Goal: Information Seeking & Learning: Compare options

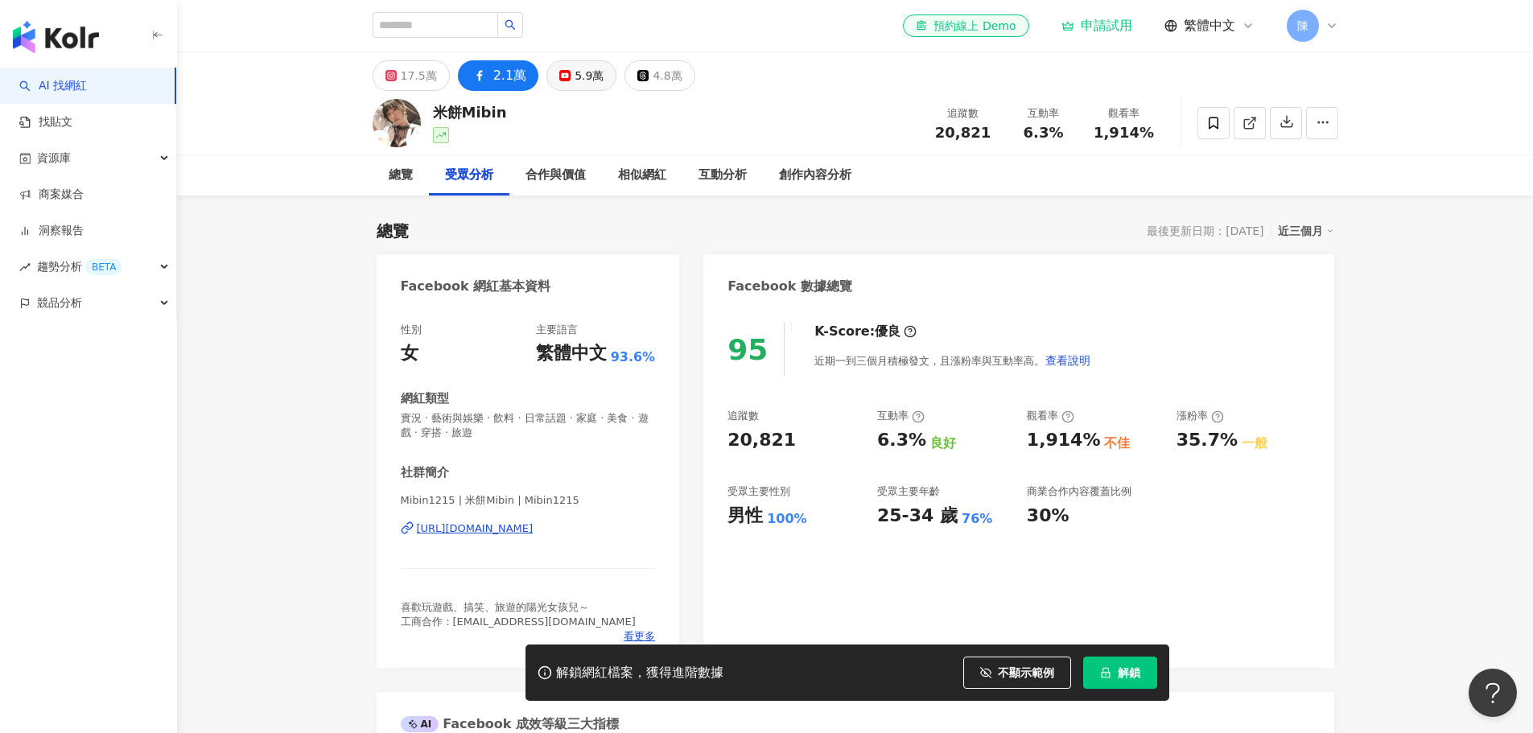
click at [547, 66] on button "5.9萬" at bounding box center [582, 75] width 70 height 31
click at [584, 76] on div "5.9萬" at bounding box center [589, 75] width 29 height 23
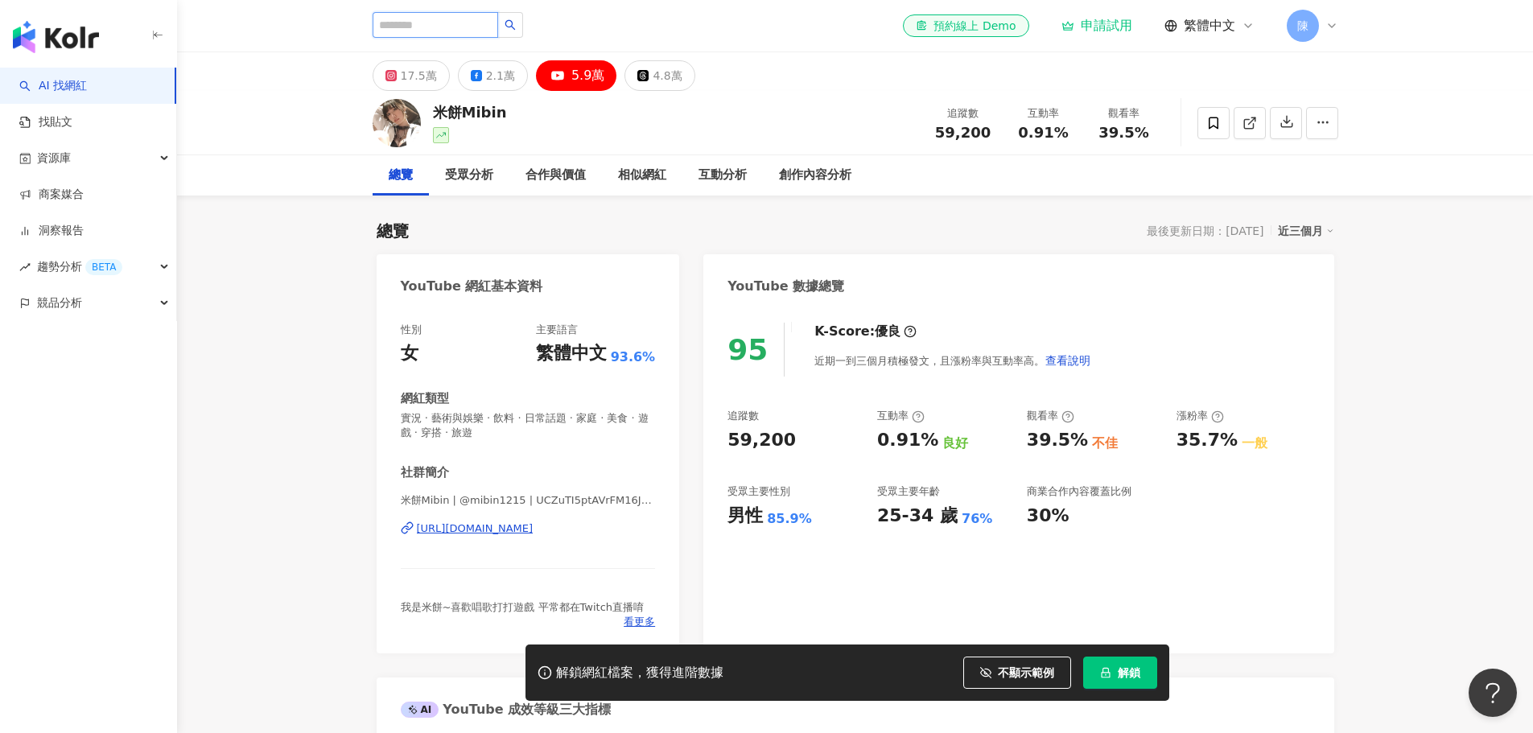
click at [444, 28] on input "search" at bounding box center [436, 25] width 126 height 26
type input "****"
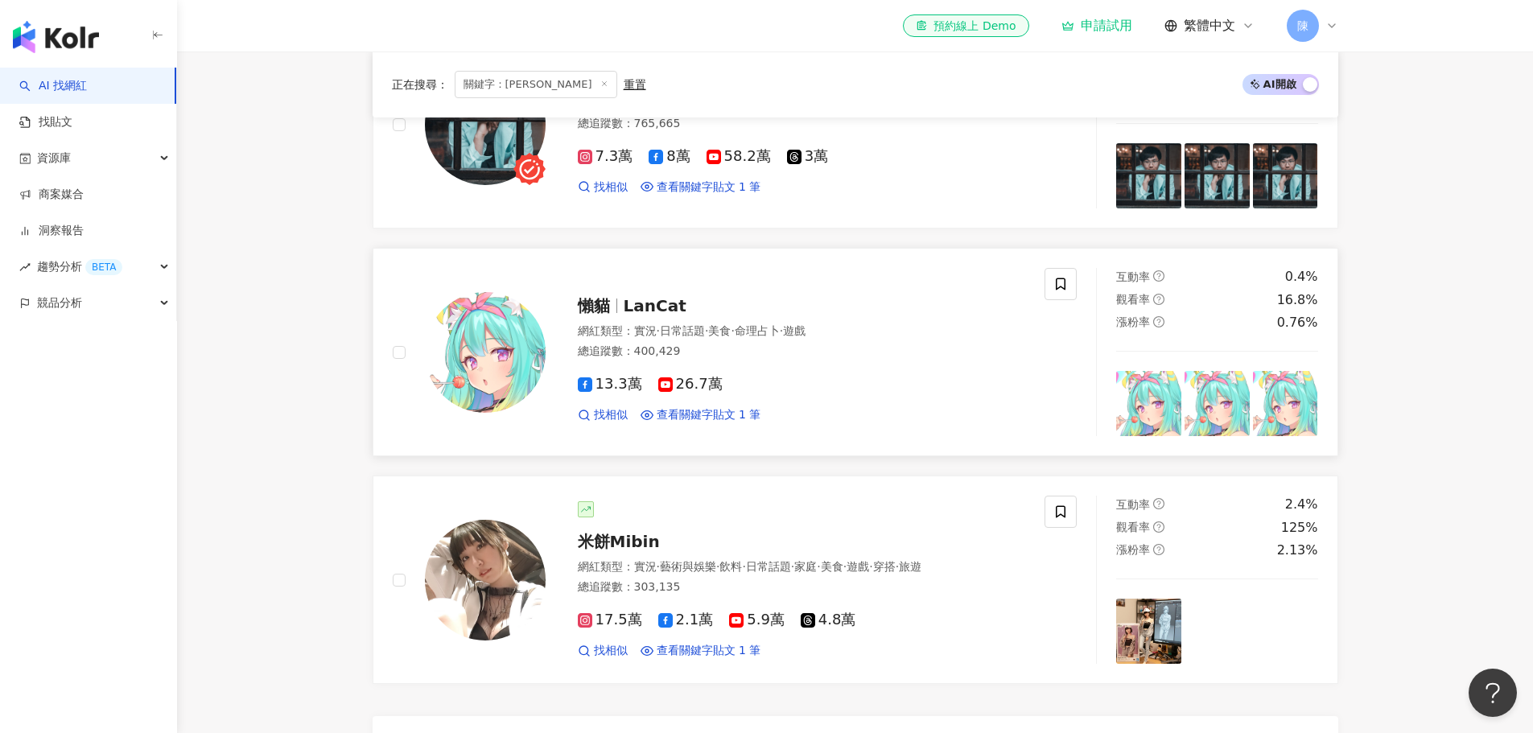
scroll to position [402, 0]
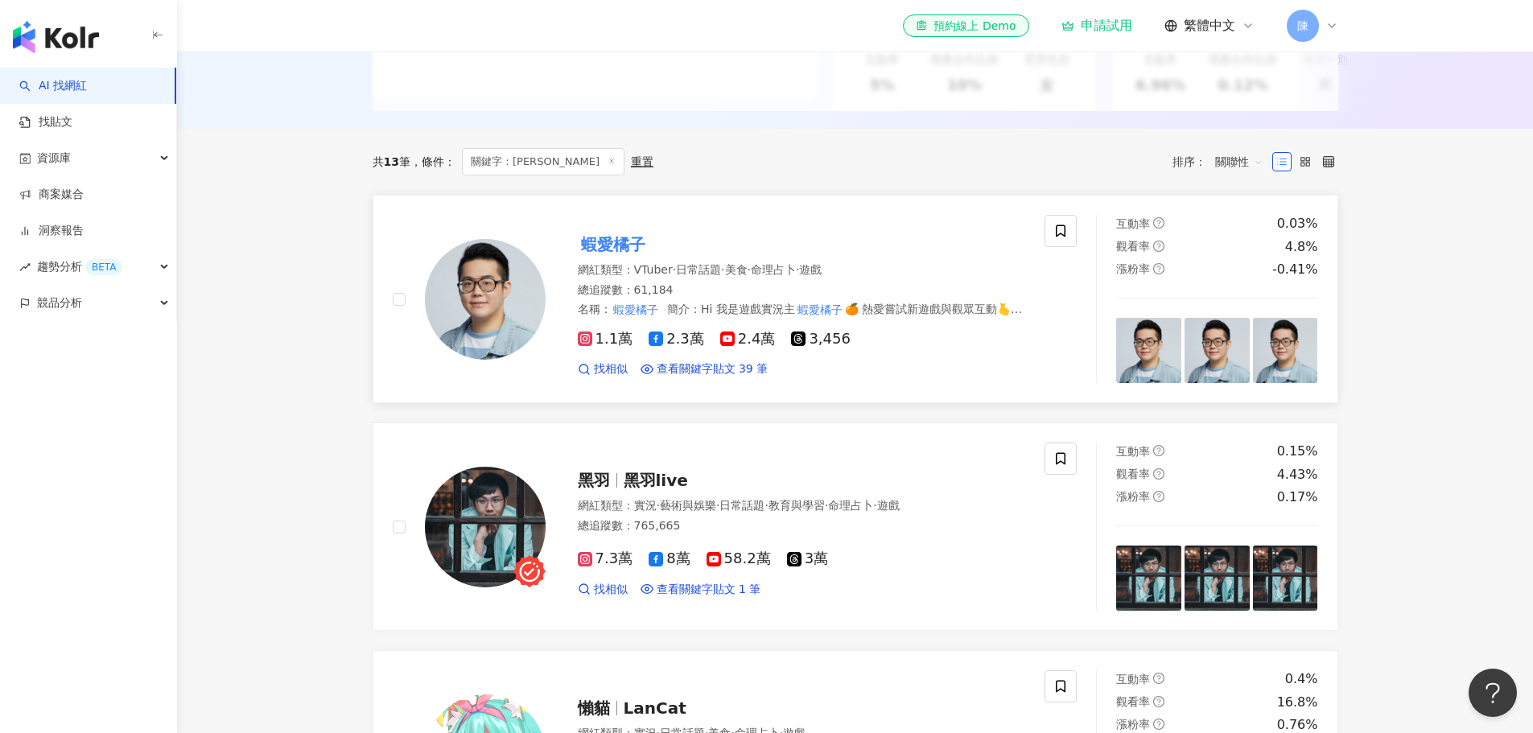
click at [753, 229] on div "蝦愛橘子 網紅類型 ： VTuber · 日常話題 · 美食 · 命理占卜 · 遊戲 總追蹤數 ： 61,184 名稱 ： 蝦愛橘子 簡介 ： Hi 我是遊戲…" at bounding box center [719, 299] width 653 height 168
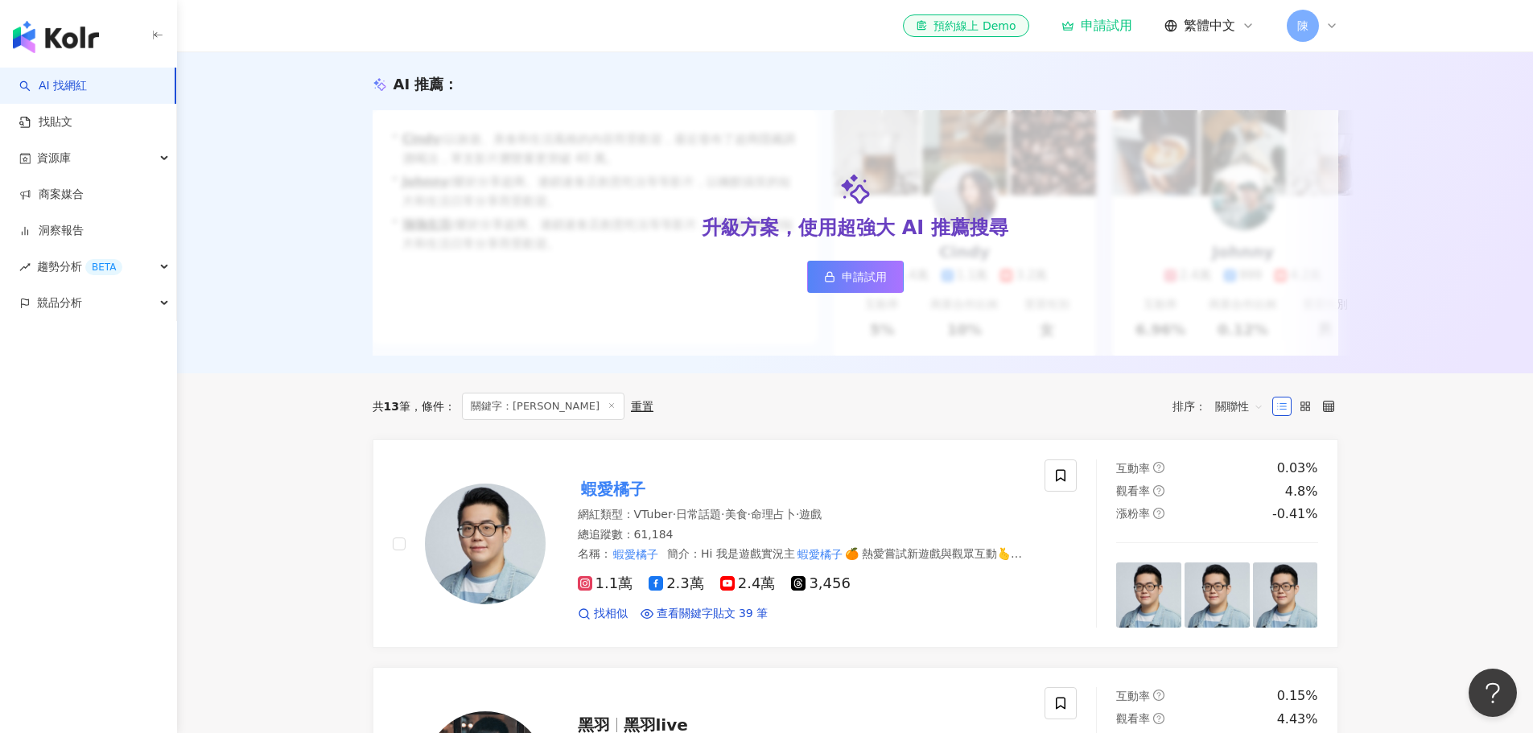
scroll to position [0, 0]
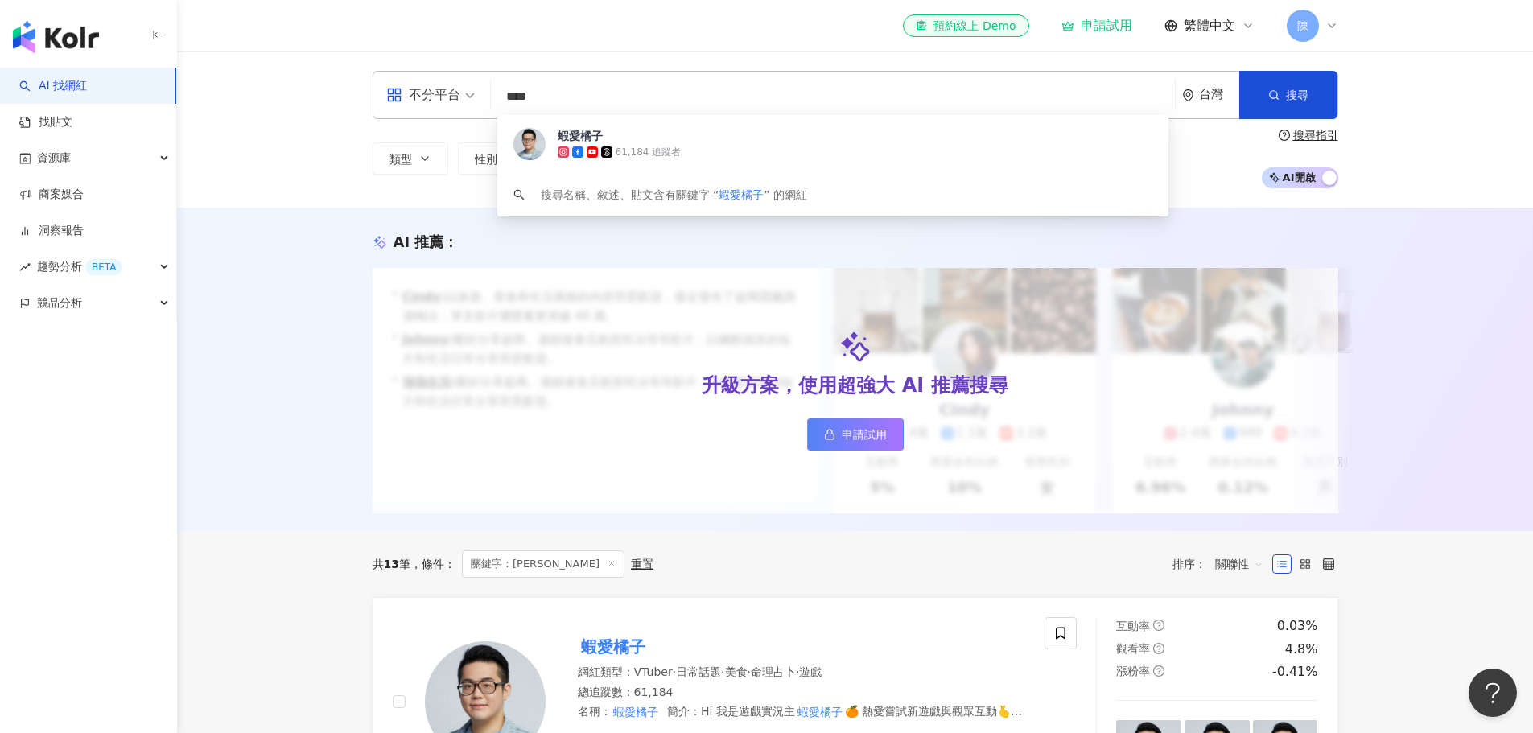
drag, startPoint x: 596, startPoint y: 99, endPoint x: 502, endPoint y: 100, distance: 93.4
click at [502, 100] on input "****" at bounding box center [832, 96] width 671 height 31
paste input "*****"
type input "*********"
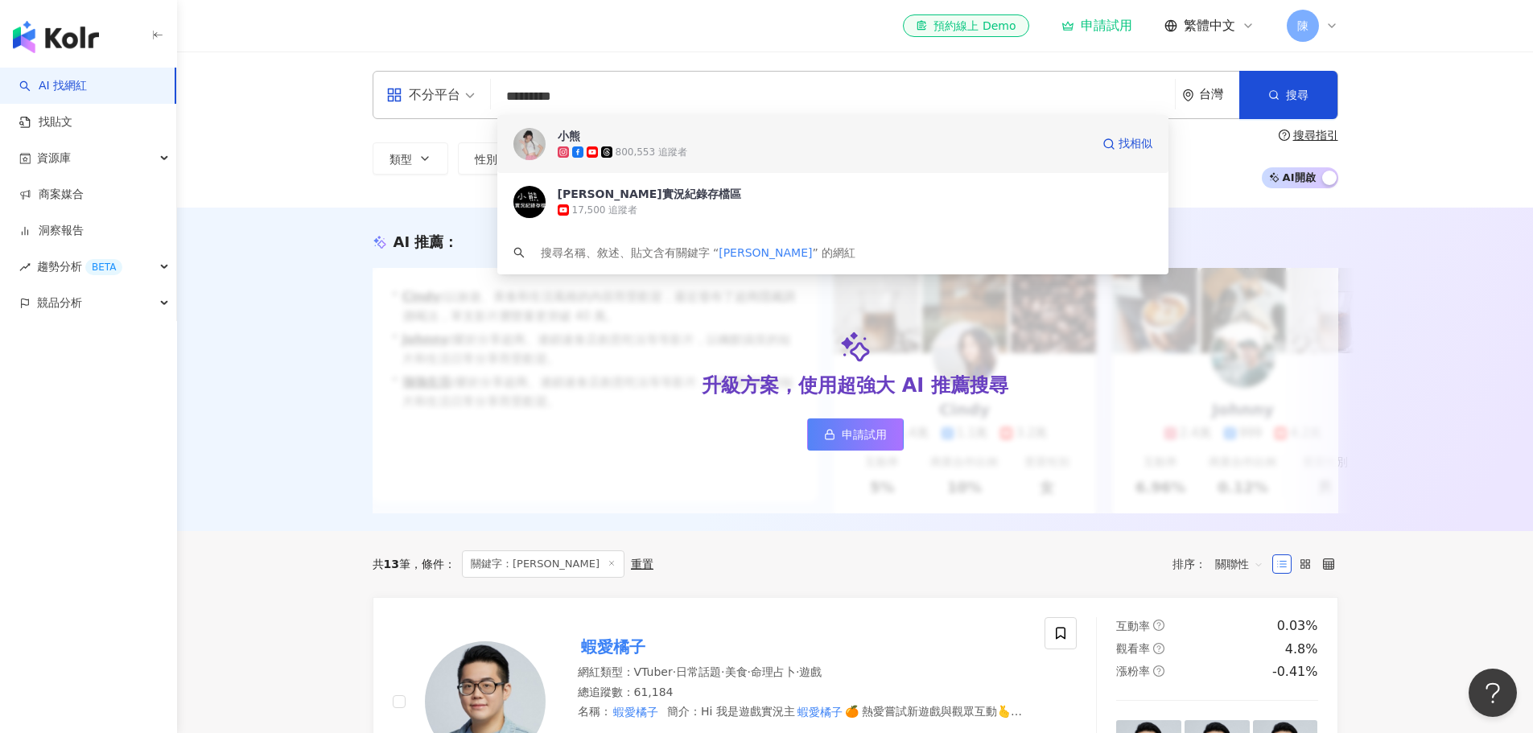
click at [834, 142] on span "小熊" at bounding box center [824, 136] width 533 height 16
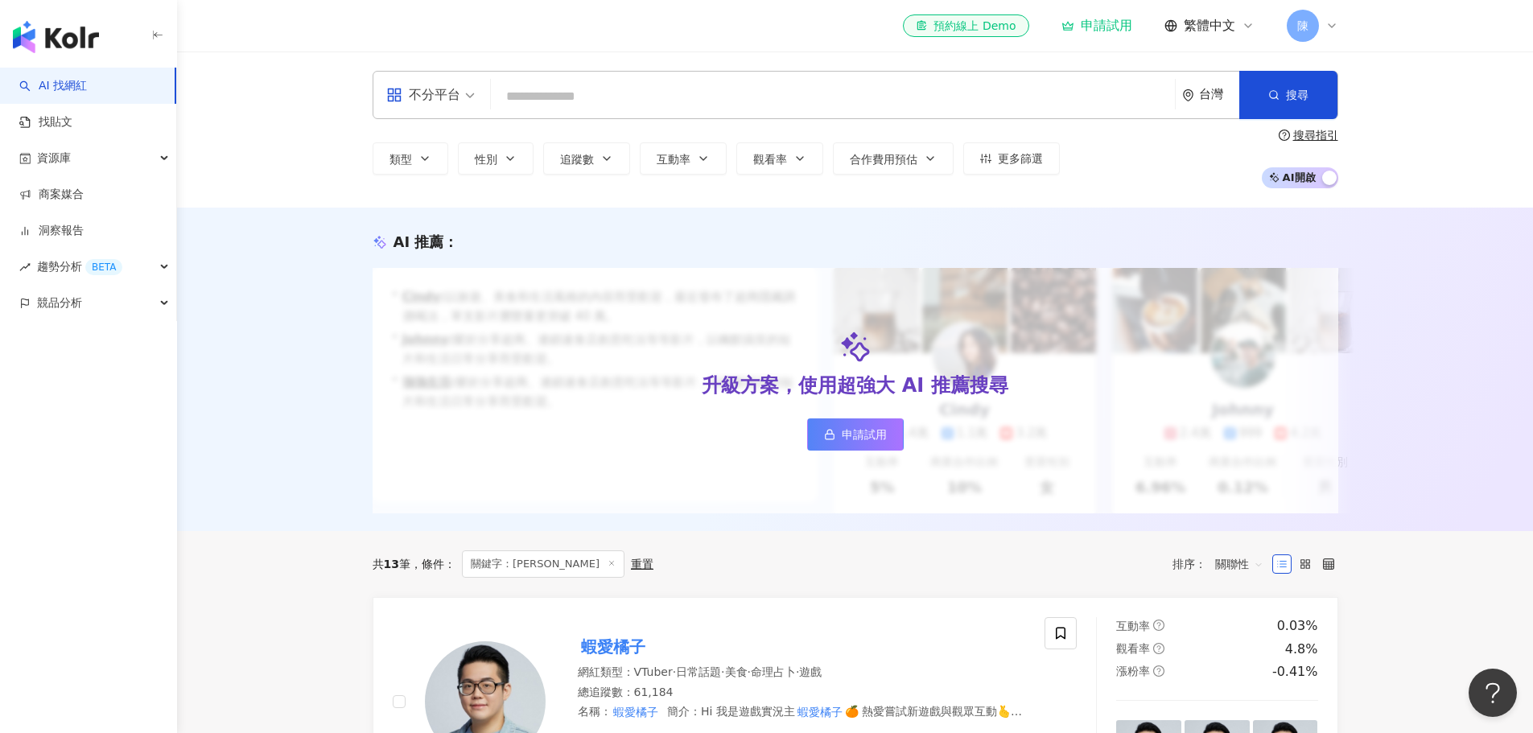
click at [667, 96] on input "search" at bounding box center [832, 96] width 671 height 31
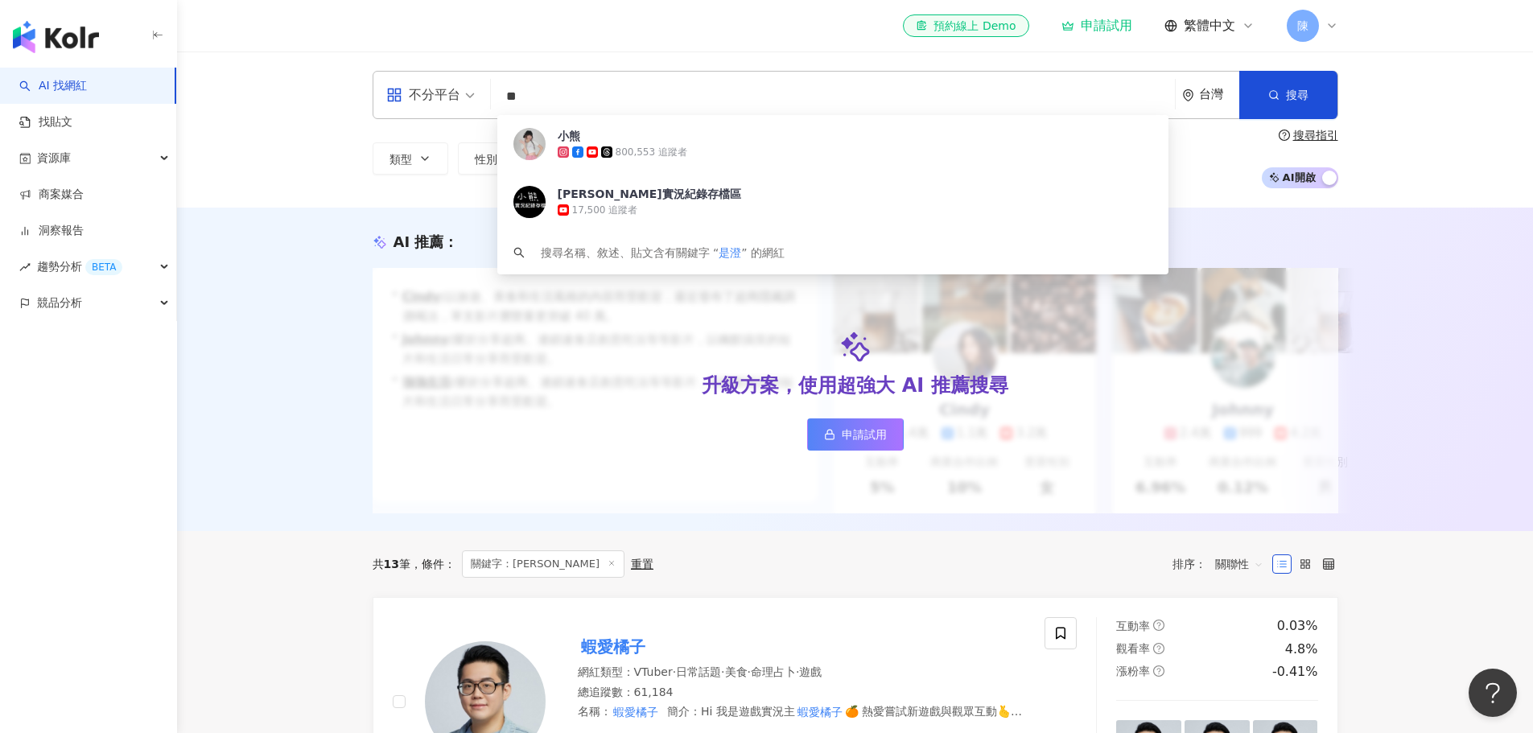
type input "**"
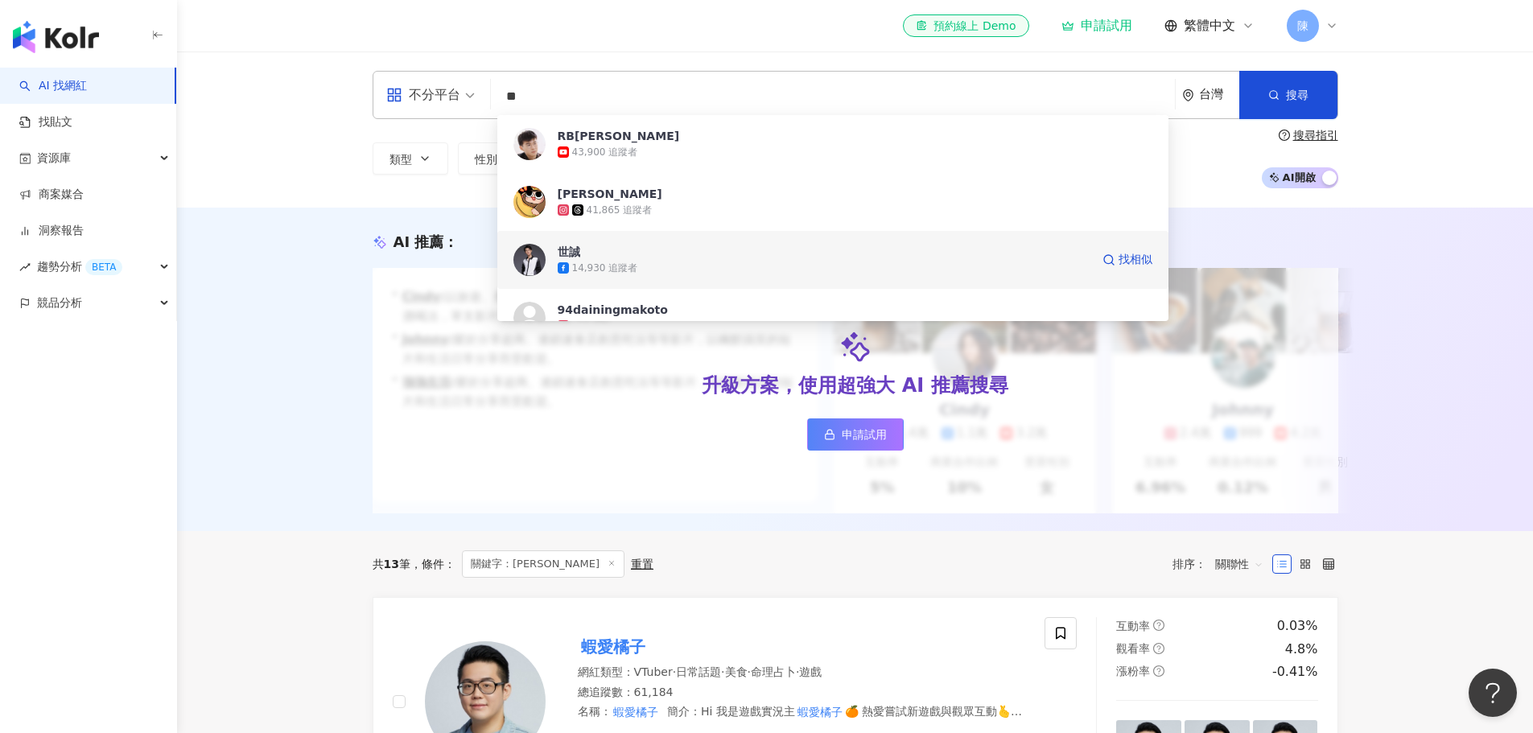
click at [683, 252] on span "世誠" at bounding box center [824, 252] width 533 height 16
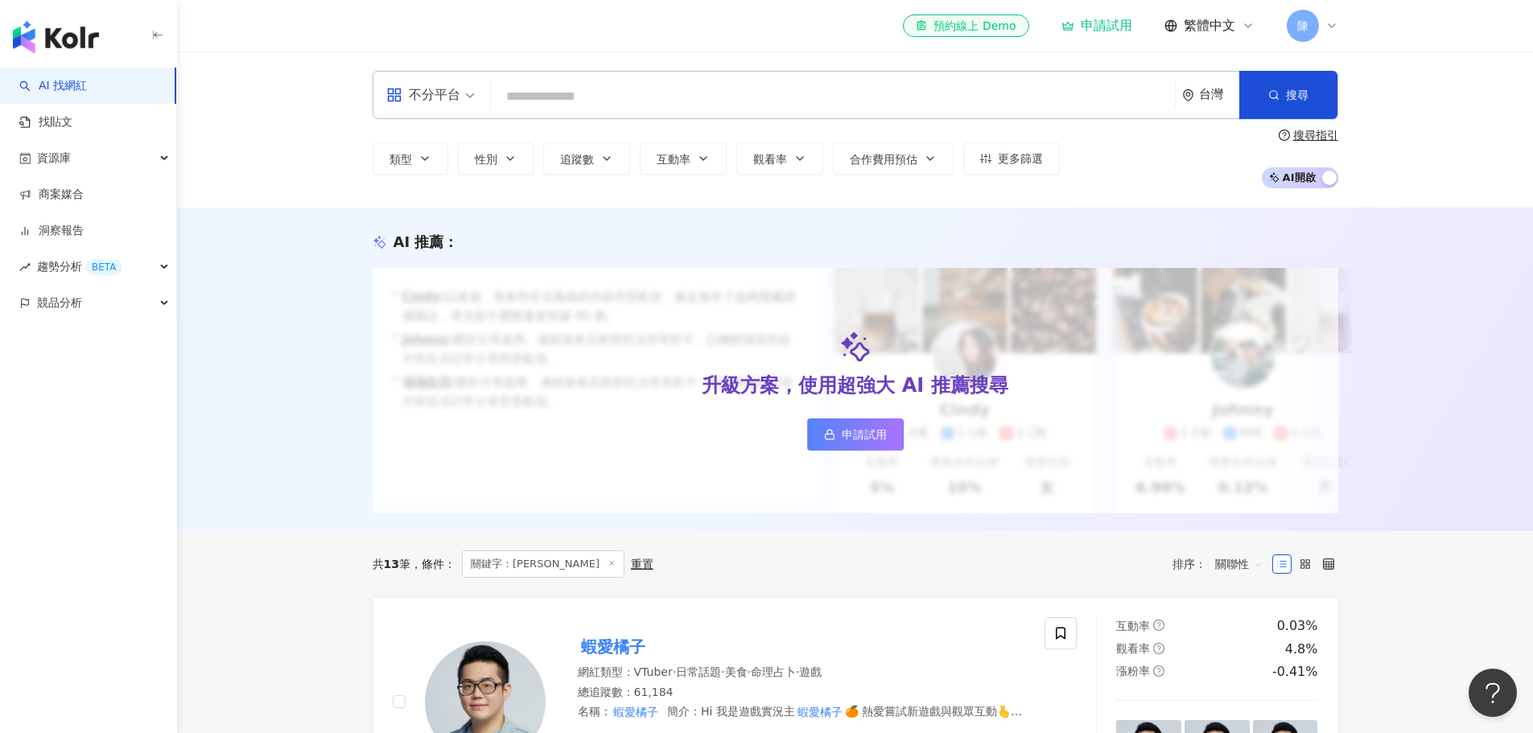
click at [694, 106] on input "search" at bounding box center [832, 96] width 671 height 31
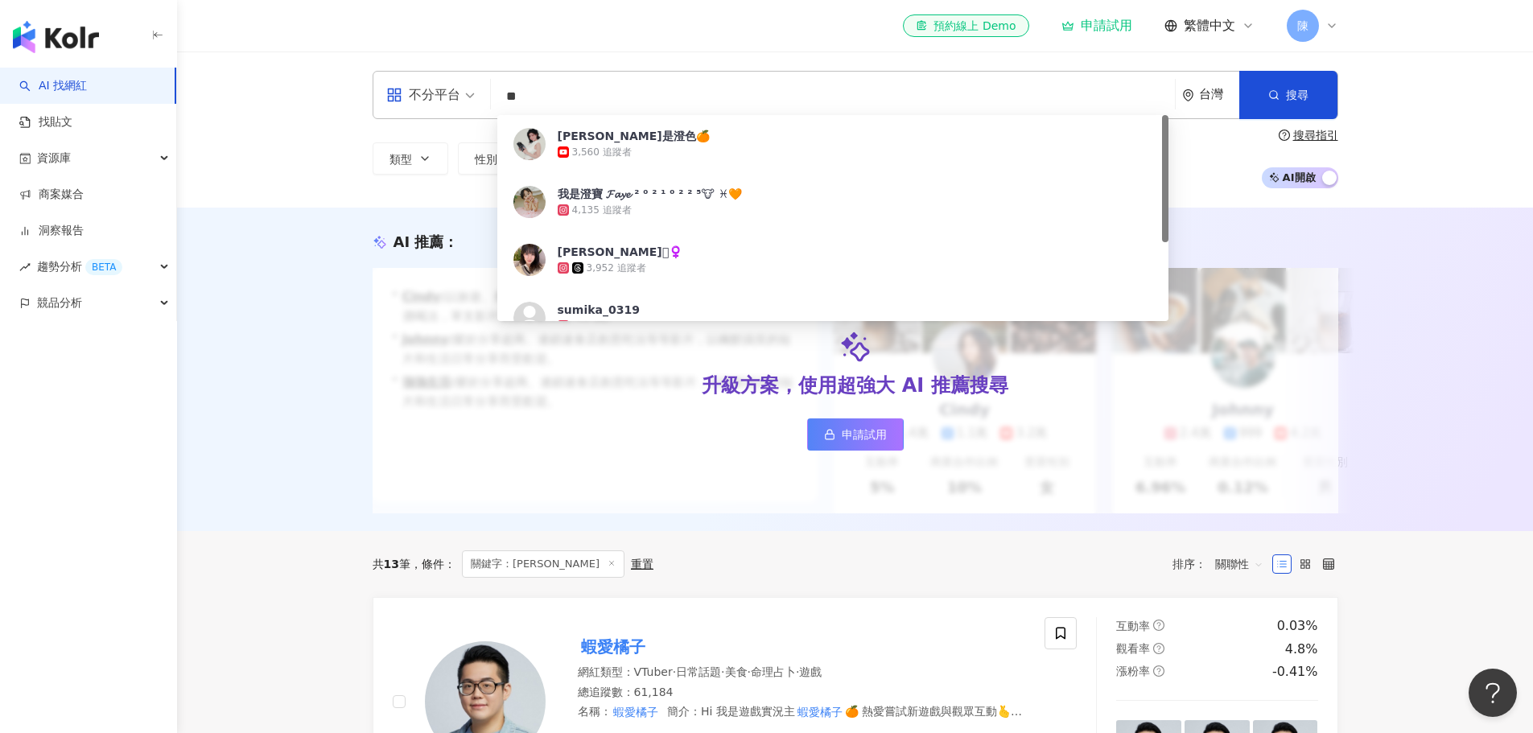
type input "*"
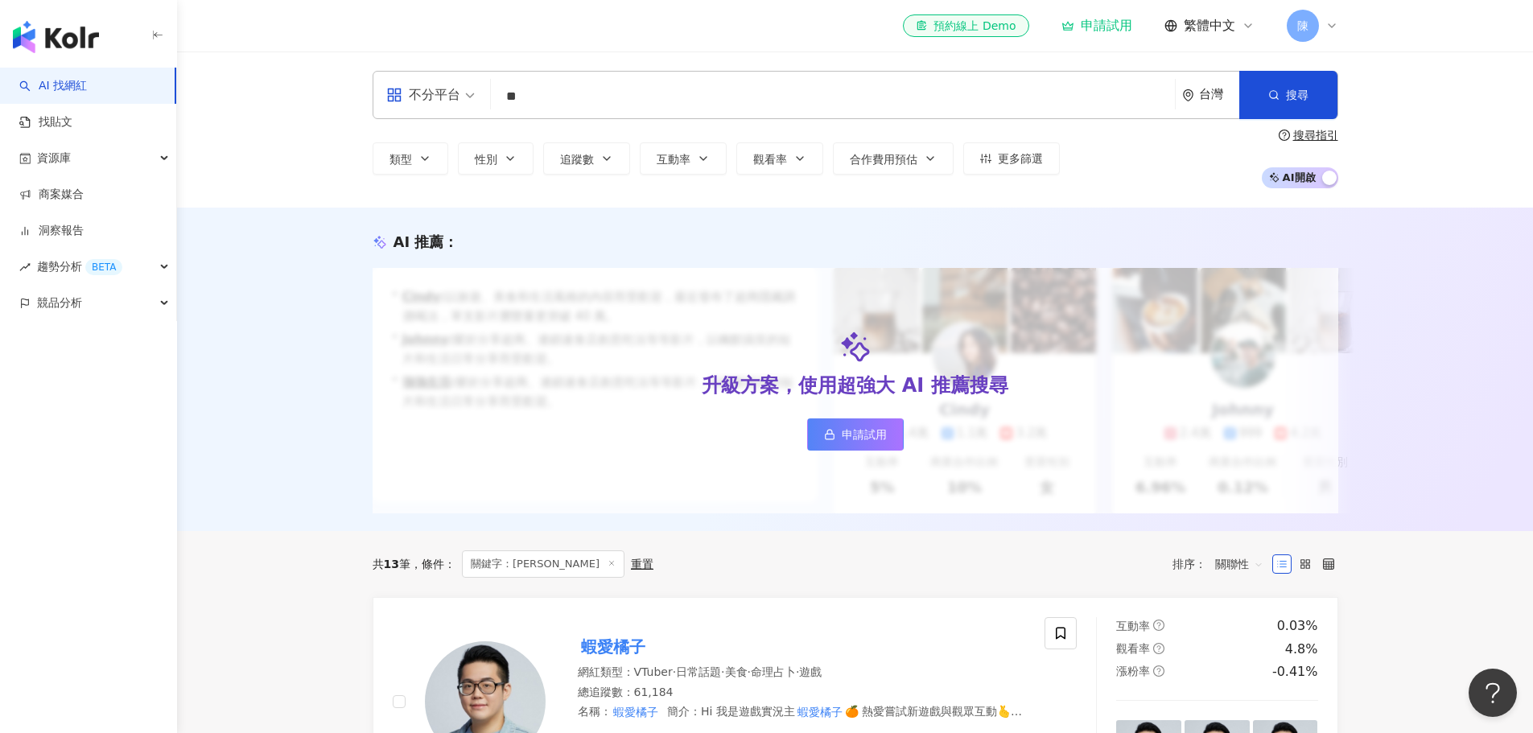
type input "*"
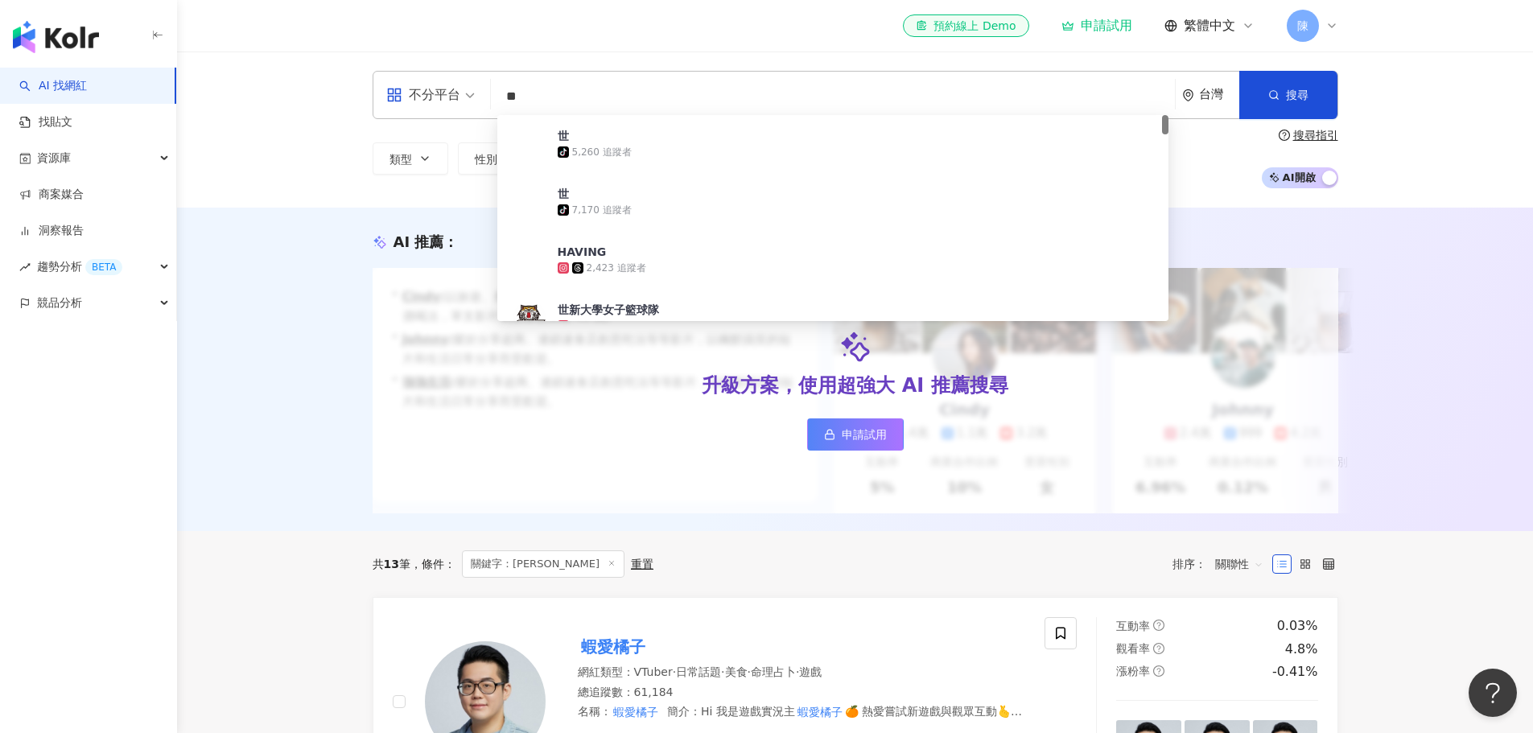
type input "**"
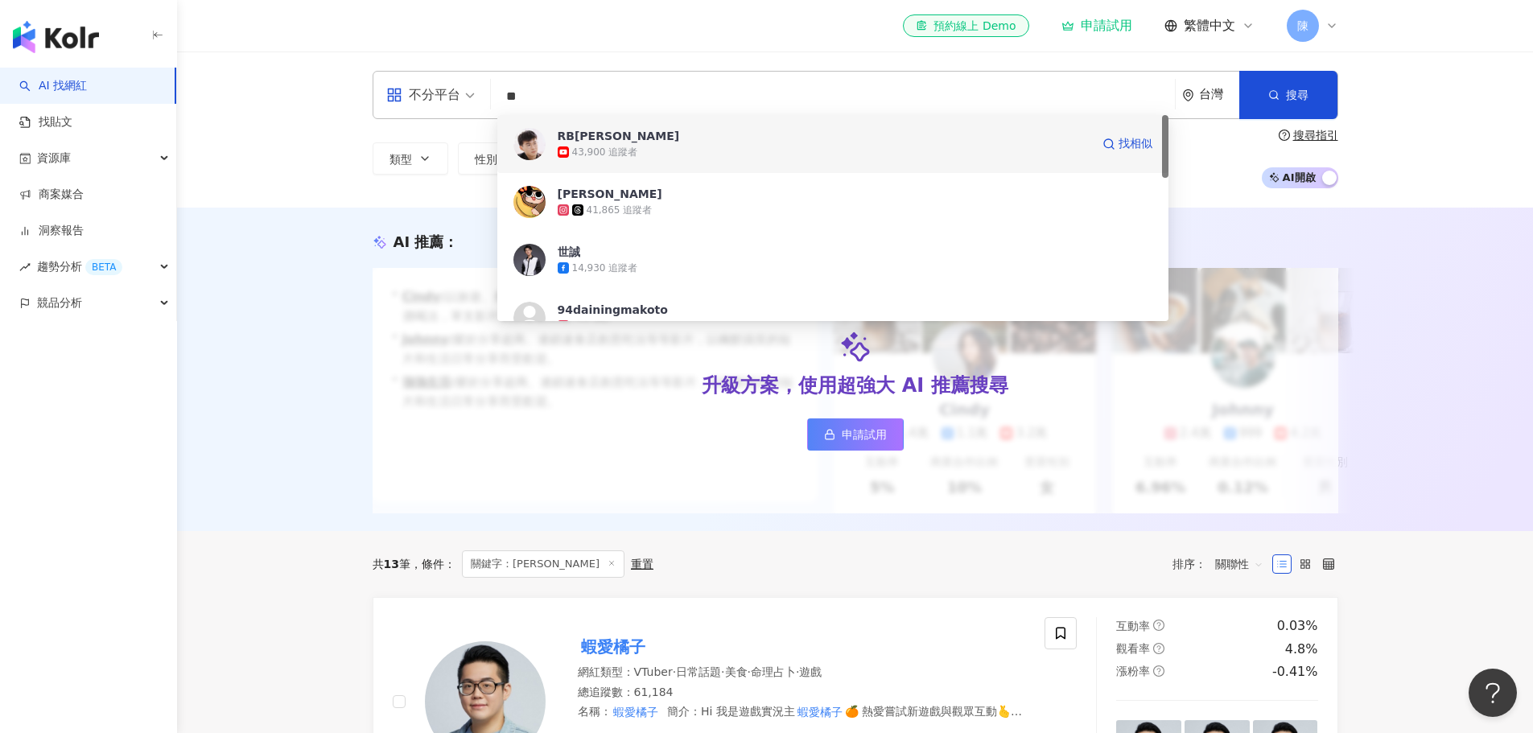
click at [749, 151] on div "43,900 追蹤者" at bounding box center [824, 152] width 533 height 16
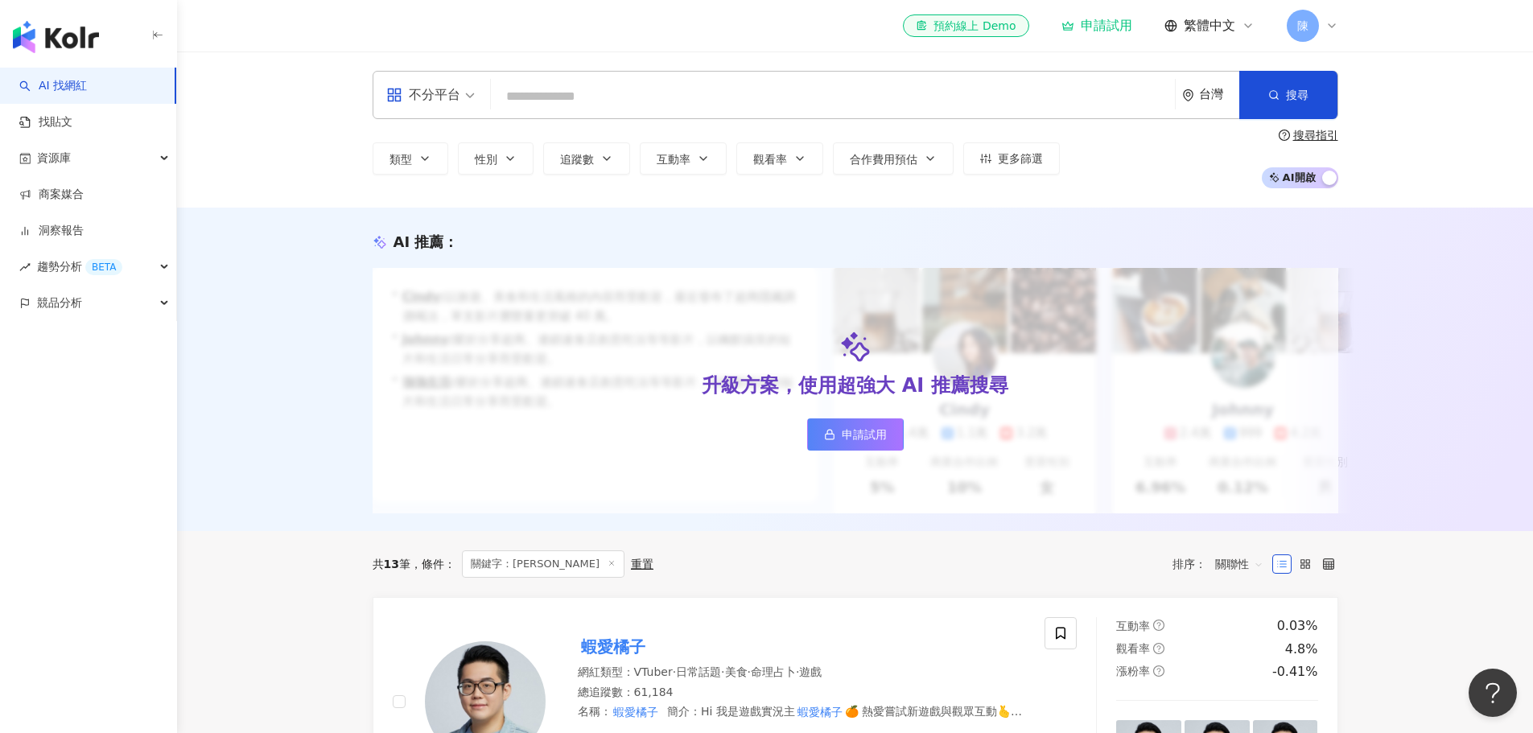
click at [681, 94] on input "search" at bounding box center [832, 96] width 671 height 31
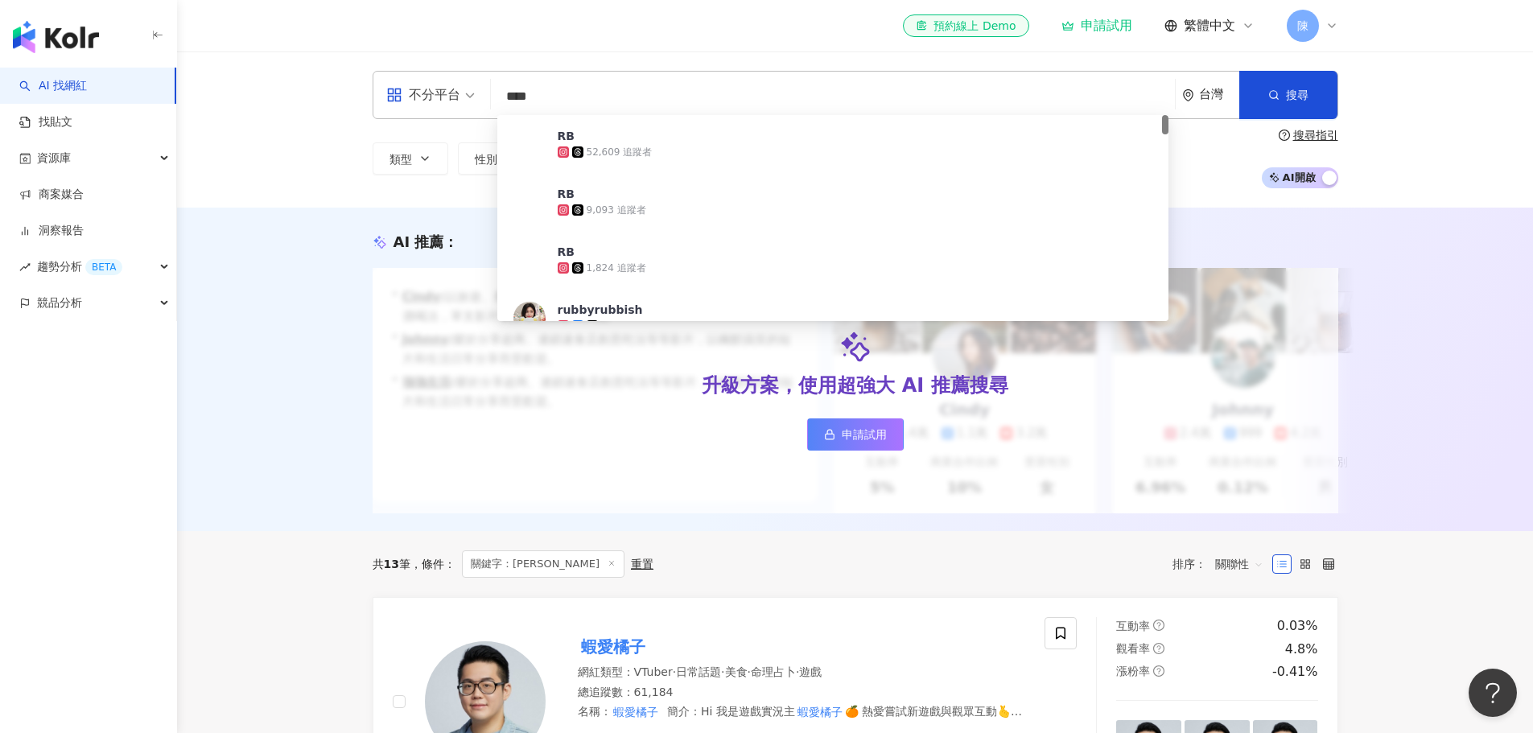
type input "****"
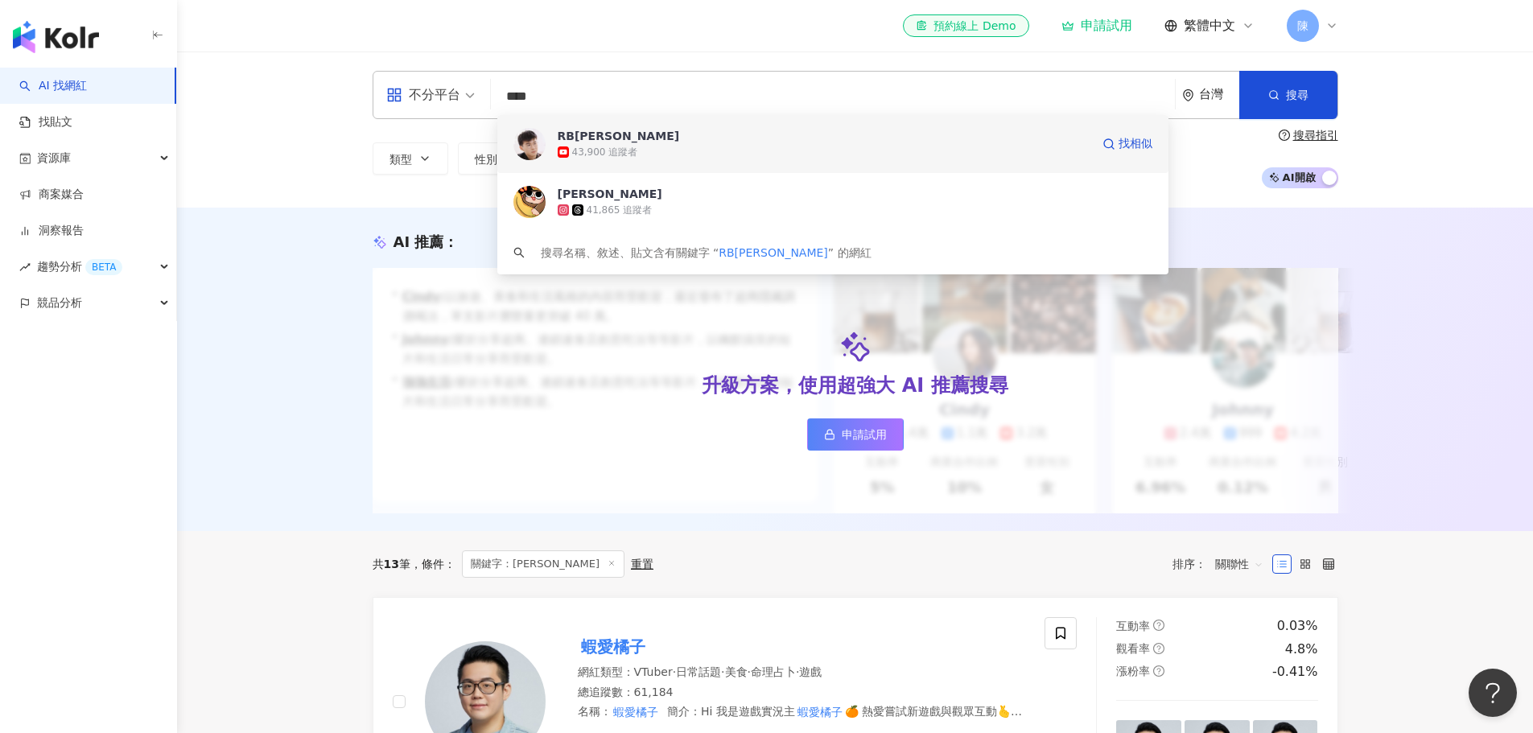
click at [682, 126] on div "RB世誠 43,900 追蹤者 找相似" at bounding box center [832, 144] width 671 height 58
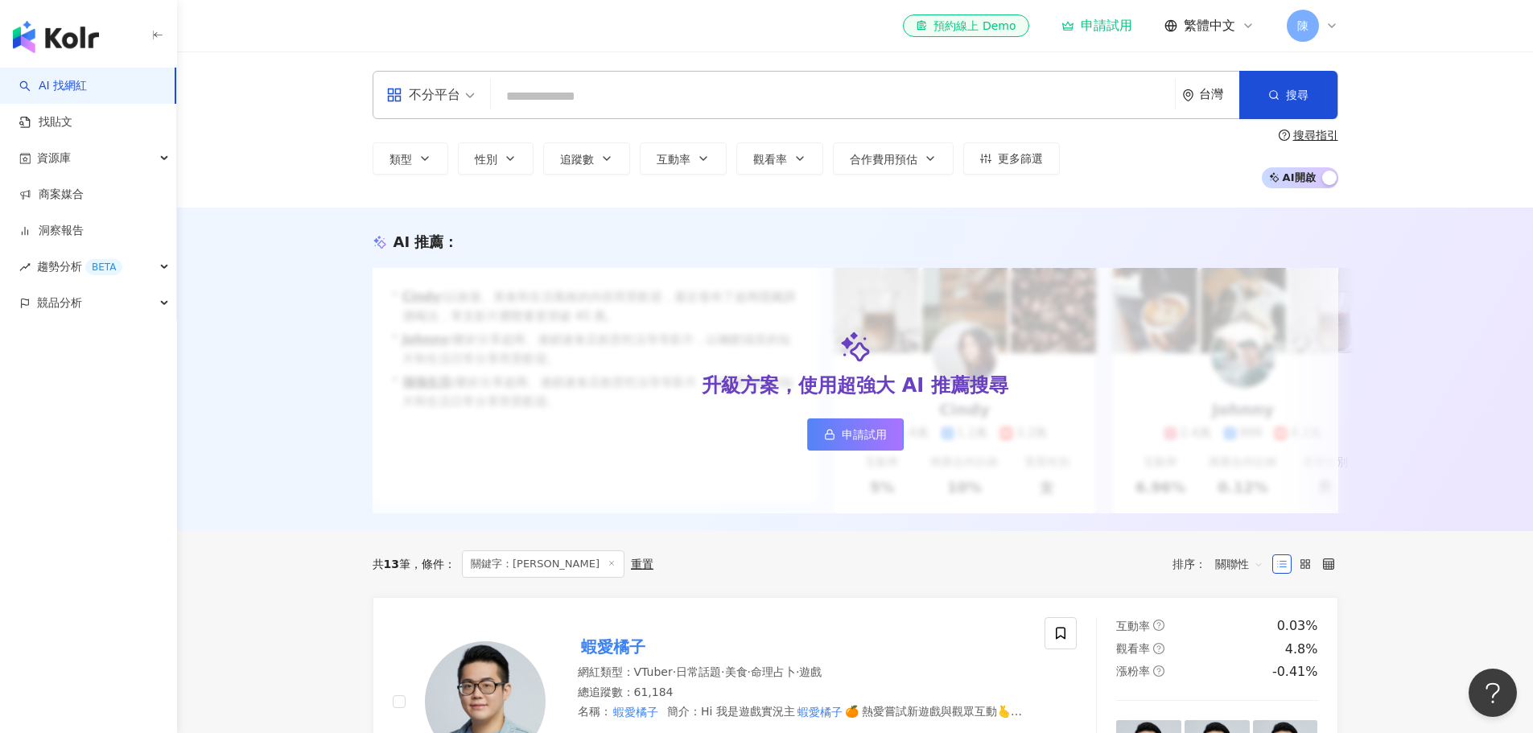
click at [619, 94] on input "search" at bounding box center [832, 96] width 671 height 31
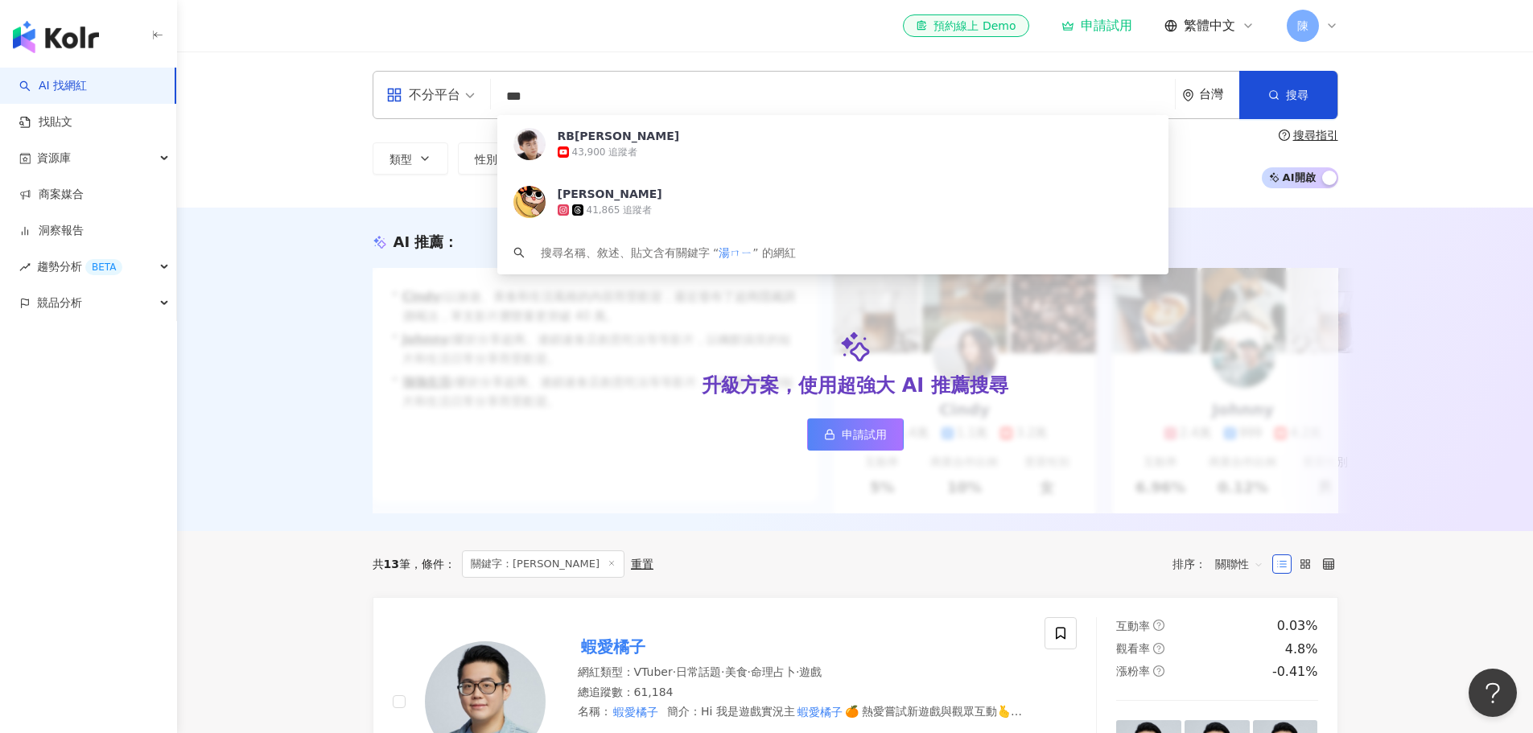
type input "**"
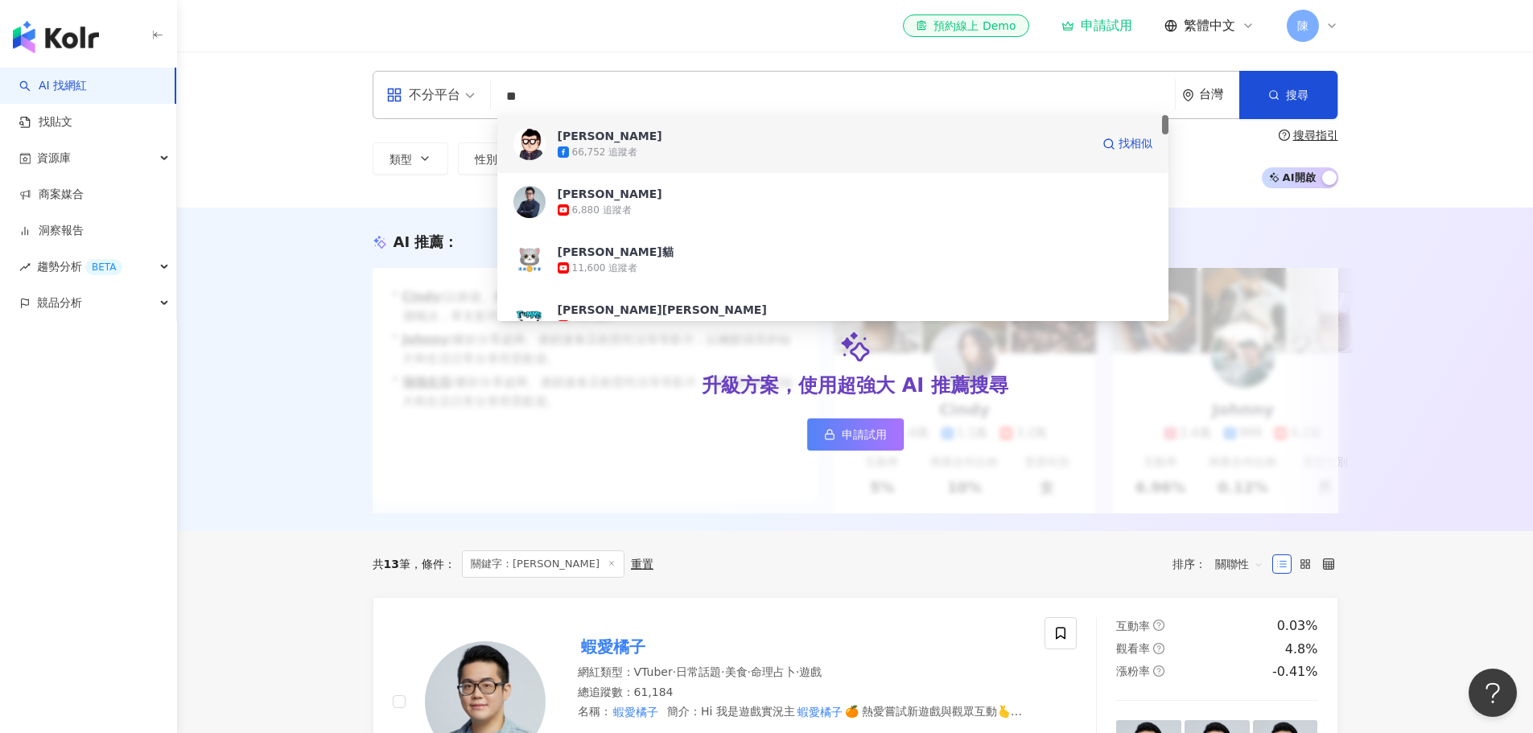
click at [610, 144] on div "66,752 追蹤者" at bounding box center [824, 152] width 533 height 16
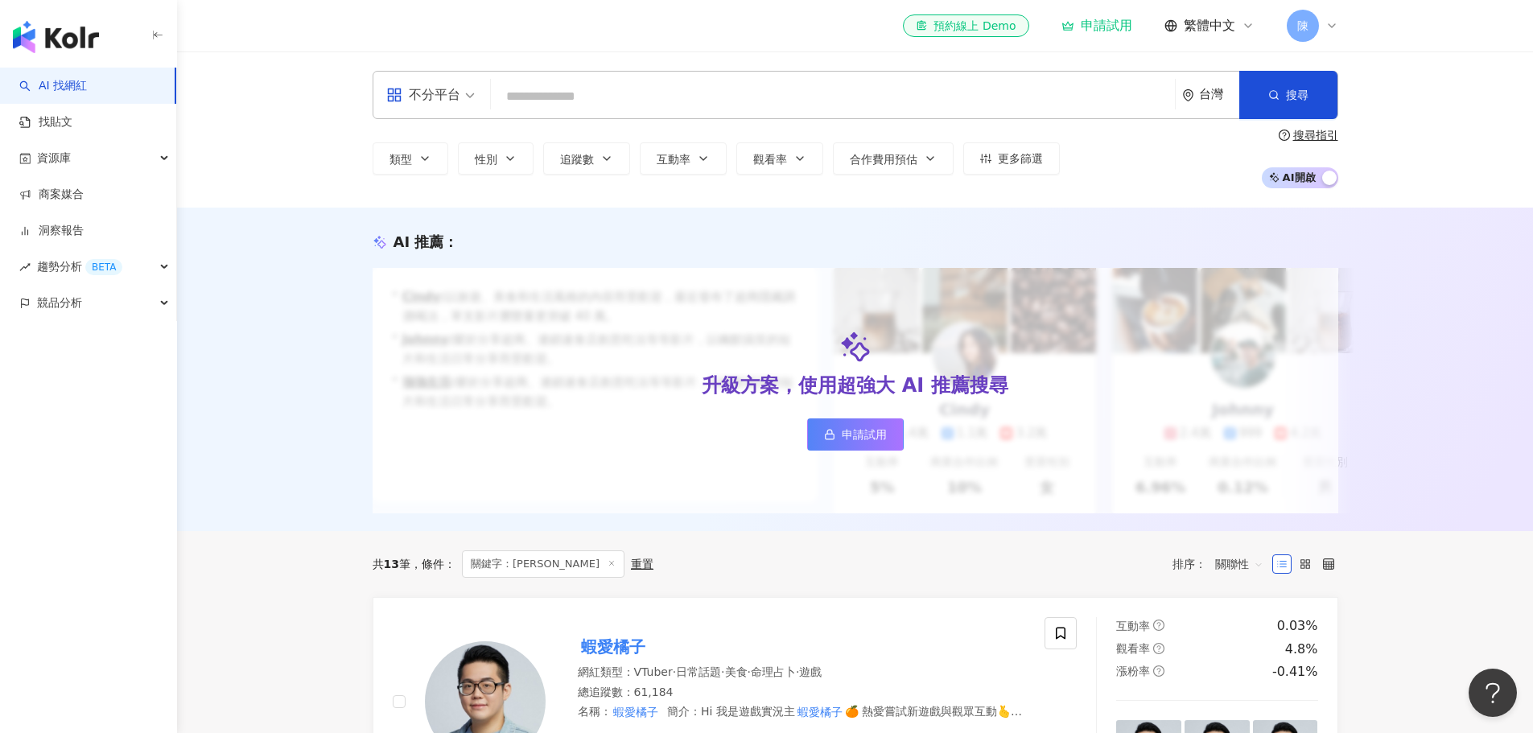
click at [551, 93] on input "search" at bounding box center [832, 96] width 671 height 31
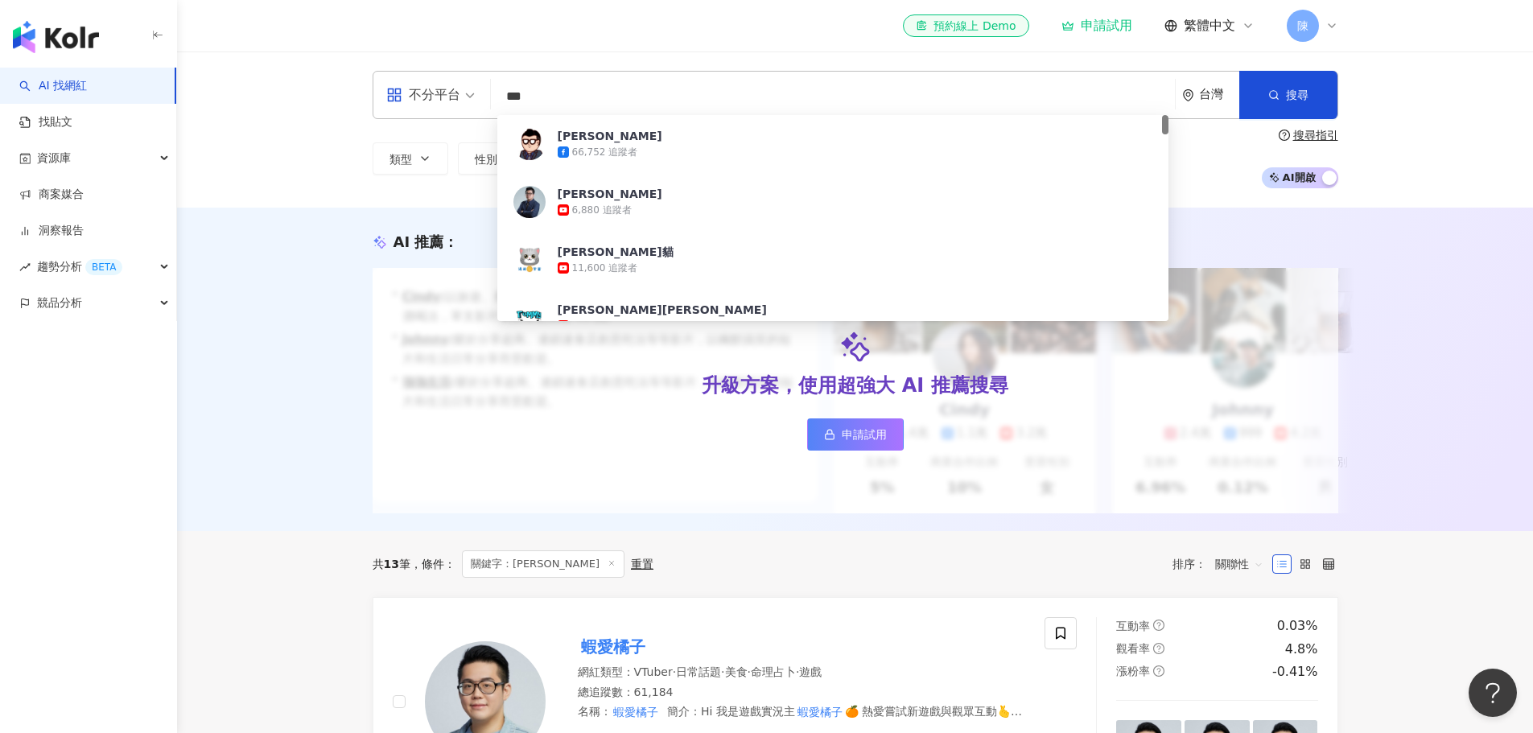
type input "**"
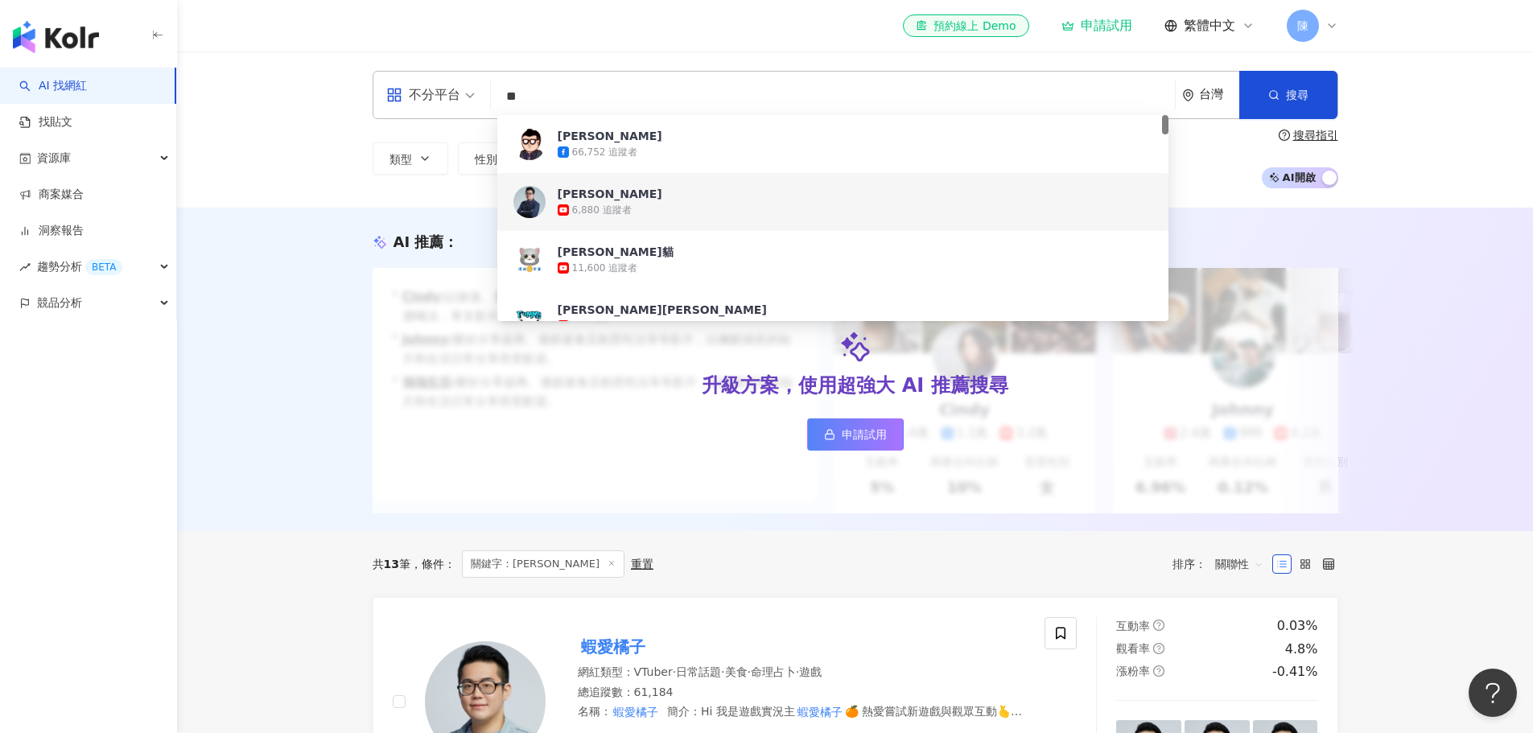
click at [715, 208] on div "6,880 追蹤者" at bounding box center [855, 210] width 595 height 16
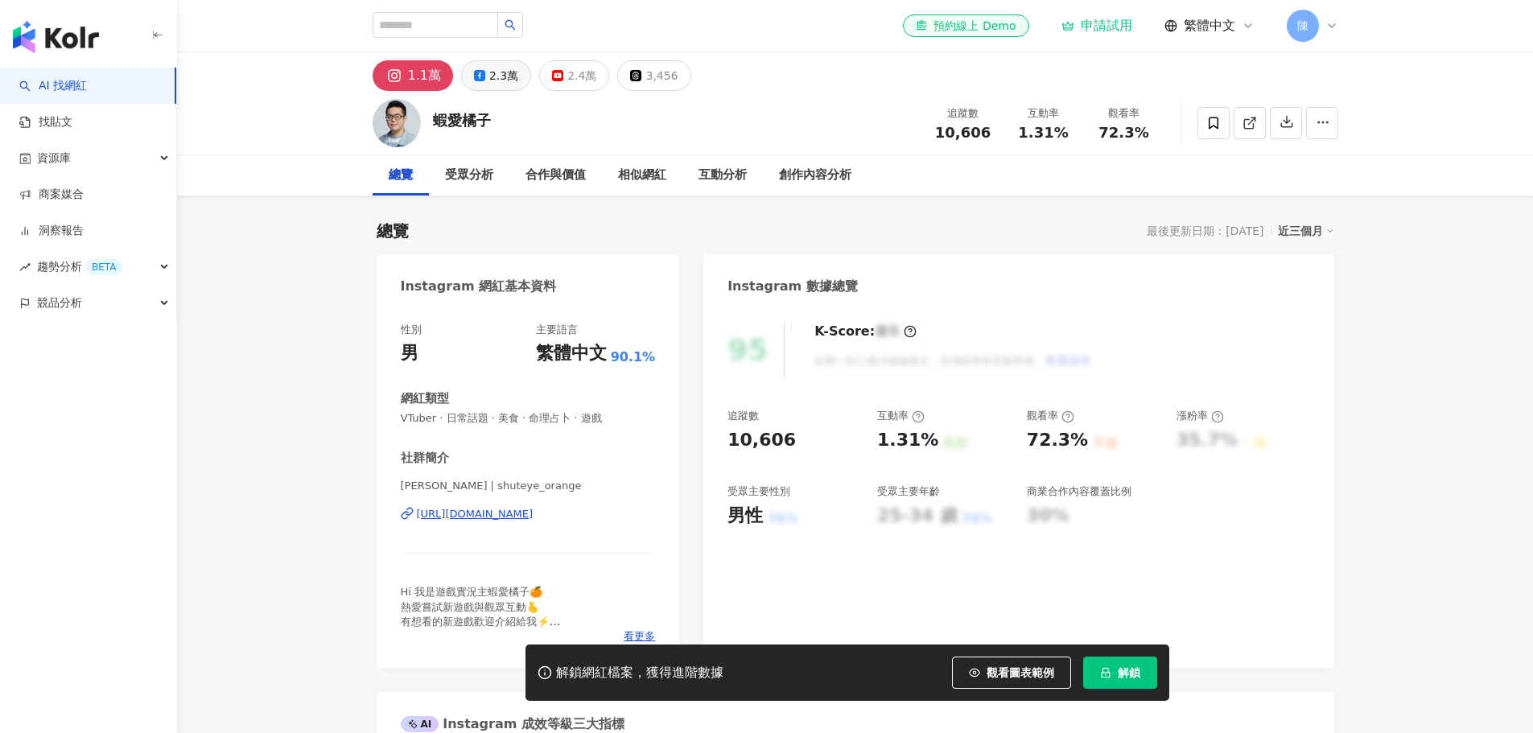
click at [468, 73] on button "2.3萬" at bounding box center [496, 75] width 70 height 31
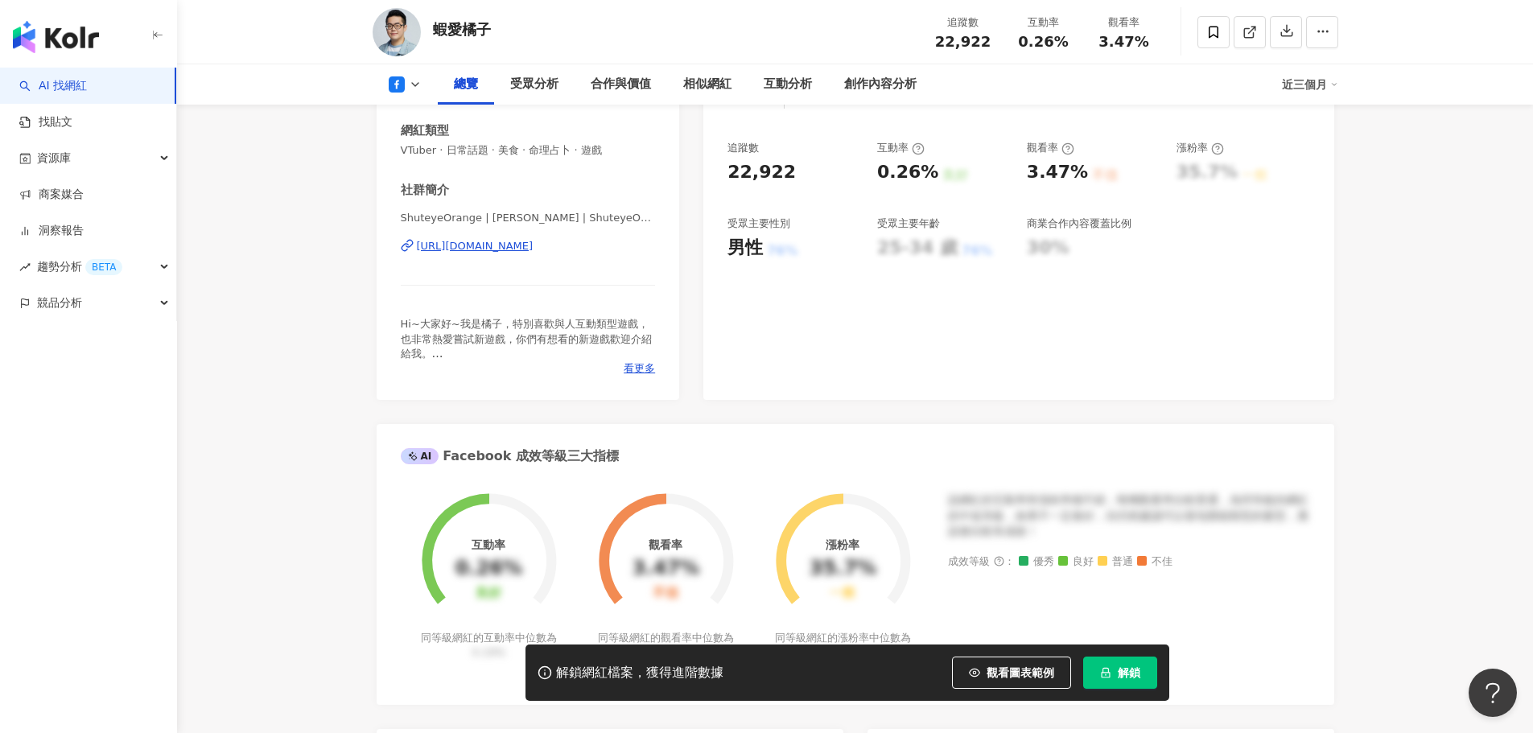
scroll to position [483, 0]
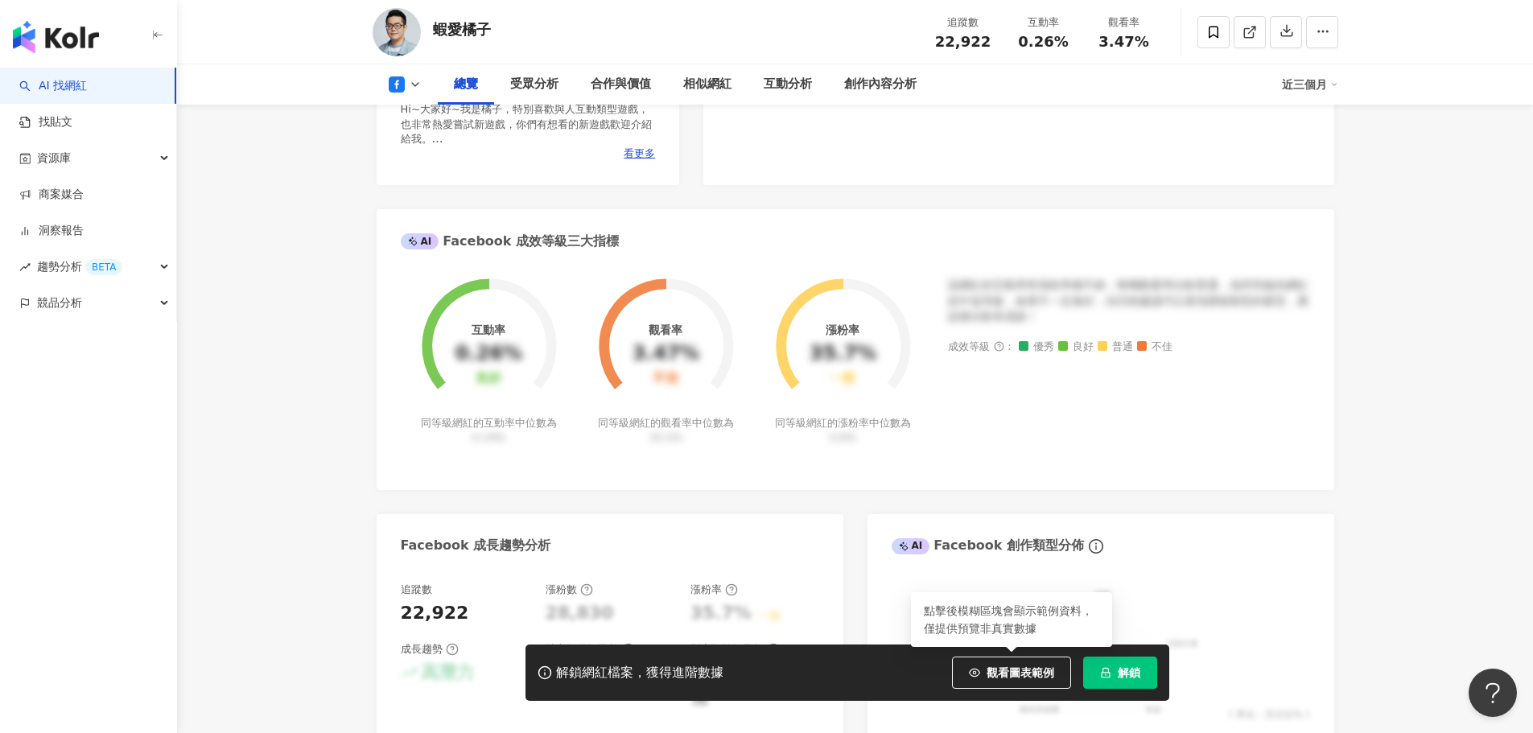
drag, startPoint x: 1051, startPoint y: 672, endPoint x: 1055, endPoint y: 516, distance: 156.2
click at [1050, 672] on span "觀看圖表範例" at bounding box center [1021, 672] width 68 height 13
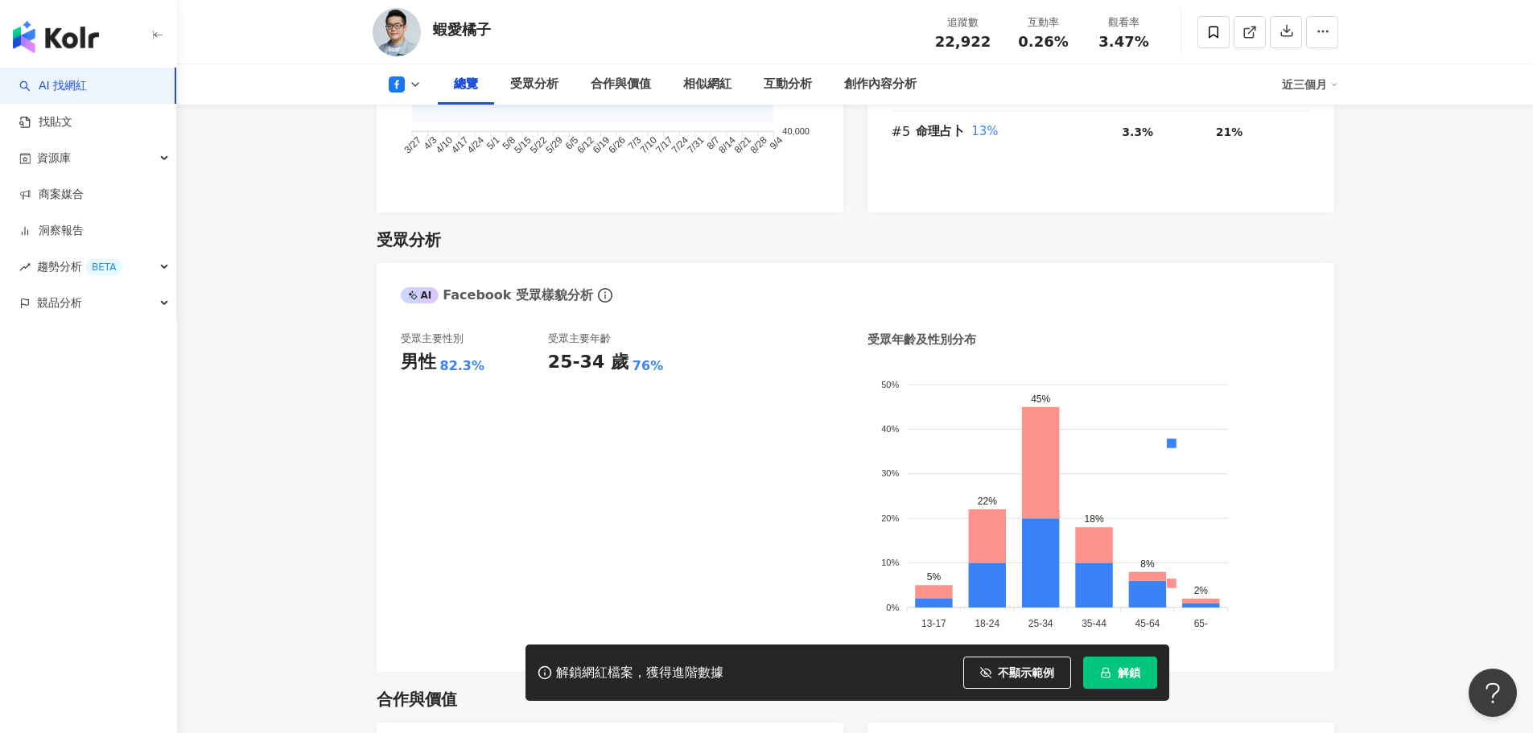
scroll to position [80, 0]
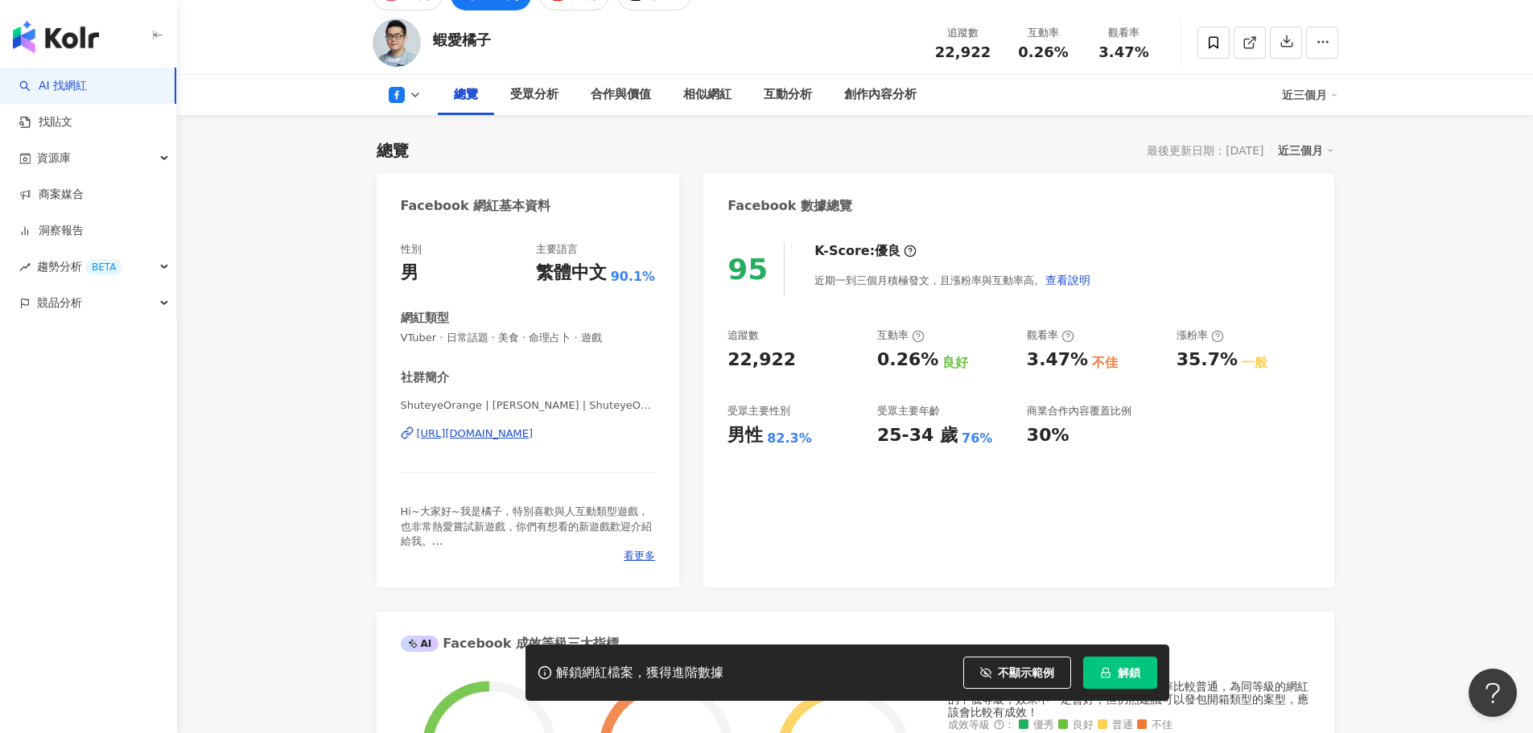
click at [402, 93] on icon at bounding box center [397, 95] width 16 height 16
click at [415, 192] on button "YouTube" at bounding box center [419, 199] width 75 height 23
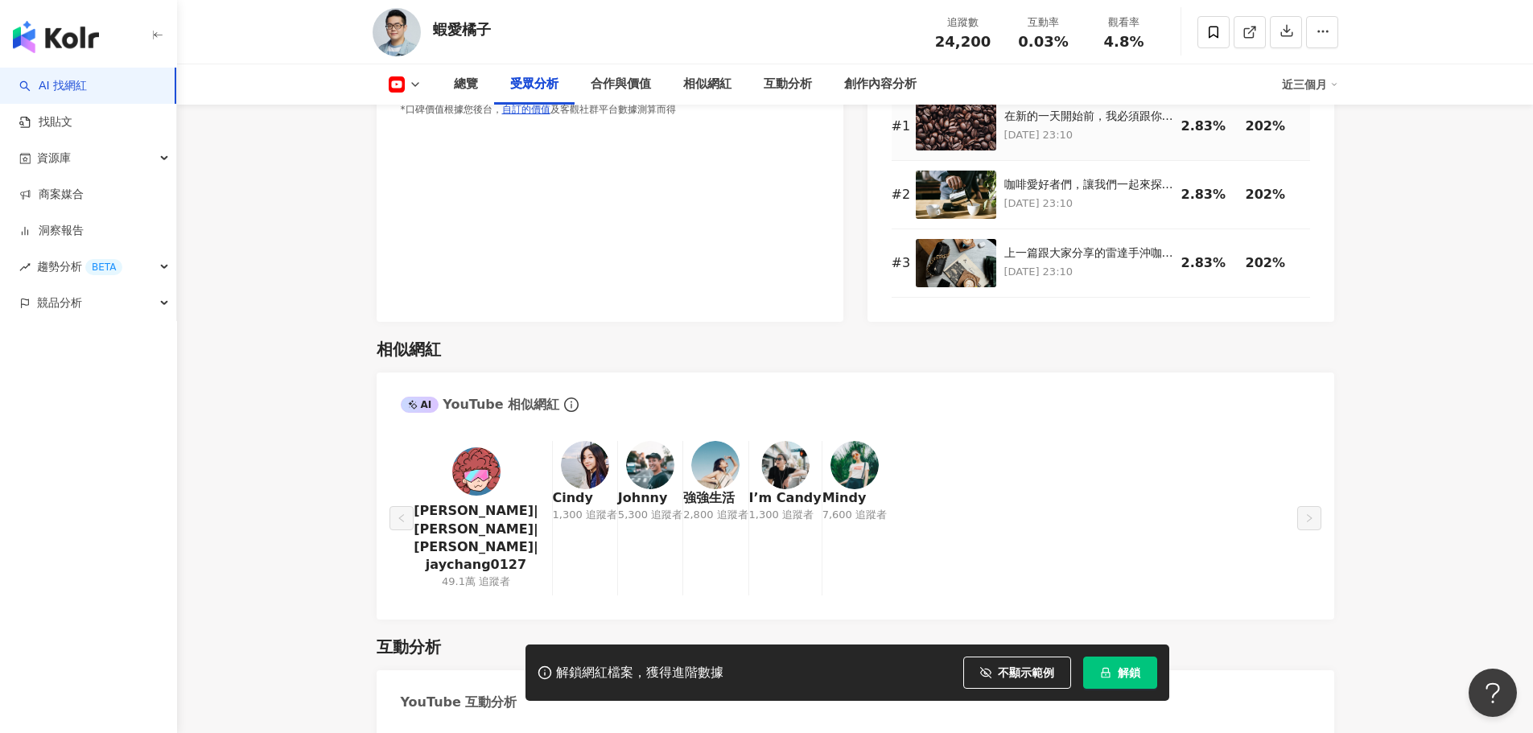
scroll to position [1771, 0]
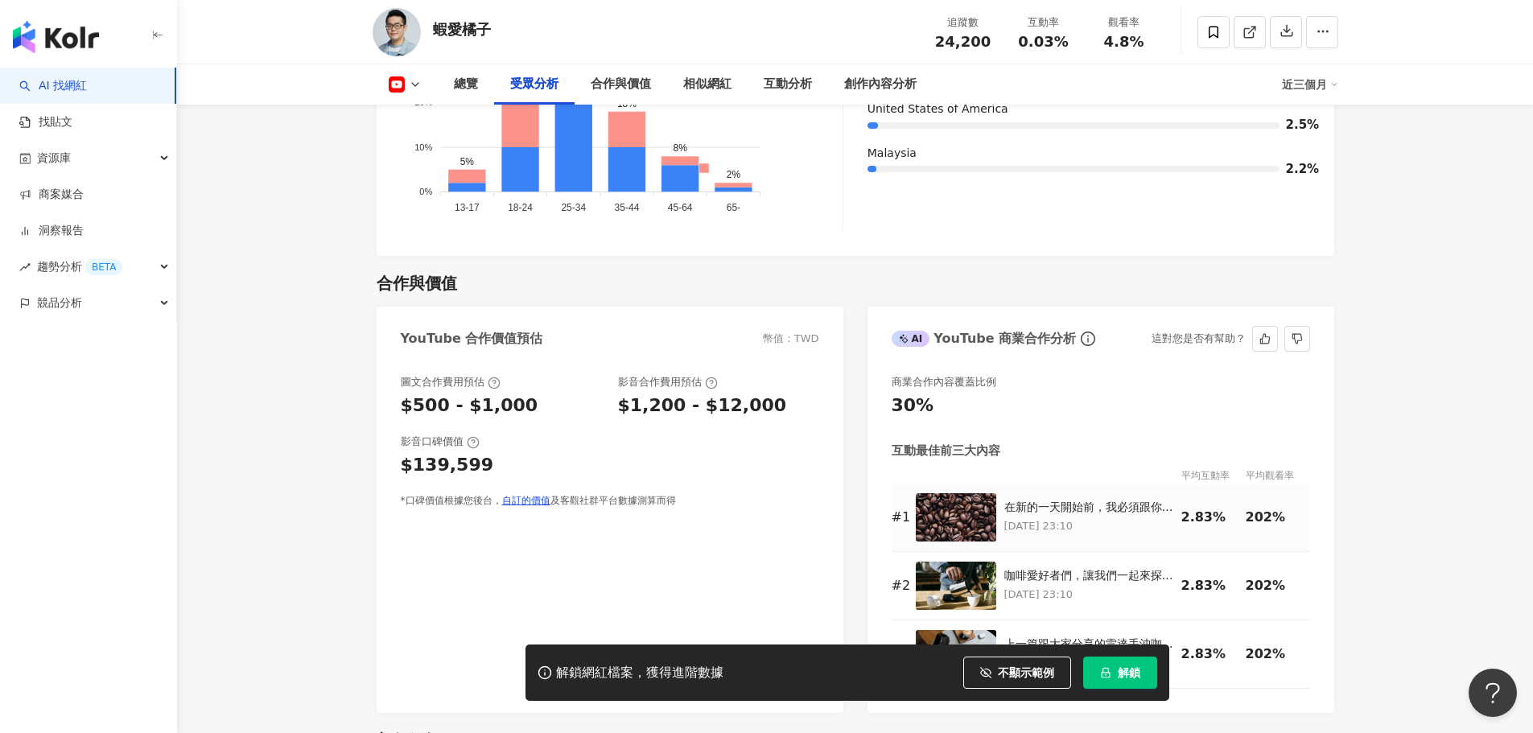
click at [1128, 500] on div "在新的一天開始前，我必須跟你們分享我的秘密武器：雷達手沖咖啡組！這個組合絕對是我每天清晨的救星！🌟" at bounding box center [1089, 508] width 169 height 16
click at [1259, 443] on div "互動最佳前三大內容" at bounding box center [1101, 451] width 419 height 17
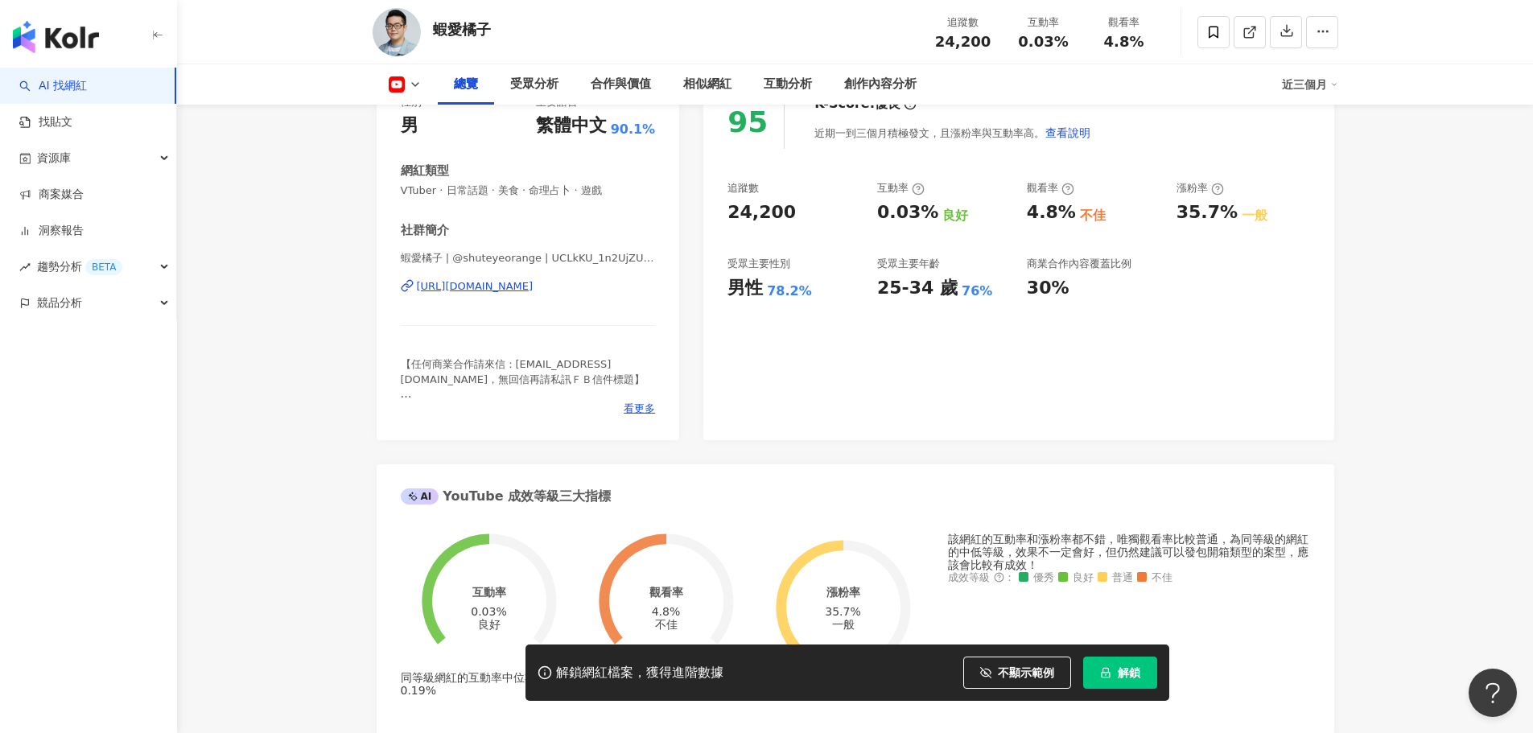
scroll to position [0, 0]
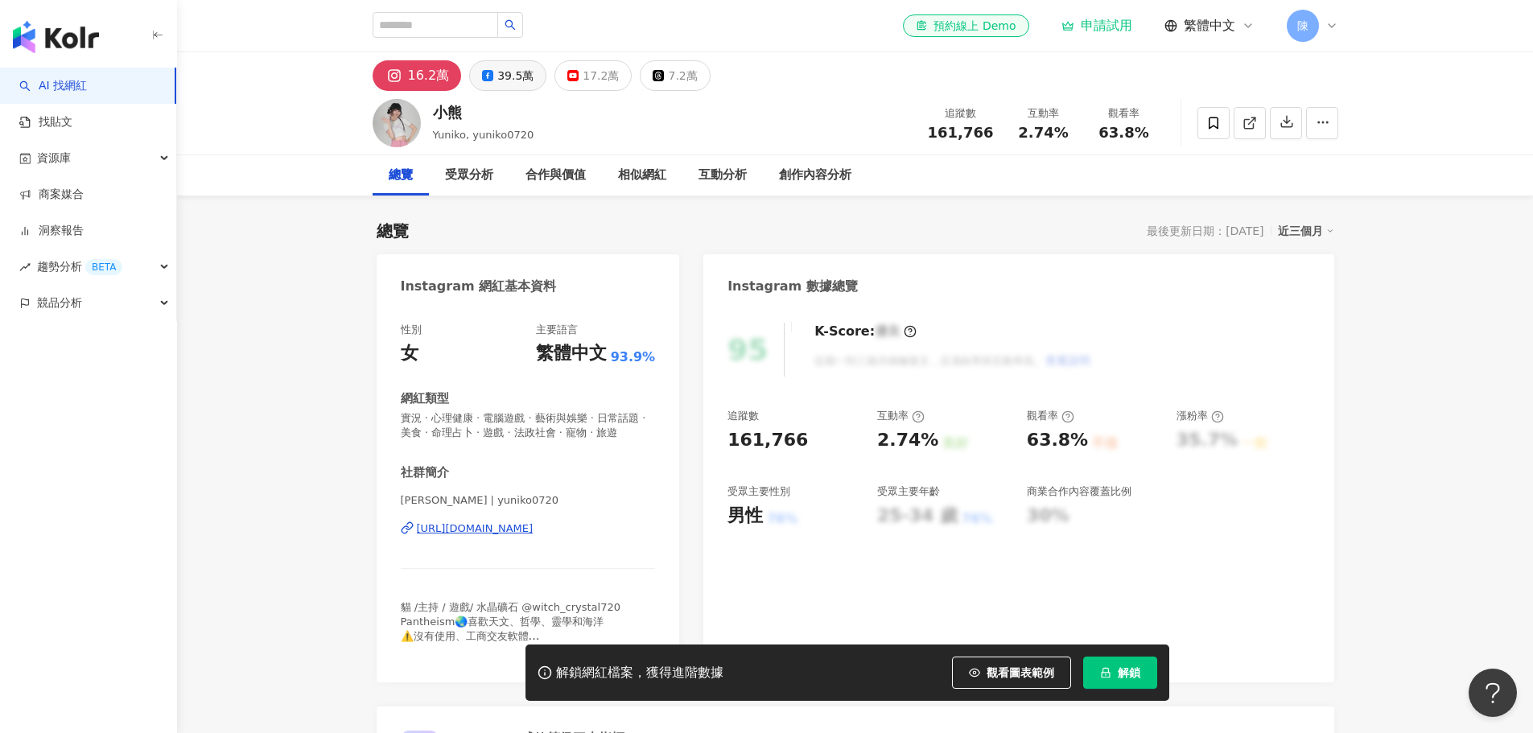
click at [507, 78] on div "39.5萬" at bounding box center [515, 75] width 36 height 23
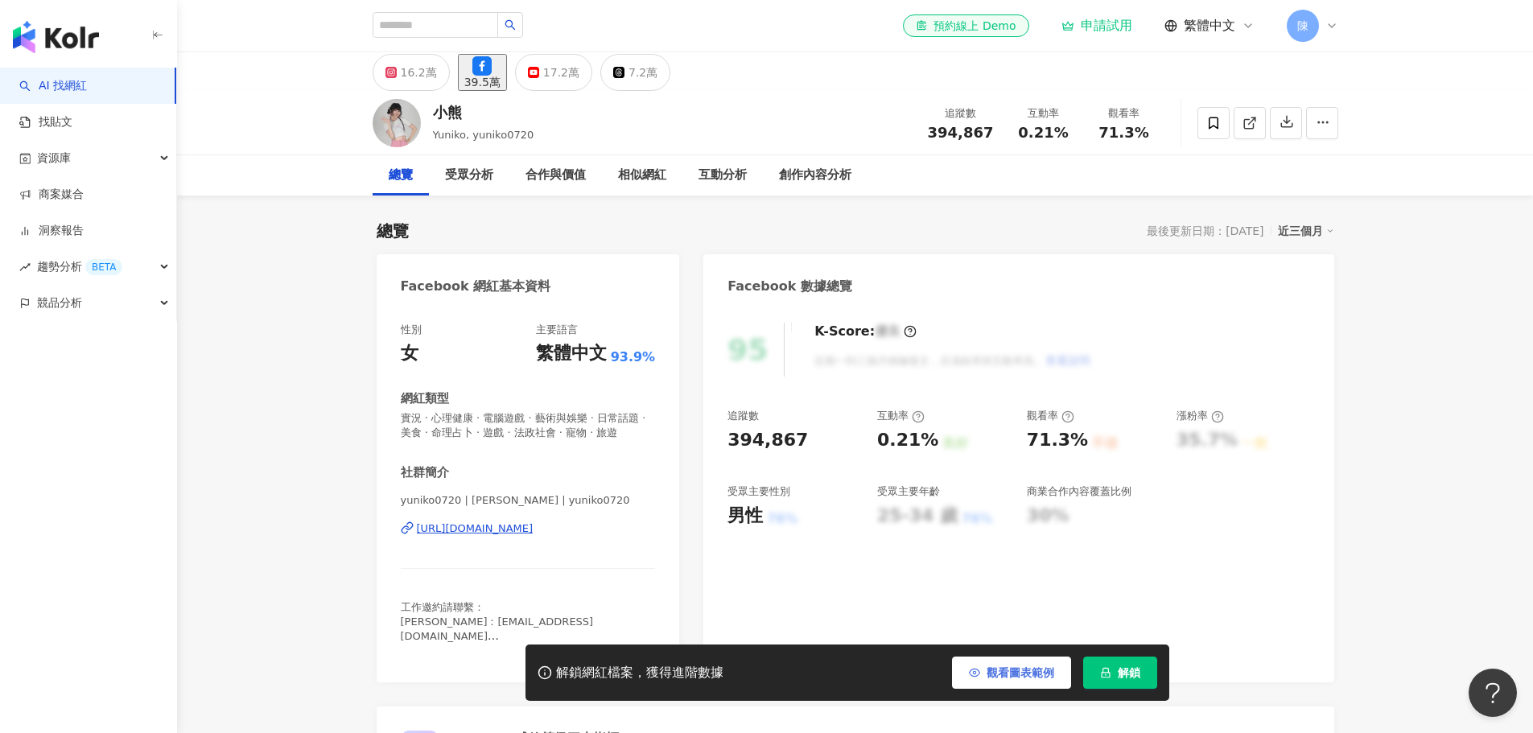
scroll to position [161, 0]
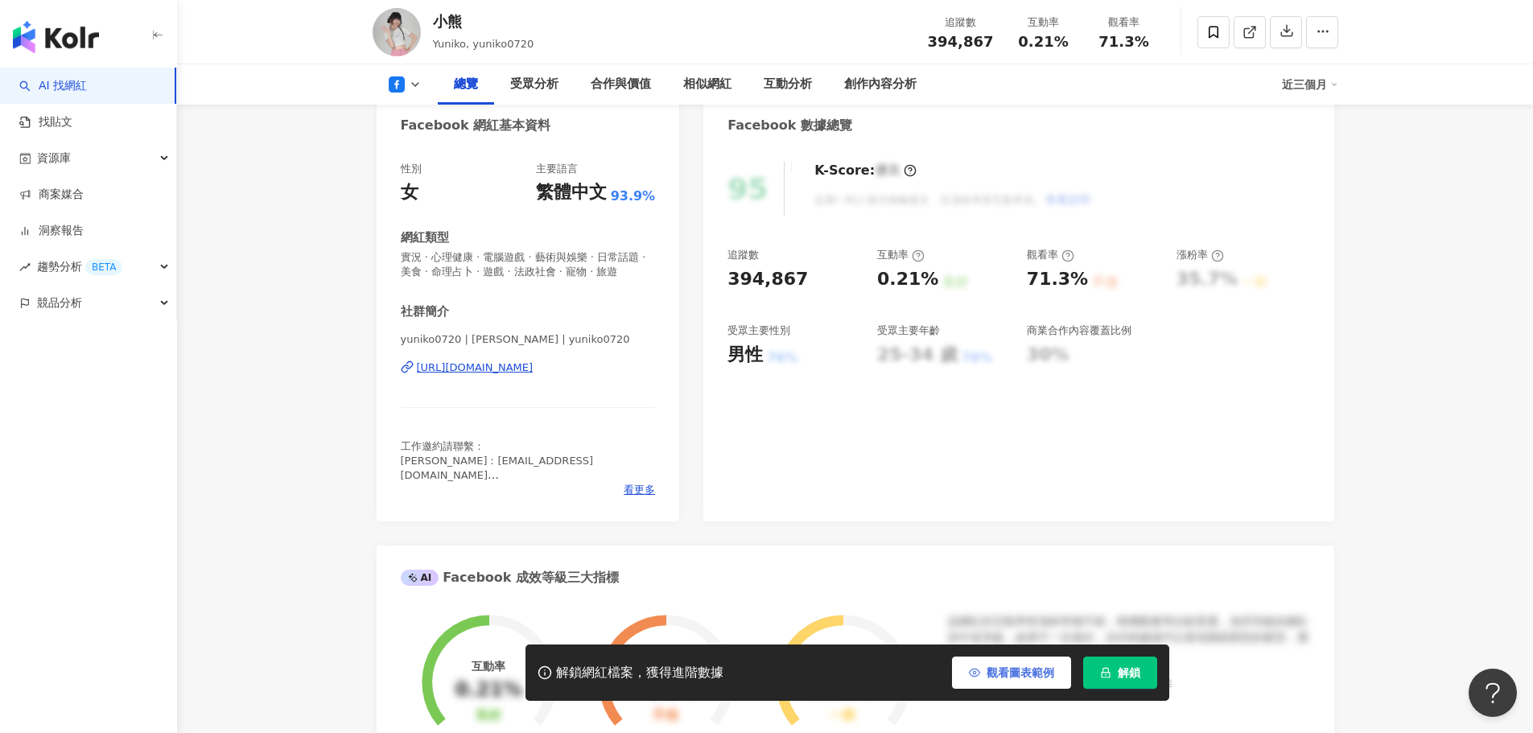
click at [1025, 675] on span "觀看圖表範例" at bounding box center [1021, 672] width 68 height 13
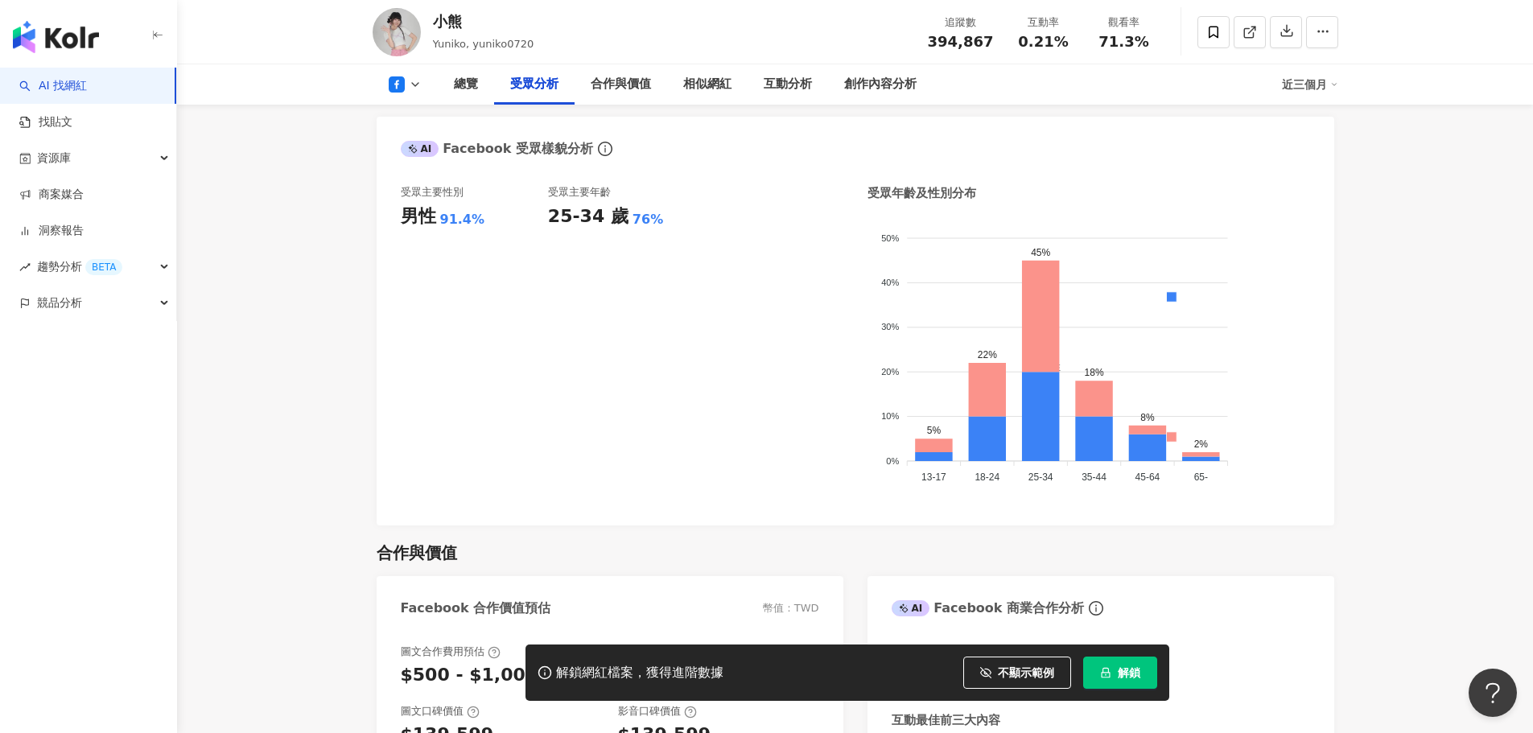
scroll to position [241, 0]
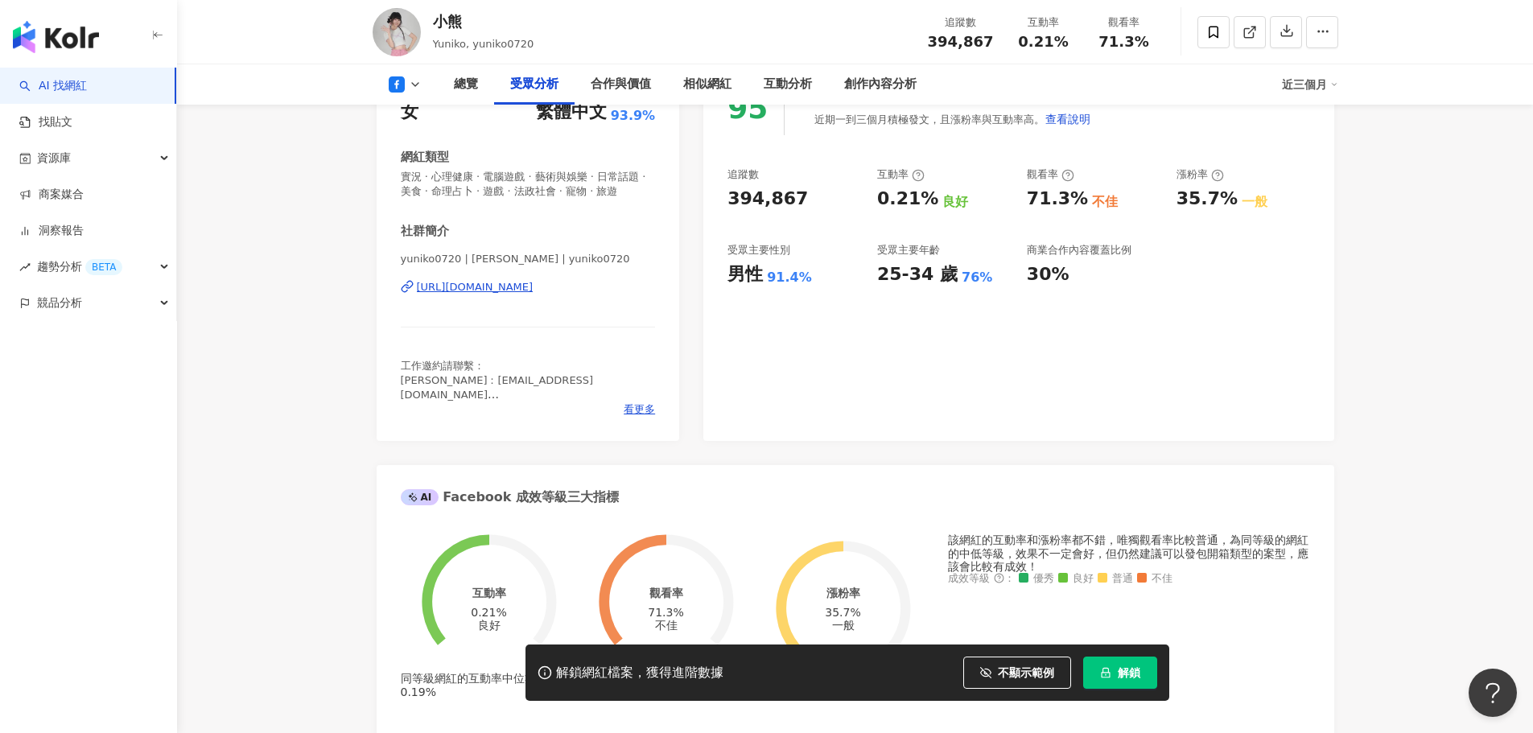
click at [423, 77] on button at bounding box center [405, 84] width 65 height 16
click at [409, 86] on icon at bounding box center [415, 84] width 13 height 13
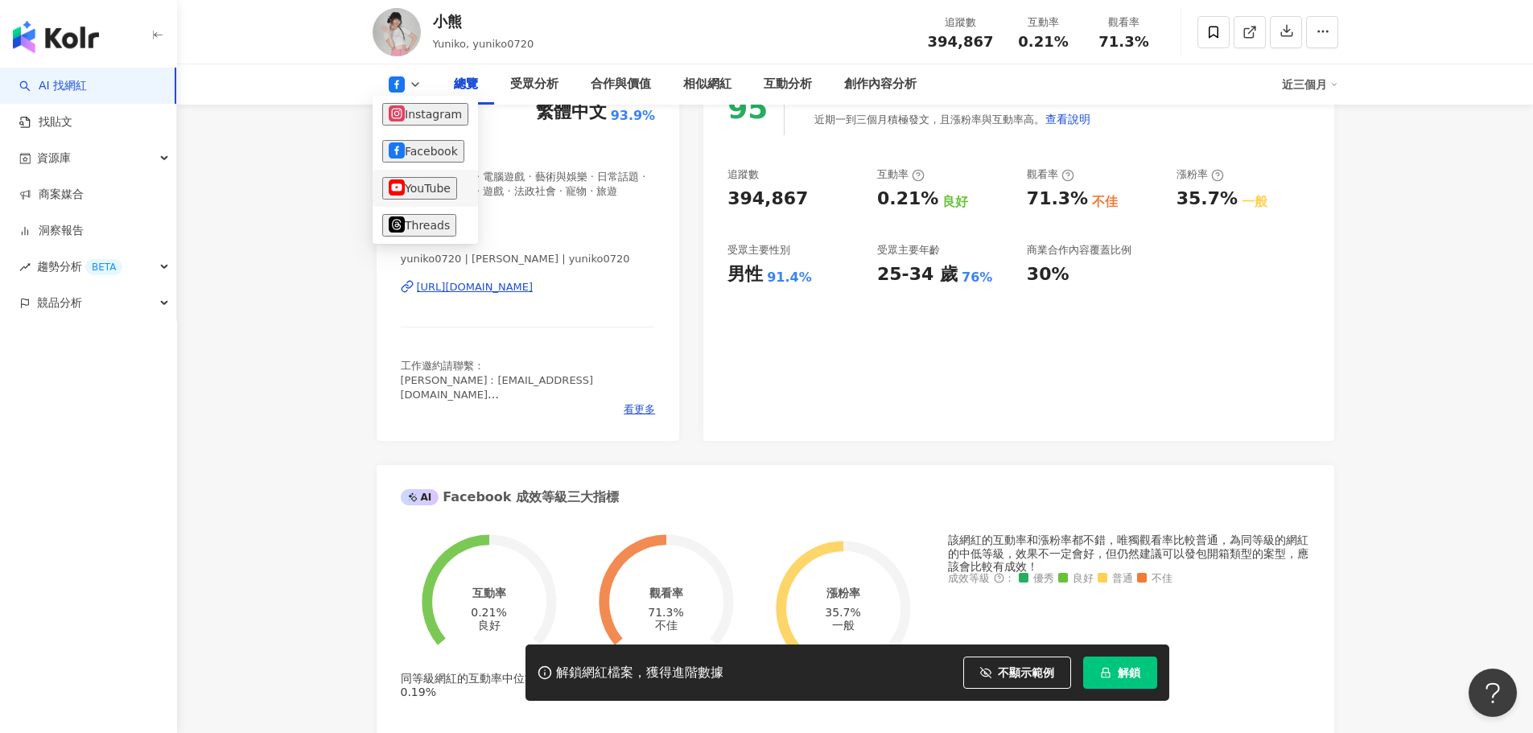
click at [403, 184] on button "YouTube" at bounding box center [419, 188] width 75 height 23
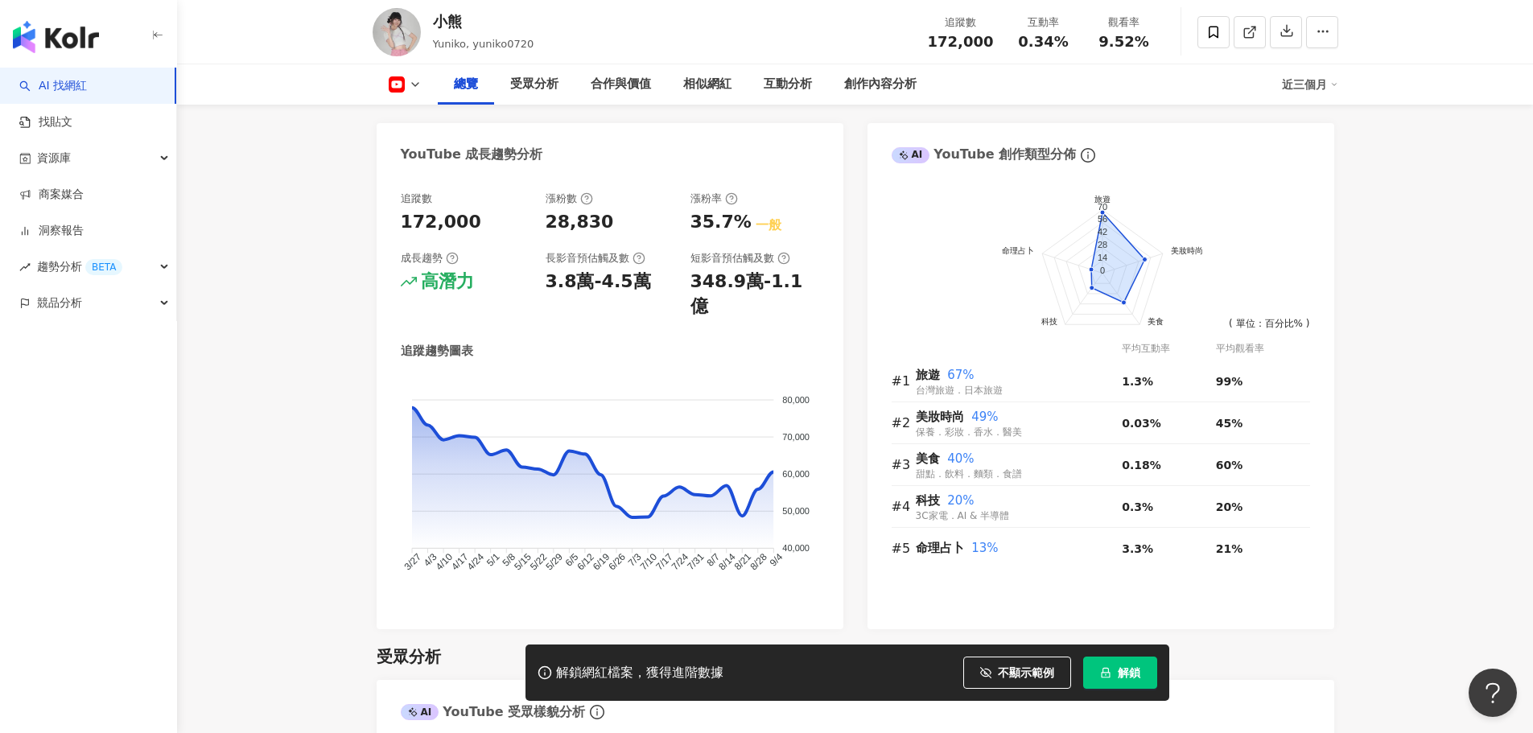
scroll to position [1368, 0]
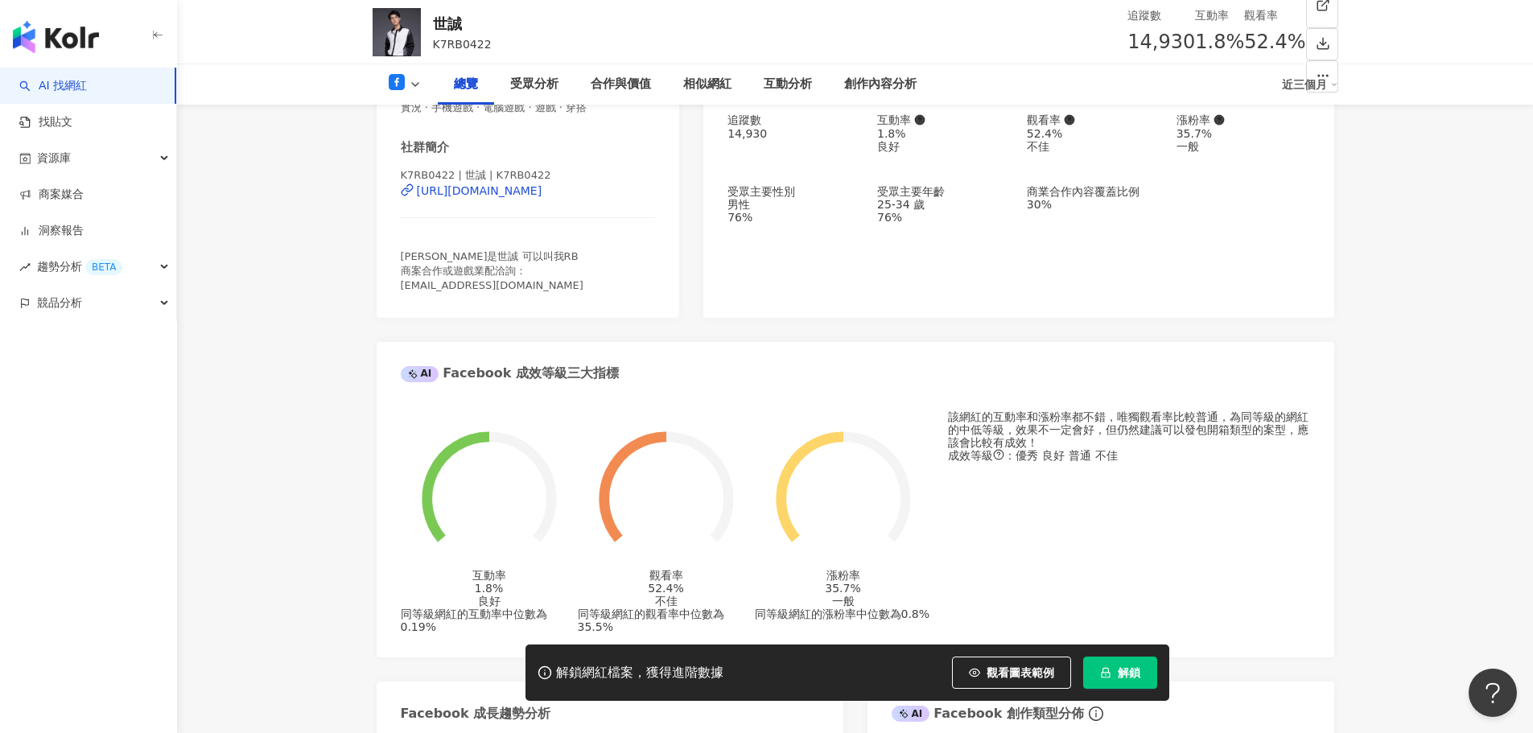
scroll to position [322, 0]
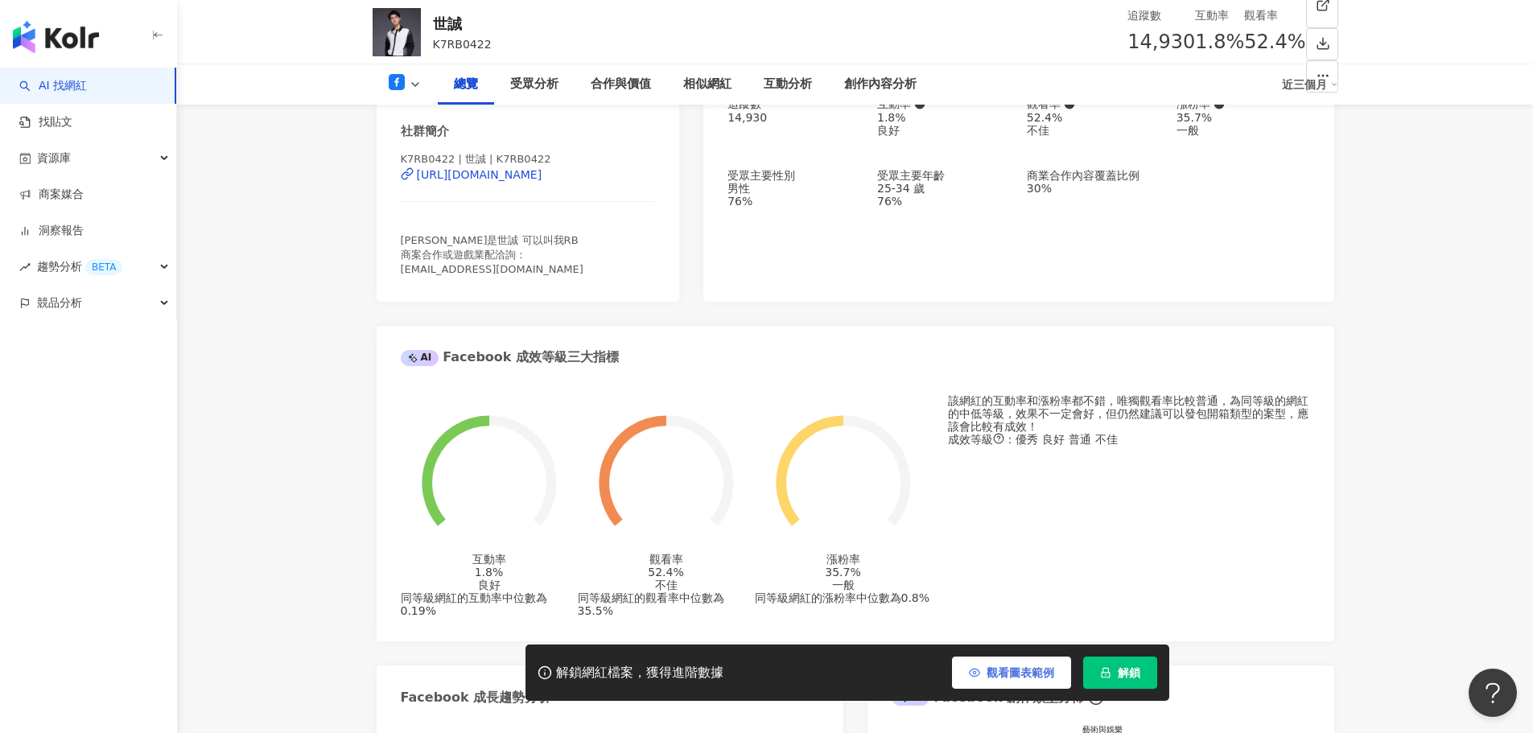
click at [1024, 674] on span "觀看圖表範例" at bounding box center [1021, 672] width 68 height 13
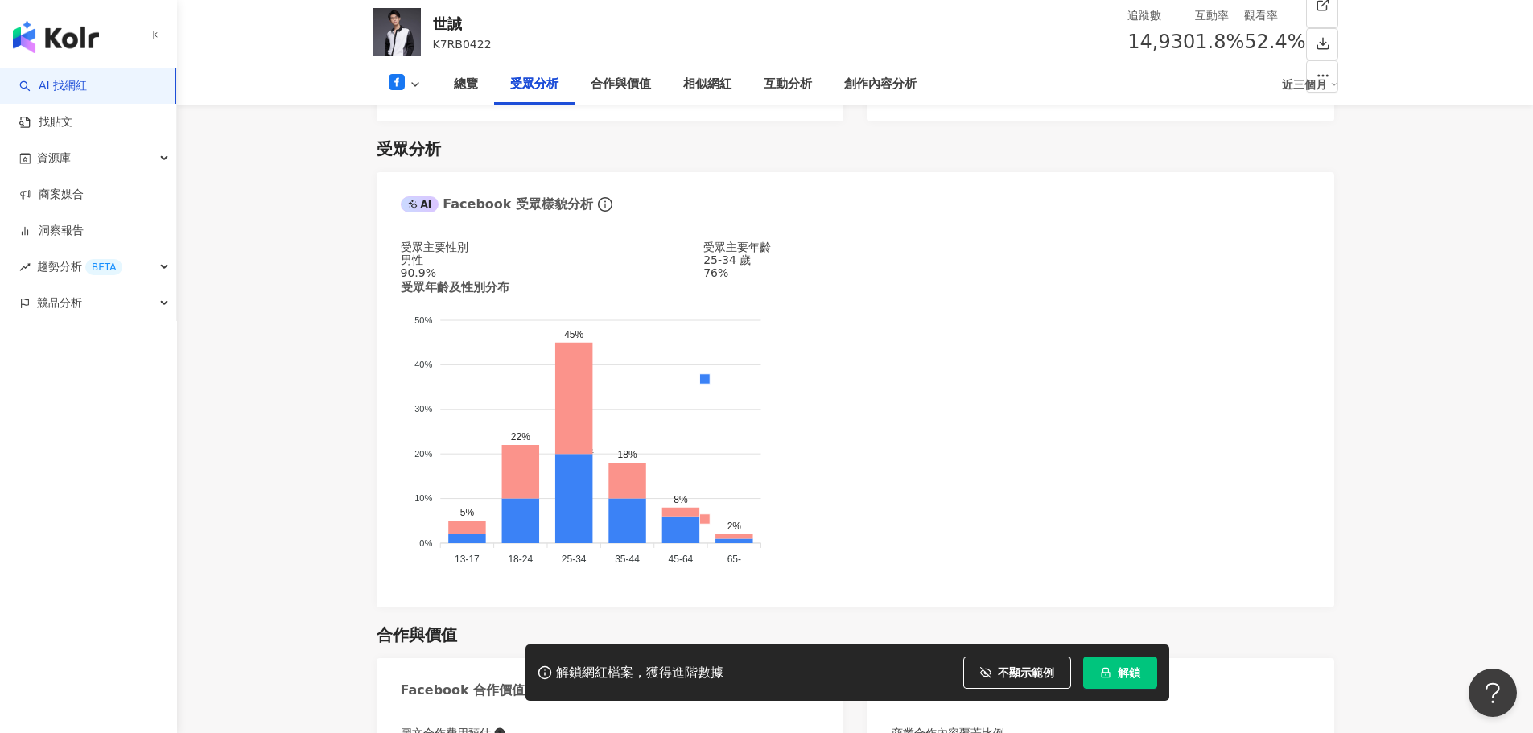
scroll to position [1368, 0]
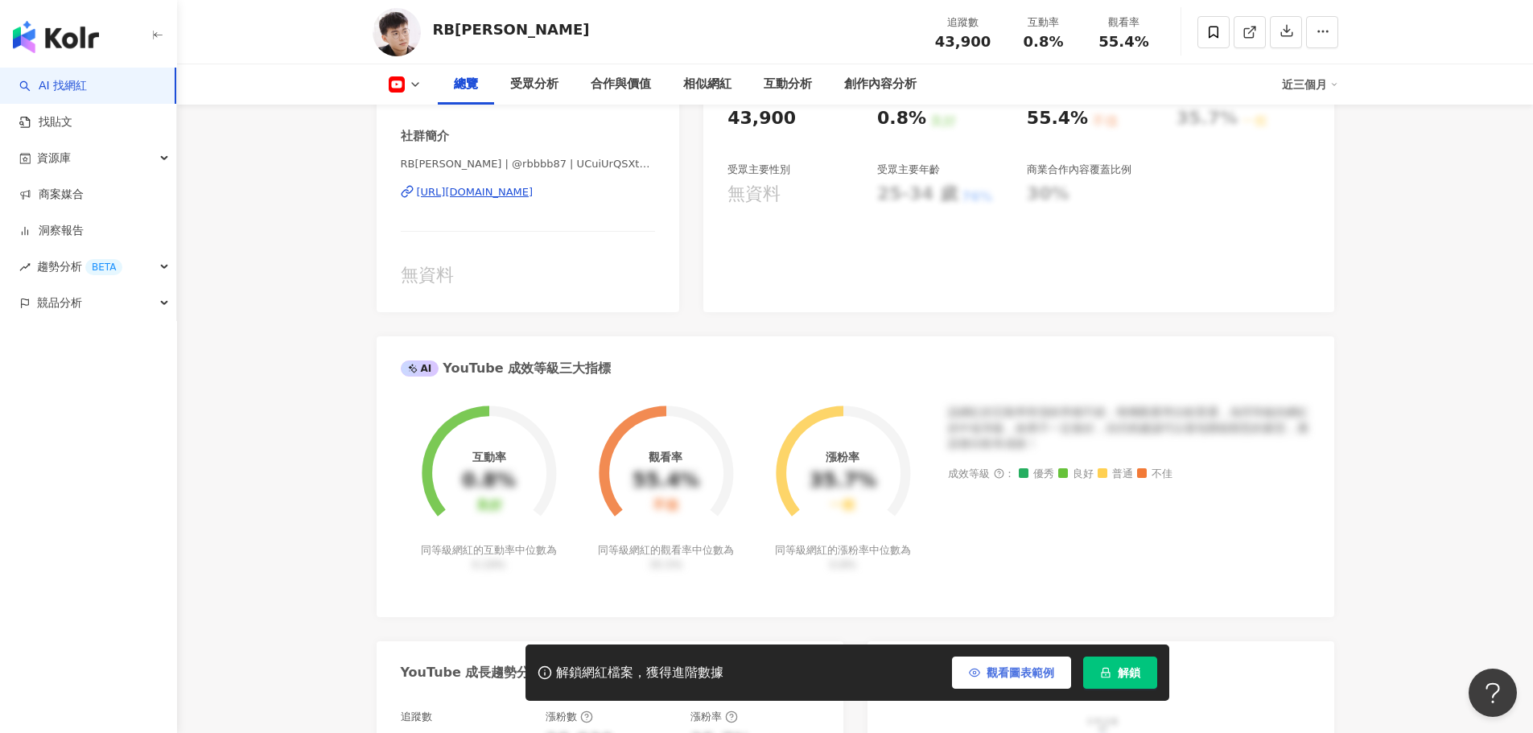
click at [1015, 666] on span "觀看圖表範例" at bounding box center [1021, 672] width 68 height 13
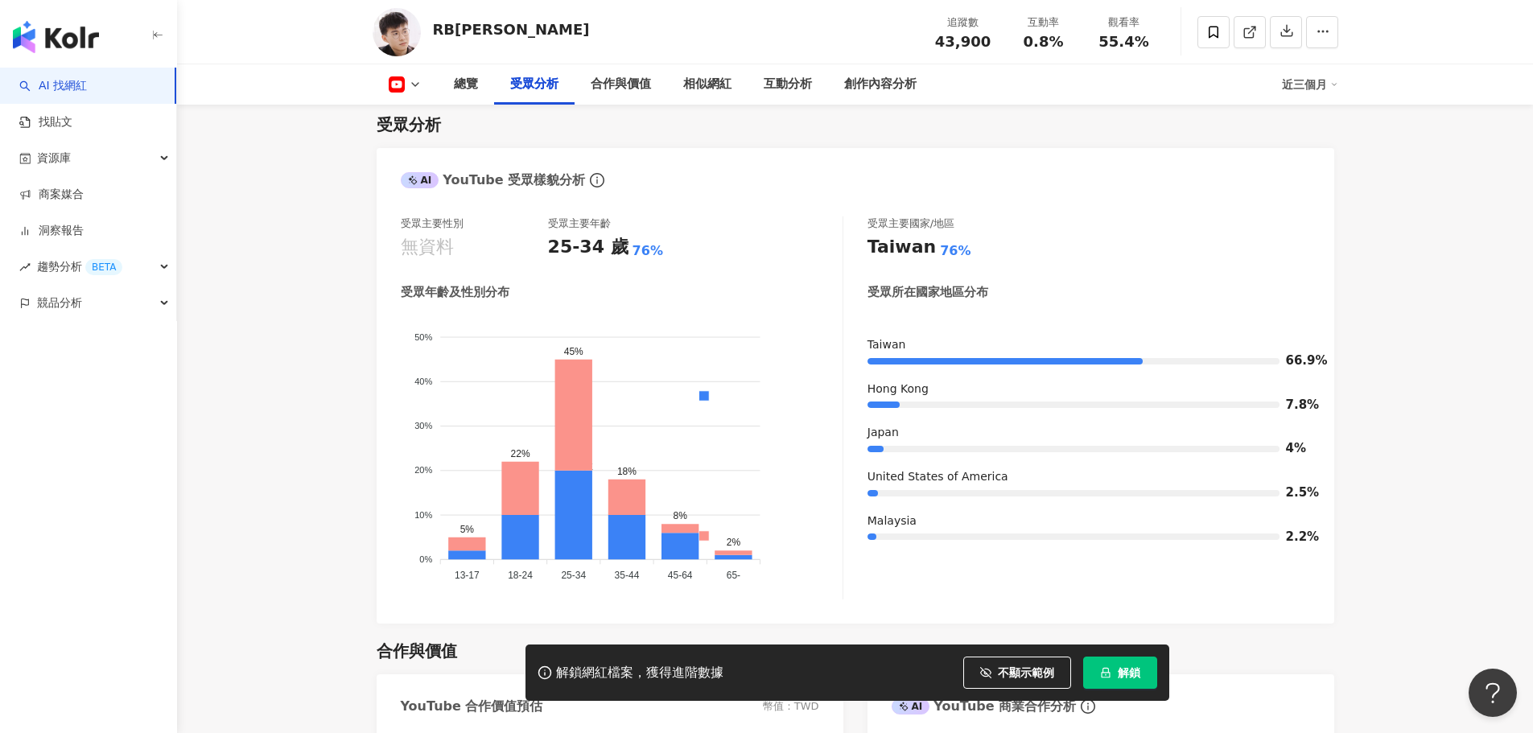
scroll to position [1368, 0]
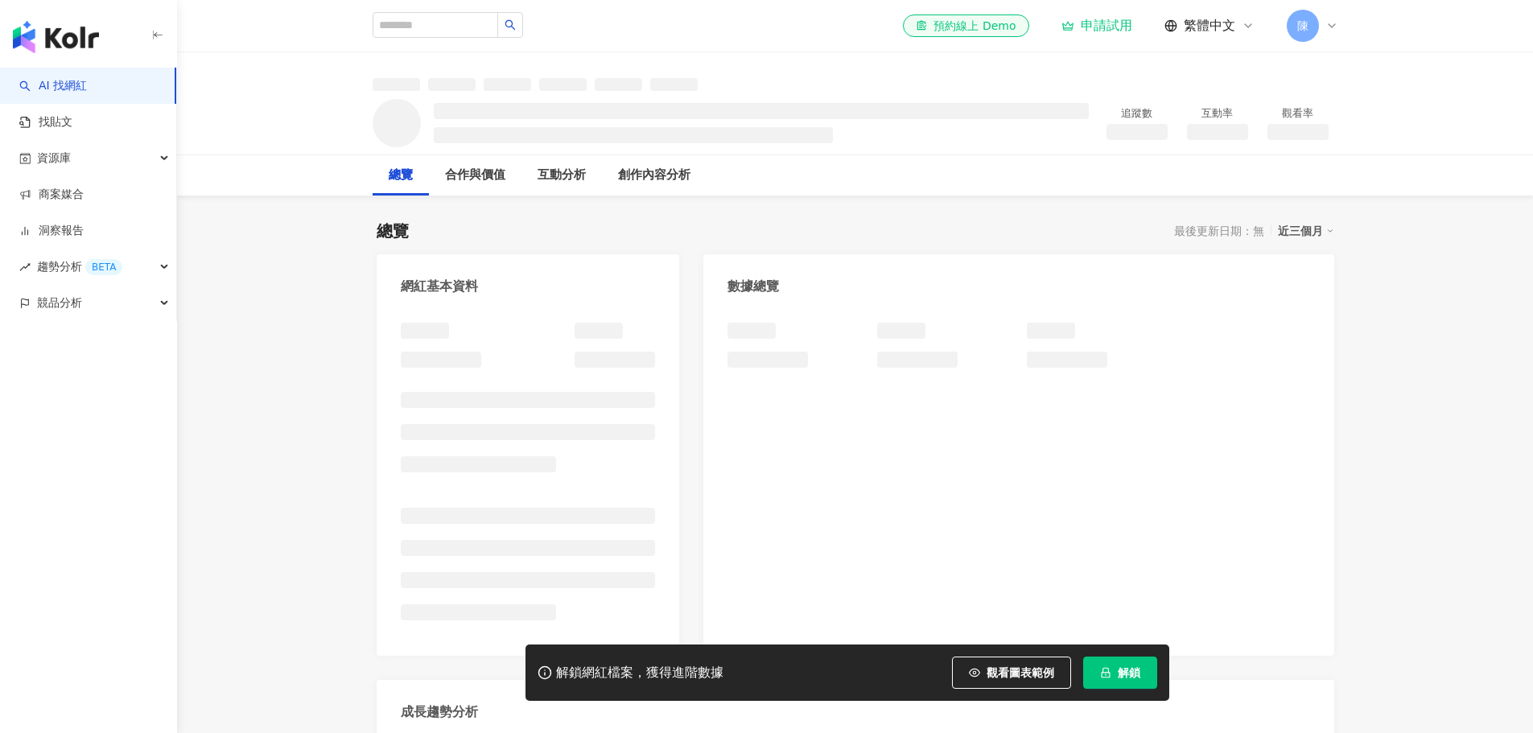
click at [1021, 671] on span "觀看圖表範例" at bounding box center [1021, 672] width 68 height 13
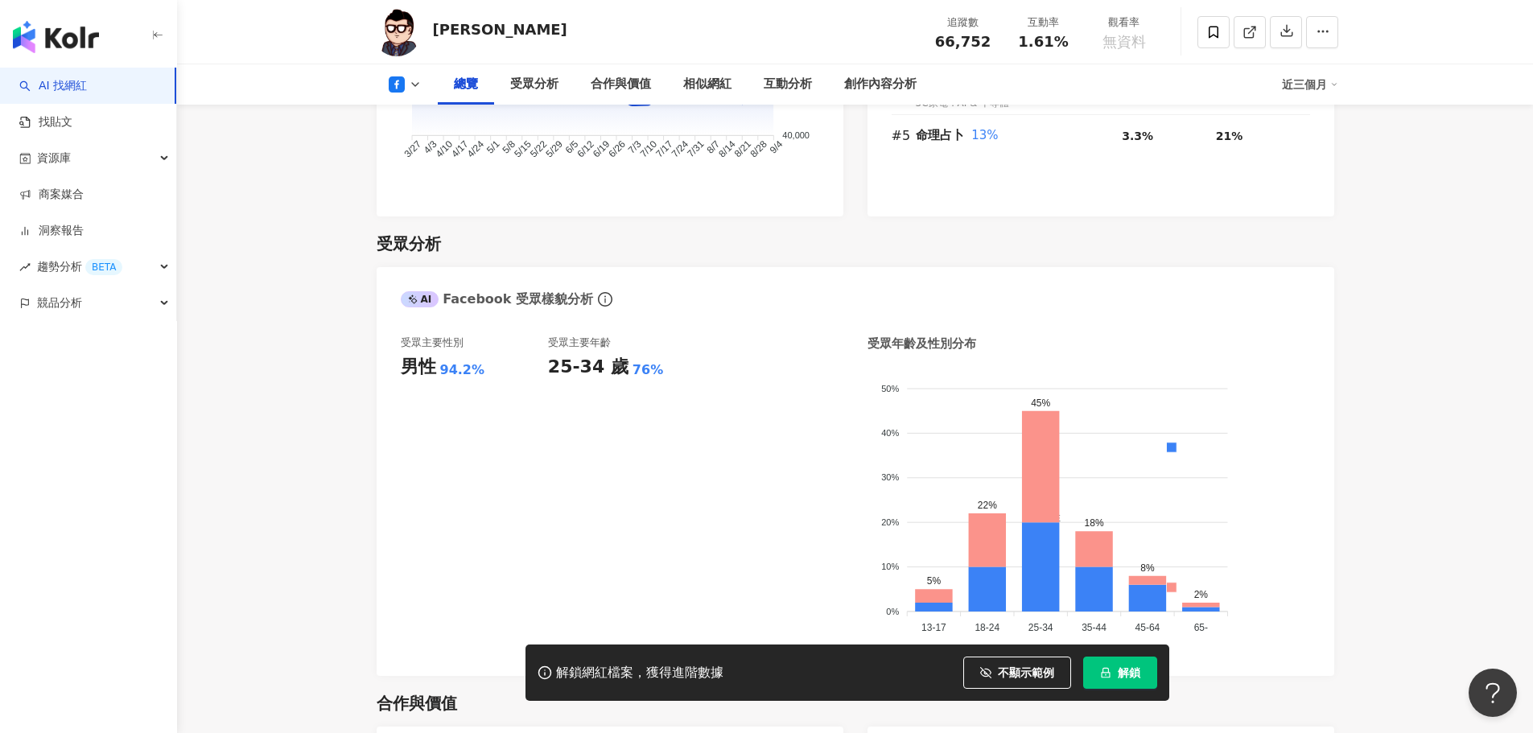
scroll to position [805, 0]
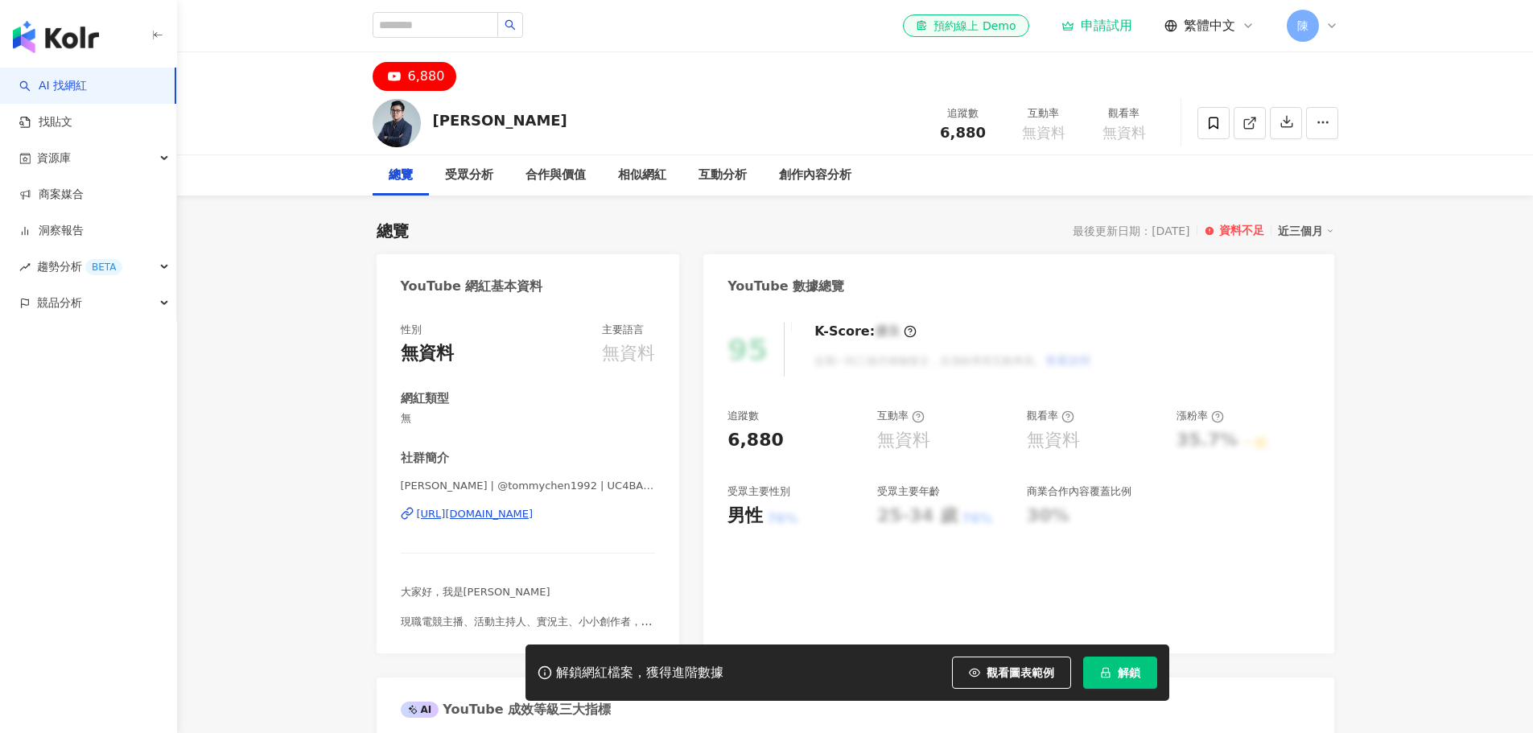
click at [994, 670] on span "觀看圖表範例" at bounding box center [1021, 672] width 68 height 13
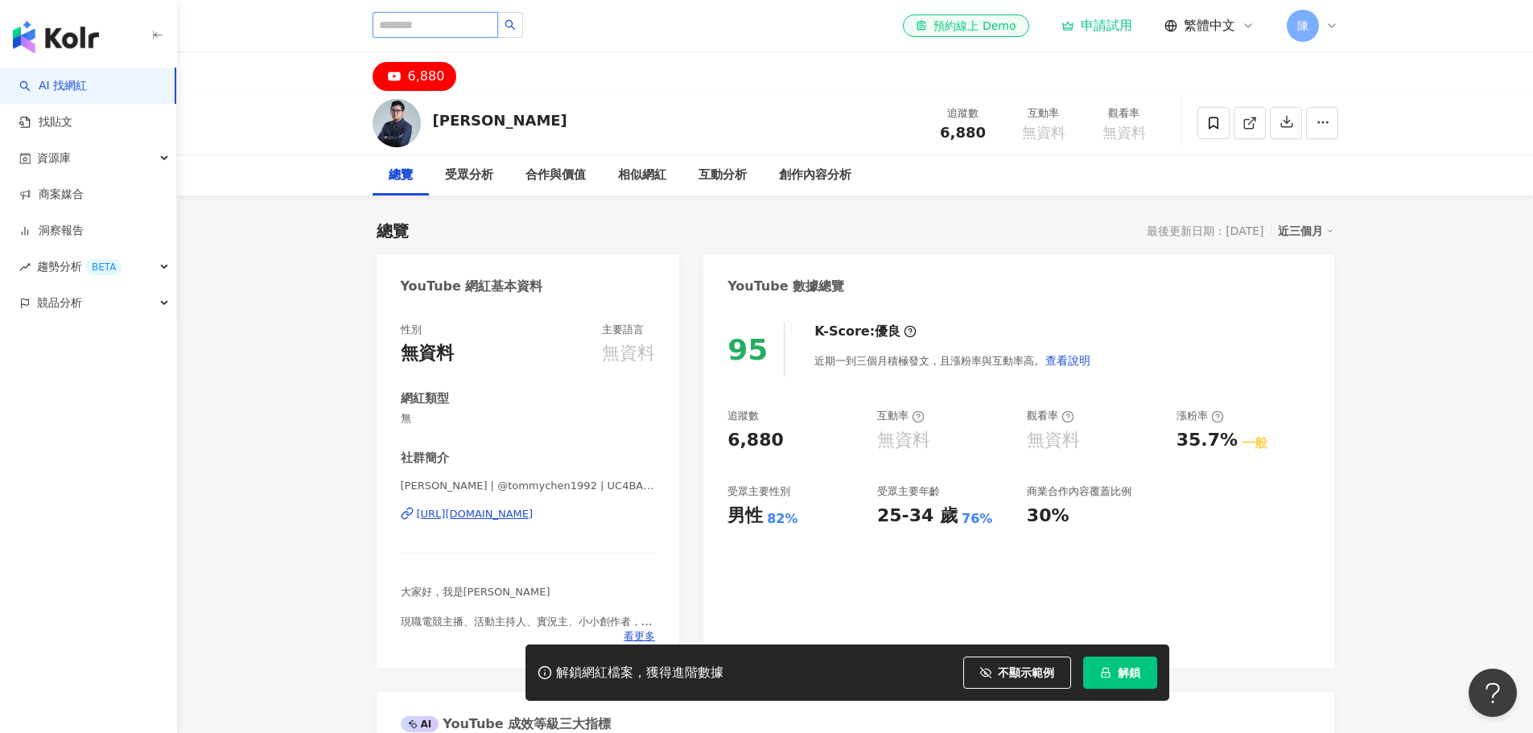
click at [480, 30] on input "search" at bounding box center [436, 25] width 126 height 26
type input "**"
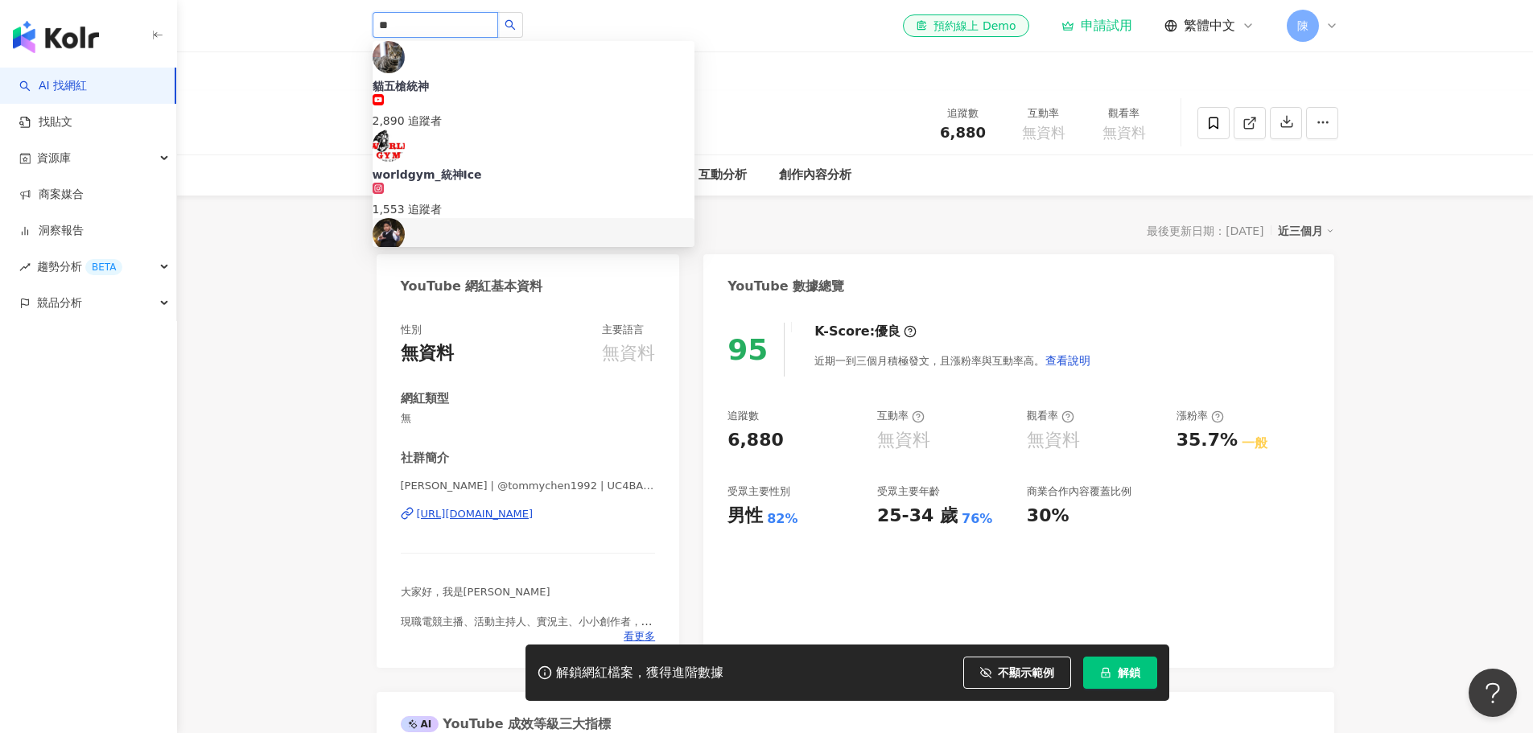
click at [504, 271] on div "789,588 追蹤者" at bounding box center [534, 288] width 322 height 35
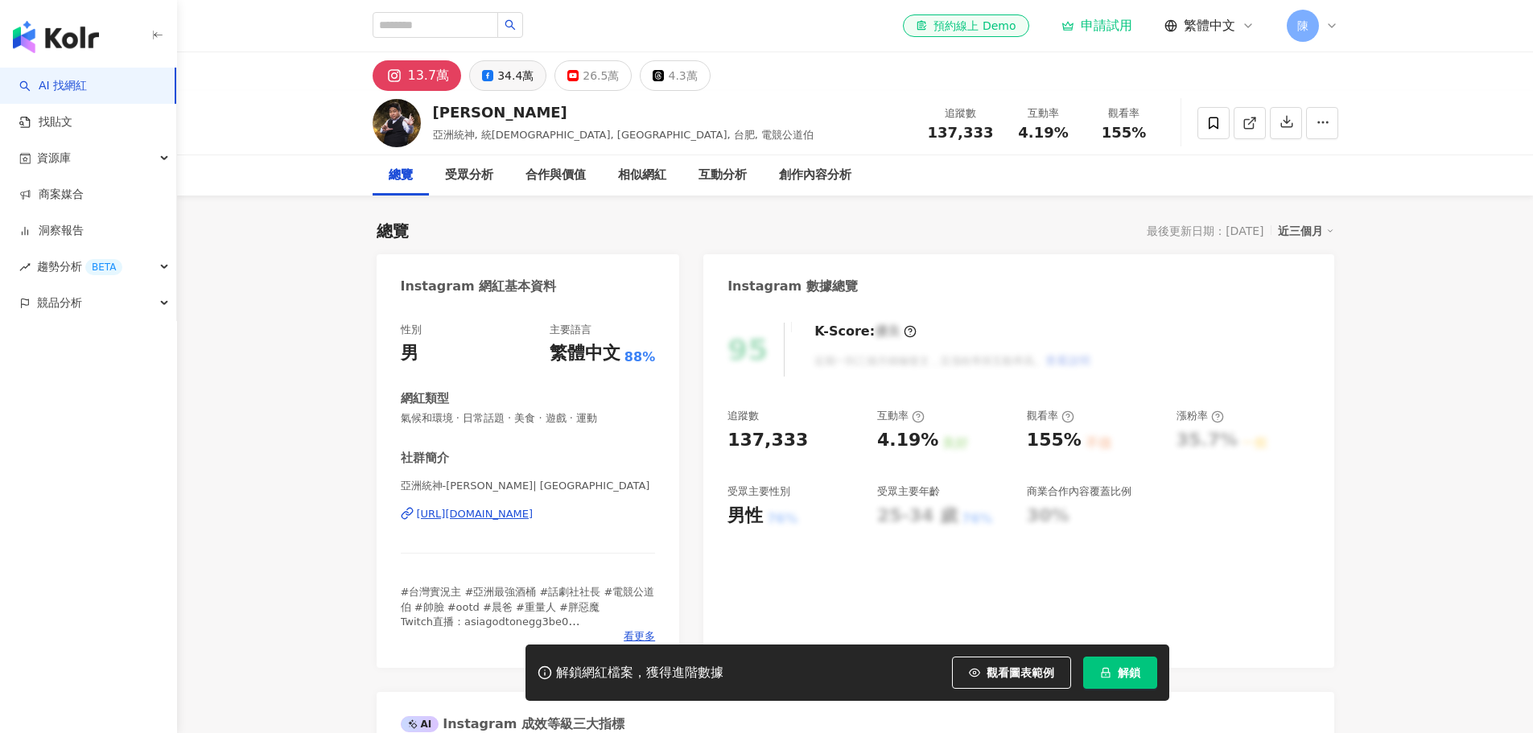
click at [1042, 666] on span "觀看圖表範例" at bounding box center [1021, 672] width 68 height 13
click at [485, 85] on button "34.4萬" at bounding box center [507, 75] width 77 height 31
click at [501, 76] on div "34.4萬" at bounding box center [515, 75] width 36 height 23
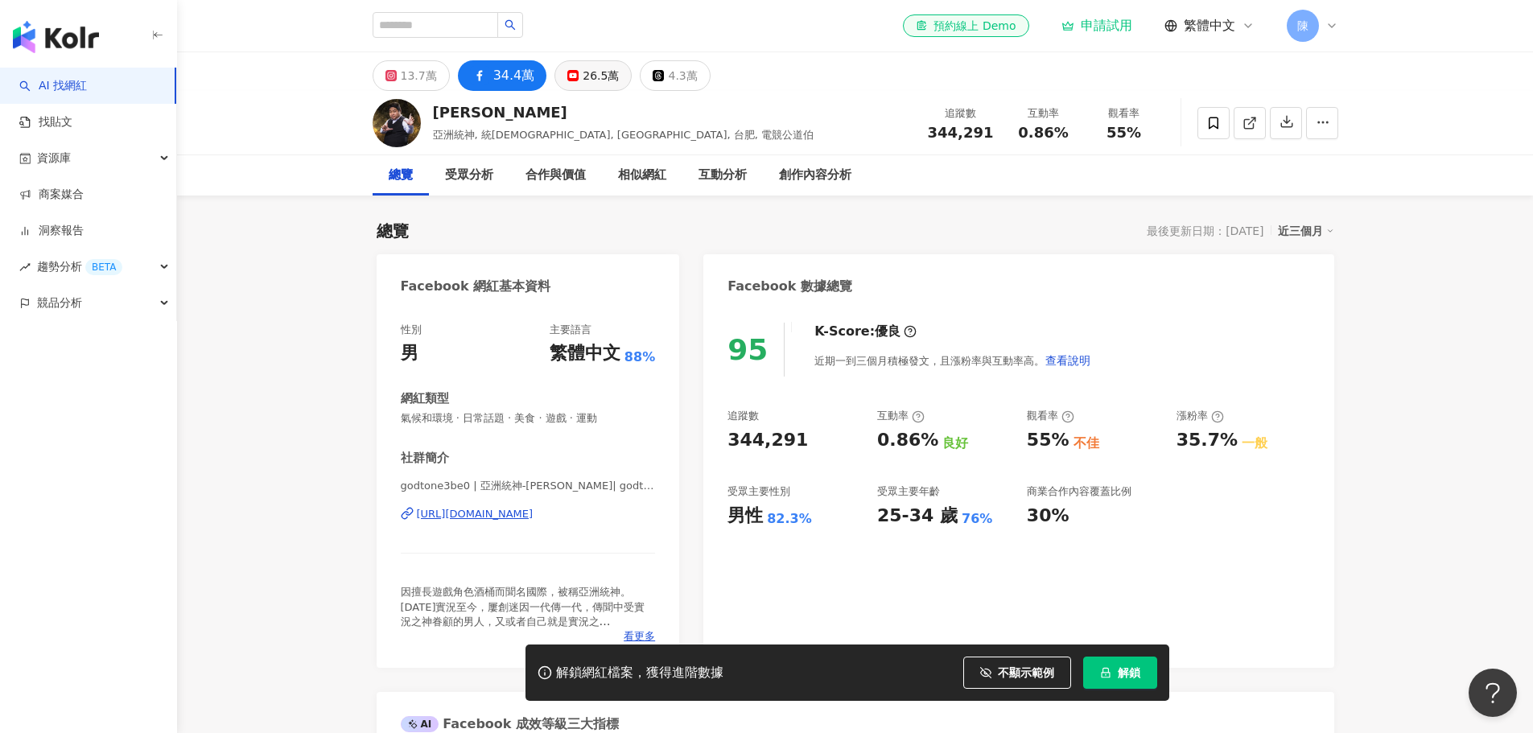
click at [588, 78] on div "26.5萬" at bounding box center [601, 75] width 36 height 23
drag, startPoint x: 571, startPoint y: 522, endPoint x: 594, endPoint y: 514, distance: 24.7
click at [571, 522] on div "統晨大戲院 | @godtone777 | UCmJwfvC-1omeZ_31Cb6vawA https://www.youtube.com/channel/…" at bounding box center [528, 526] width 255 height 94
click at [534, 518] on div "https://www.youtube.com/channel/UCmJwfvC-1omeZ_31Cb6vawA" at bounding box center [475, 514] width 117 height 14
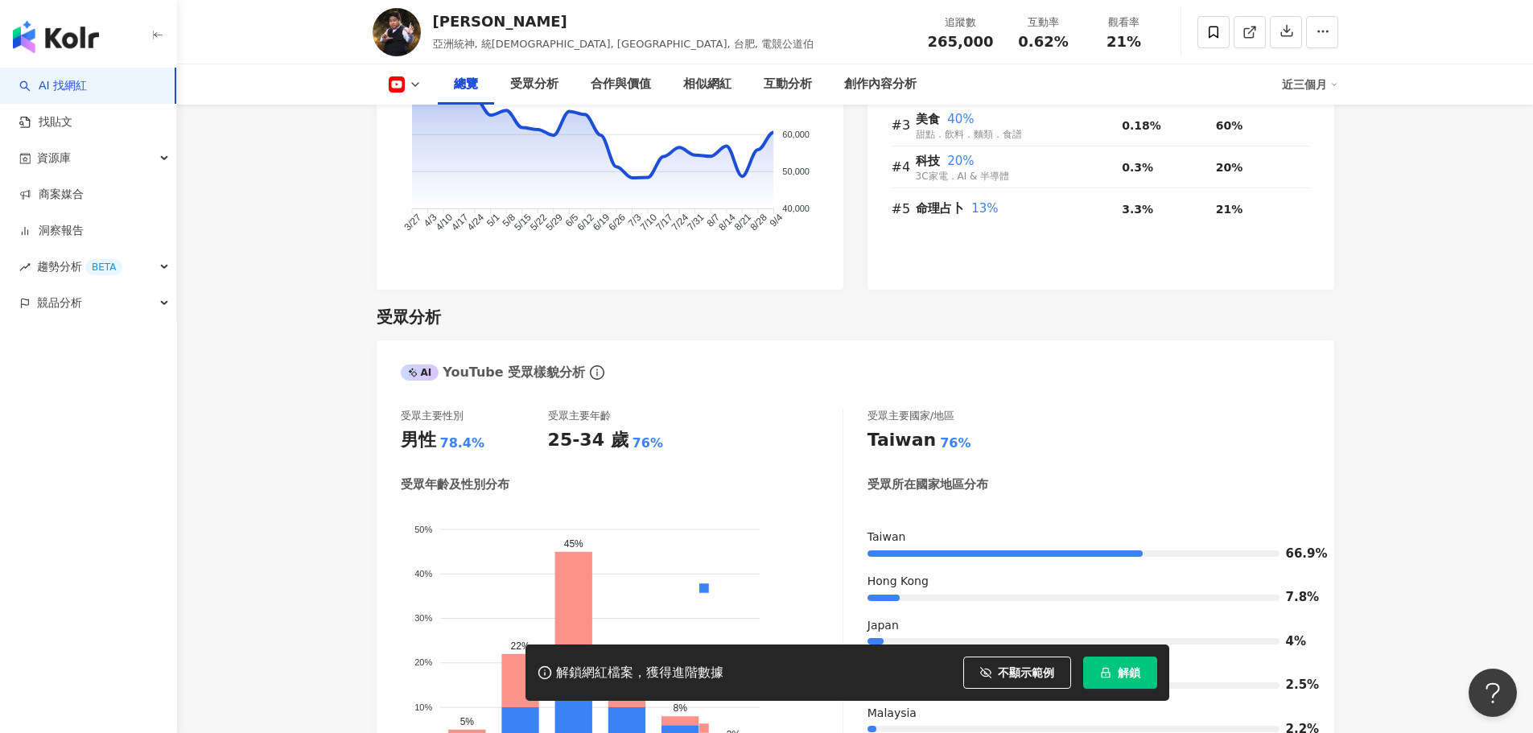
scroll to position [1288, 0]
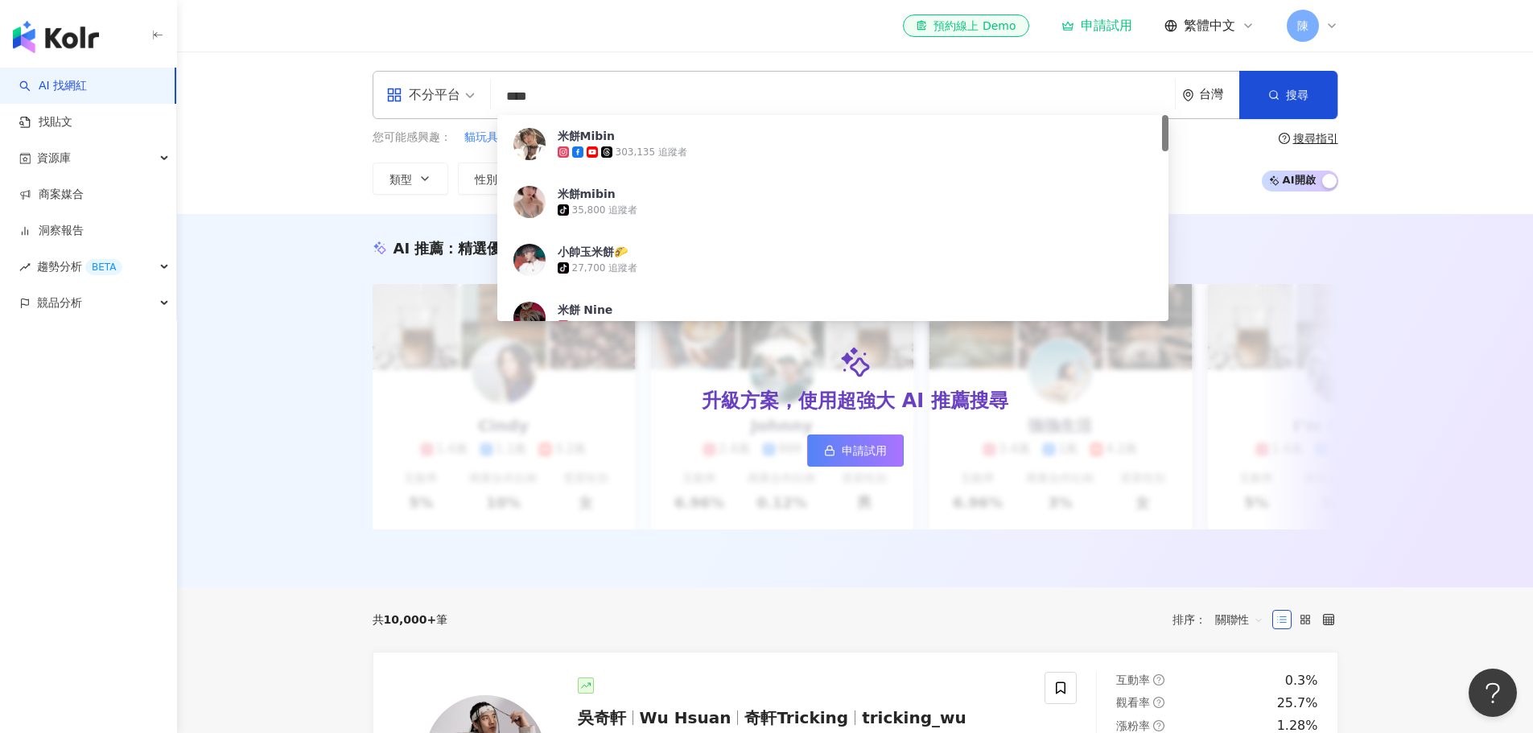
type input "***"
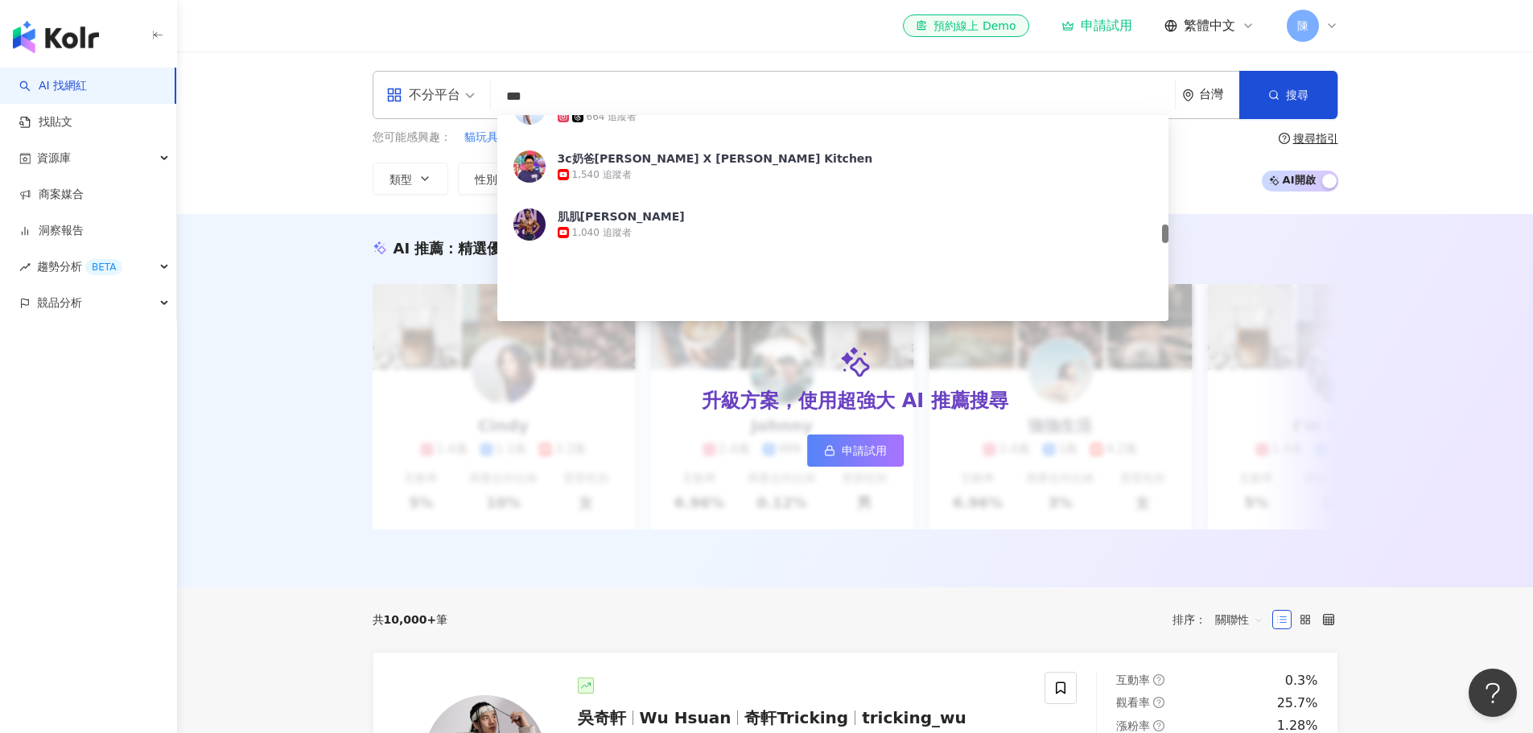
scroll to position [1207, 0]
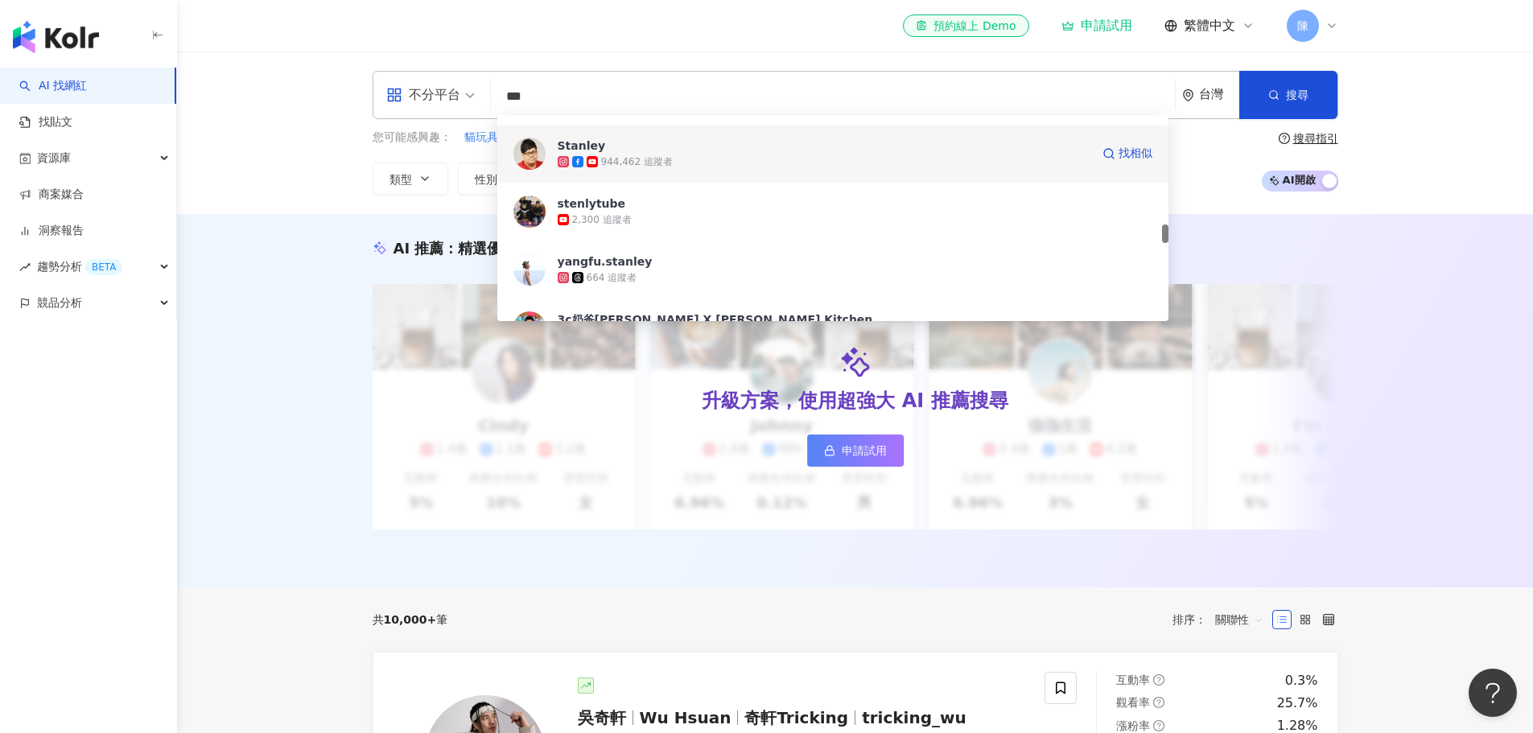
click at [645, 171] on div "Stanley 944,462 追蹤者 找相似" at bounding box center [832, 154] width 671 height 58
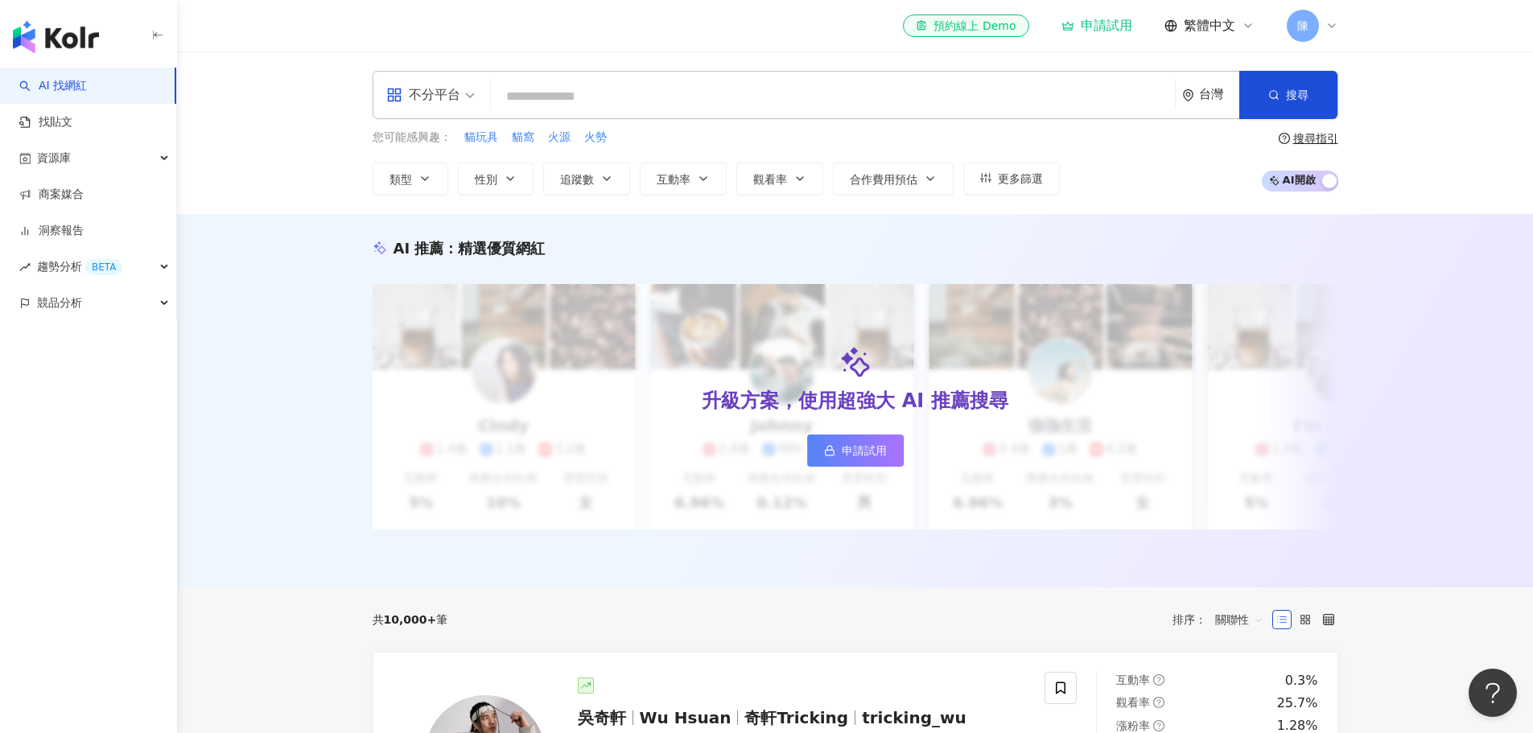
click at [651, 85] on input "search" at bounding box center [832, 96] width 671 height 31
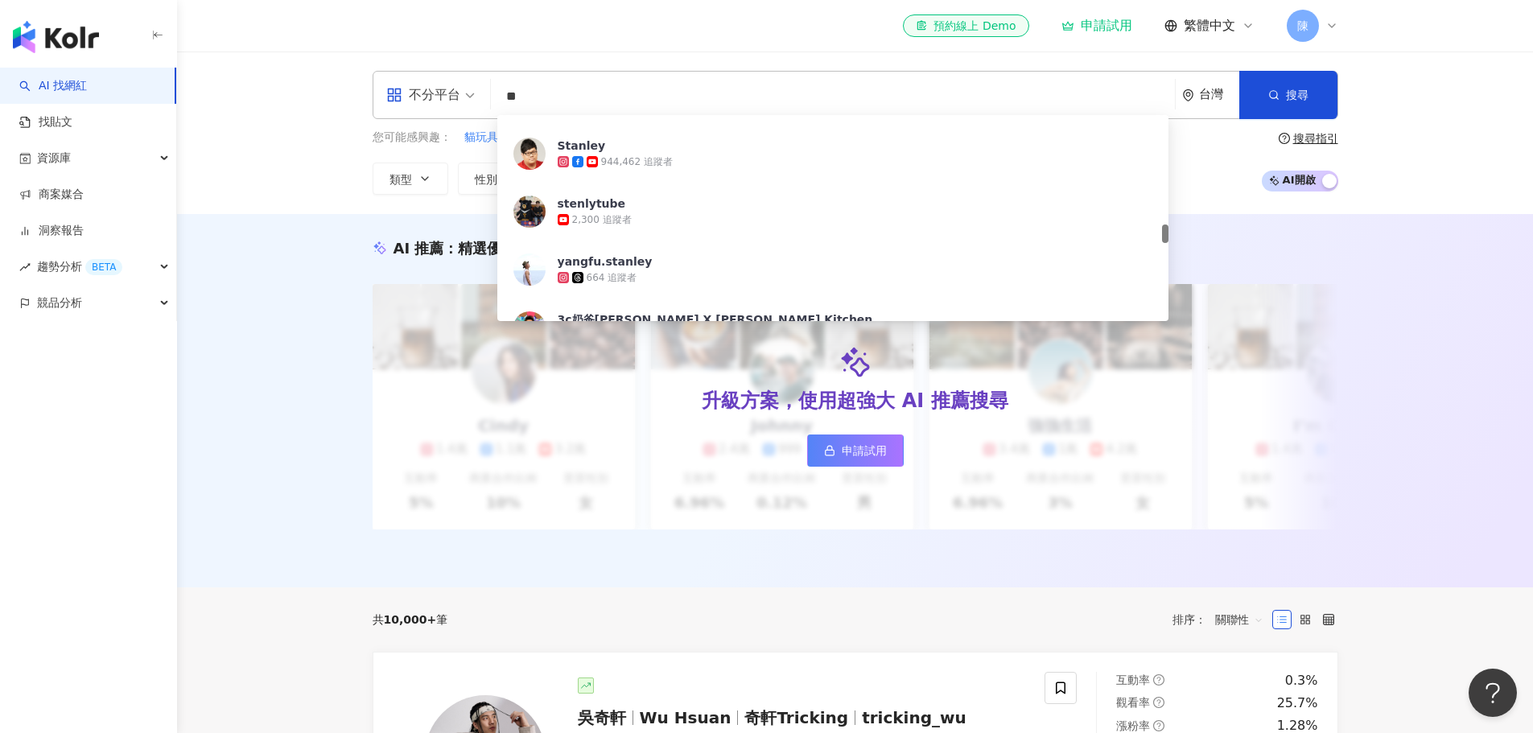
scroll to position [0, 0]
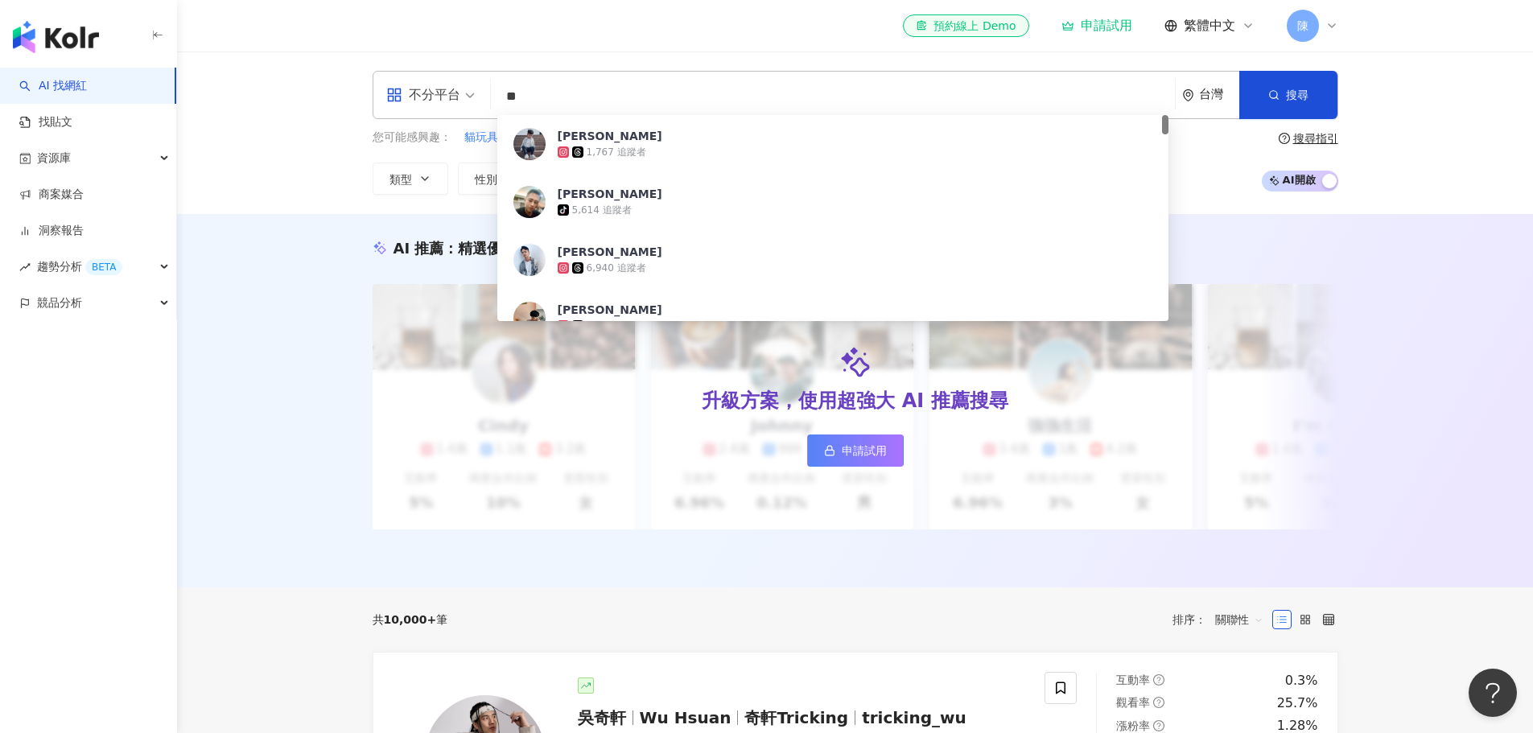
type input "**"
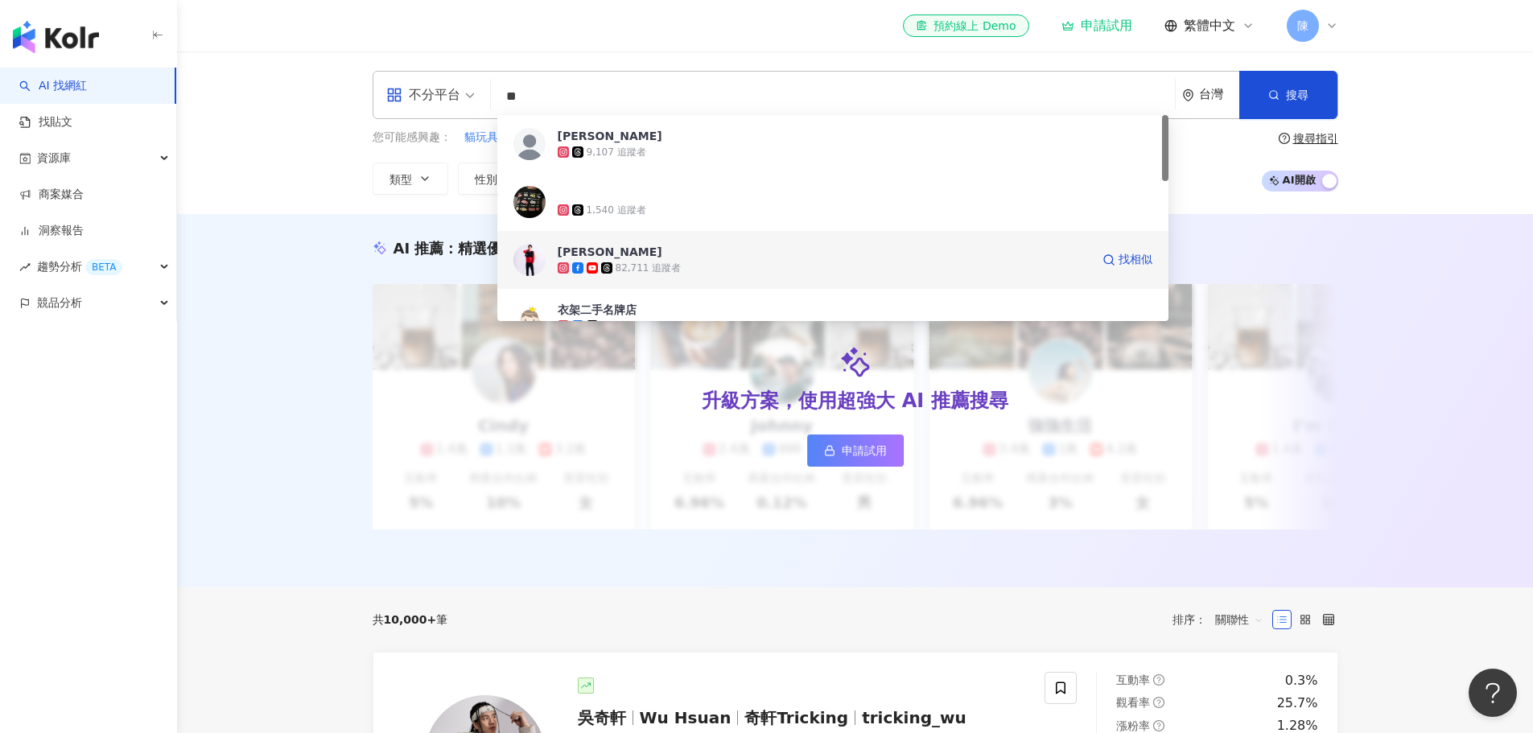
click at [675, 266] on div "82,711 追蹤者" at bounding box center [649, 269] width 66 height 14
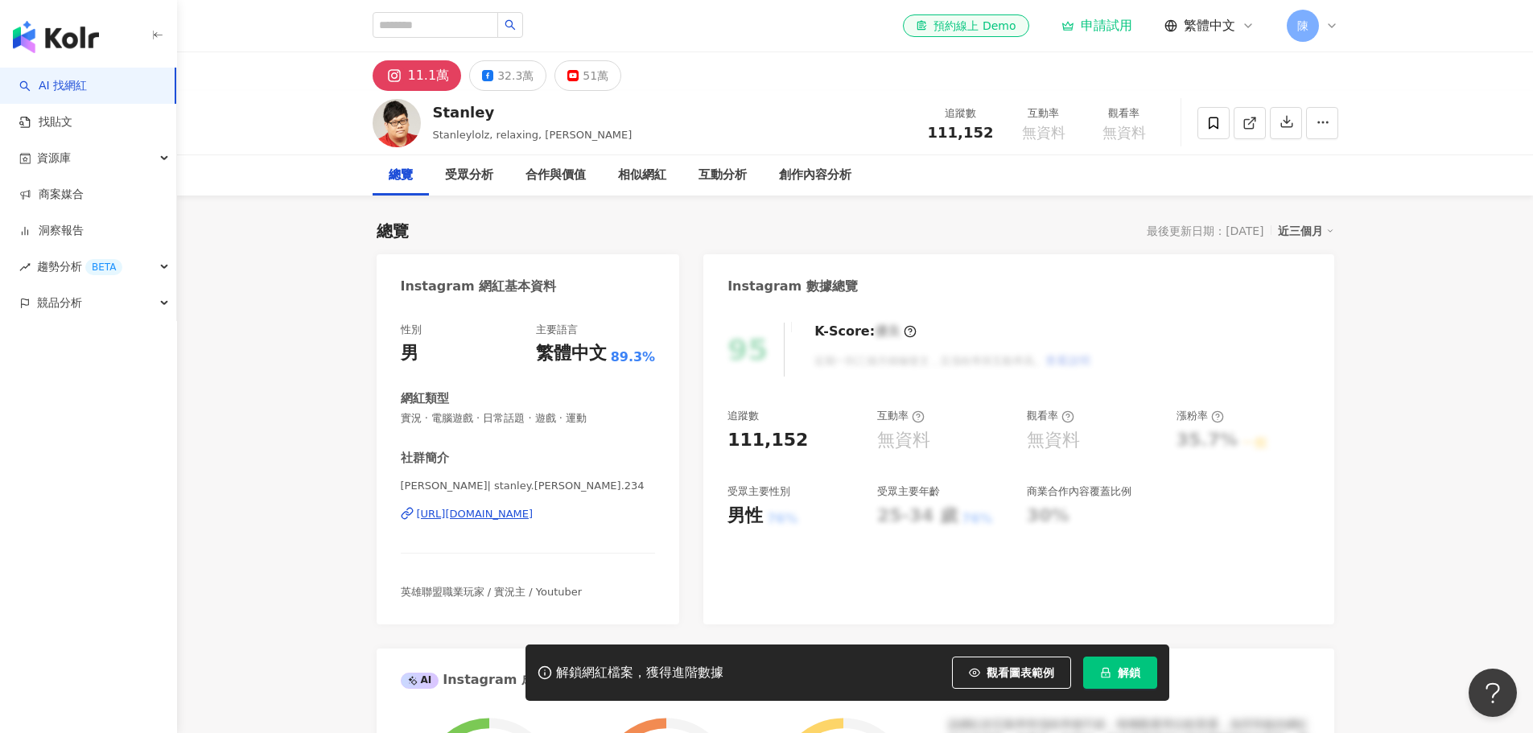
click at [504, 85] on div "32.3萬" at bounding box center [515, 75] width 36 height 23
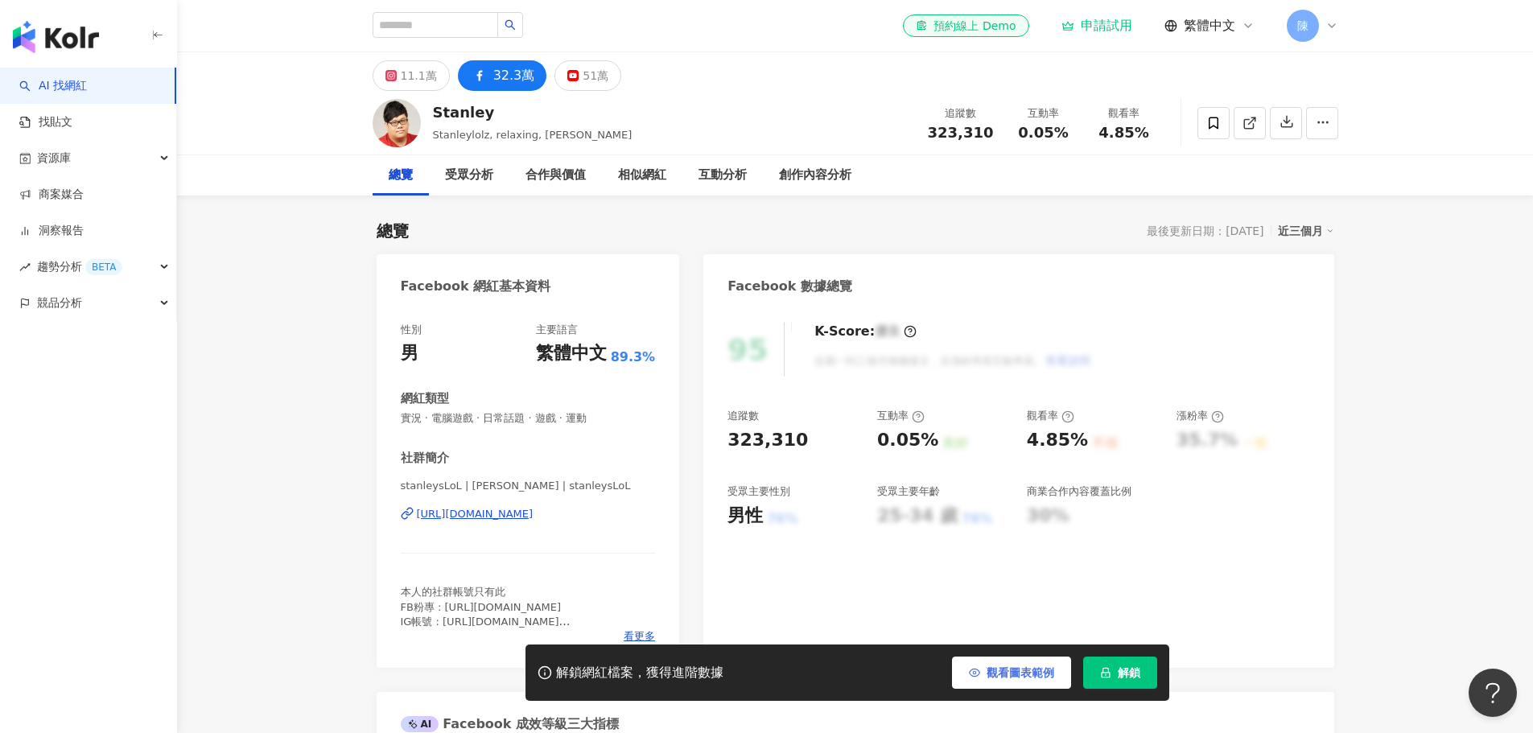
click at [1000, 672] on span "觀看圖表範例" at bounding box center [1021, 672] width 68 height 13
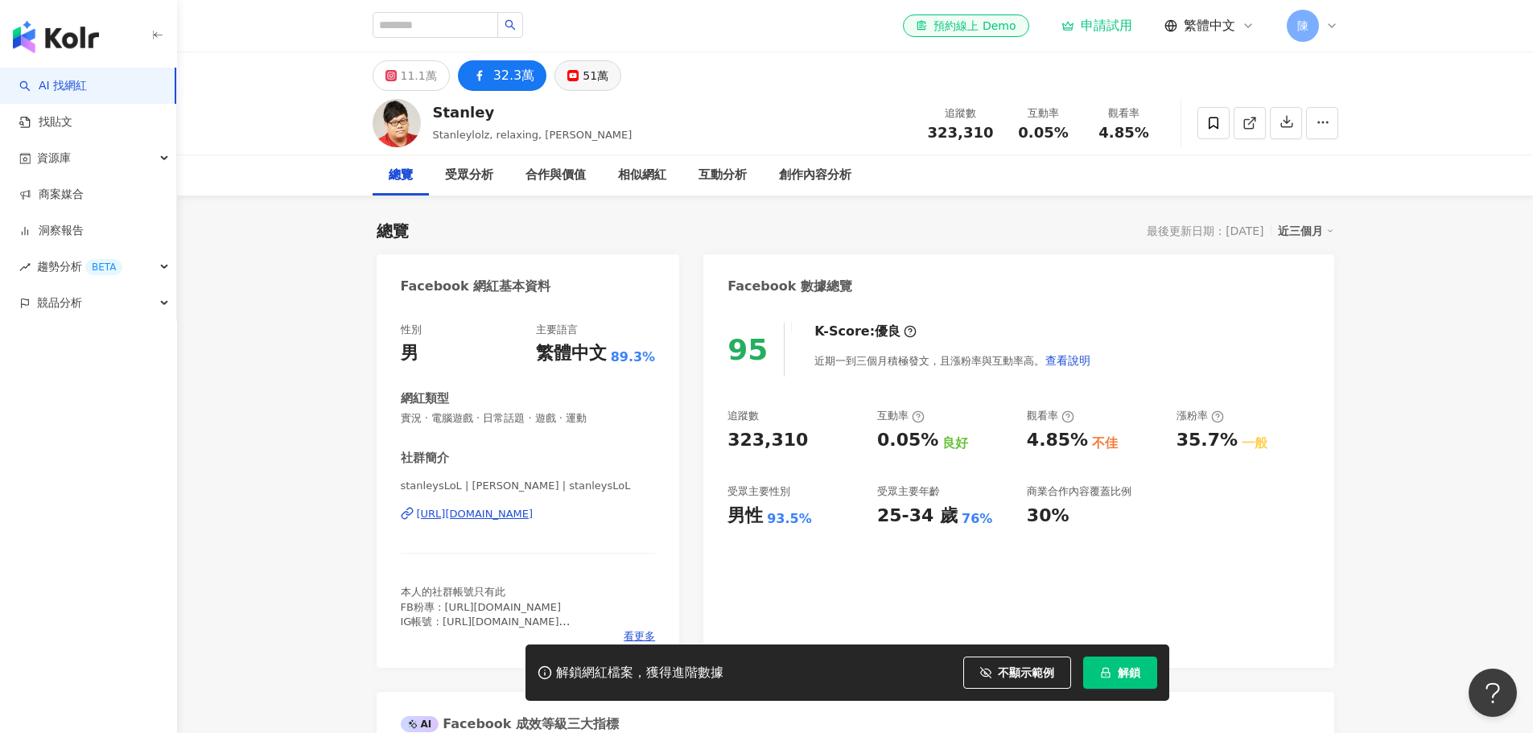
click at [592, 68] on div "51萬" at bounding box center [596, 75] width 26 height 23
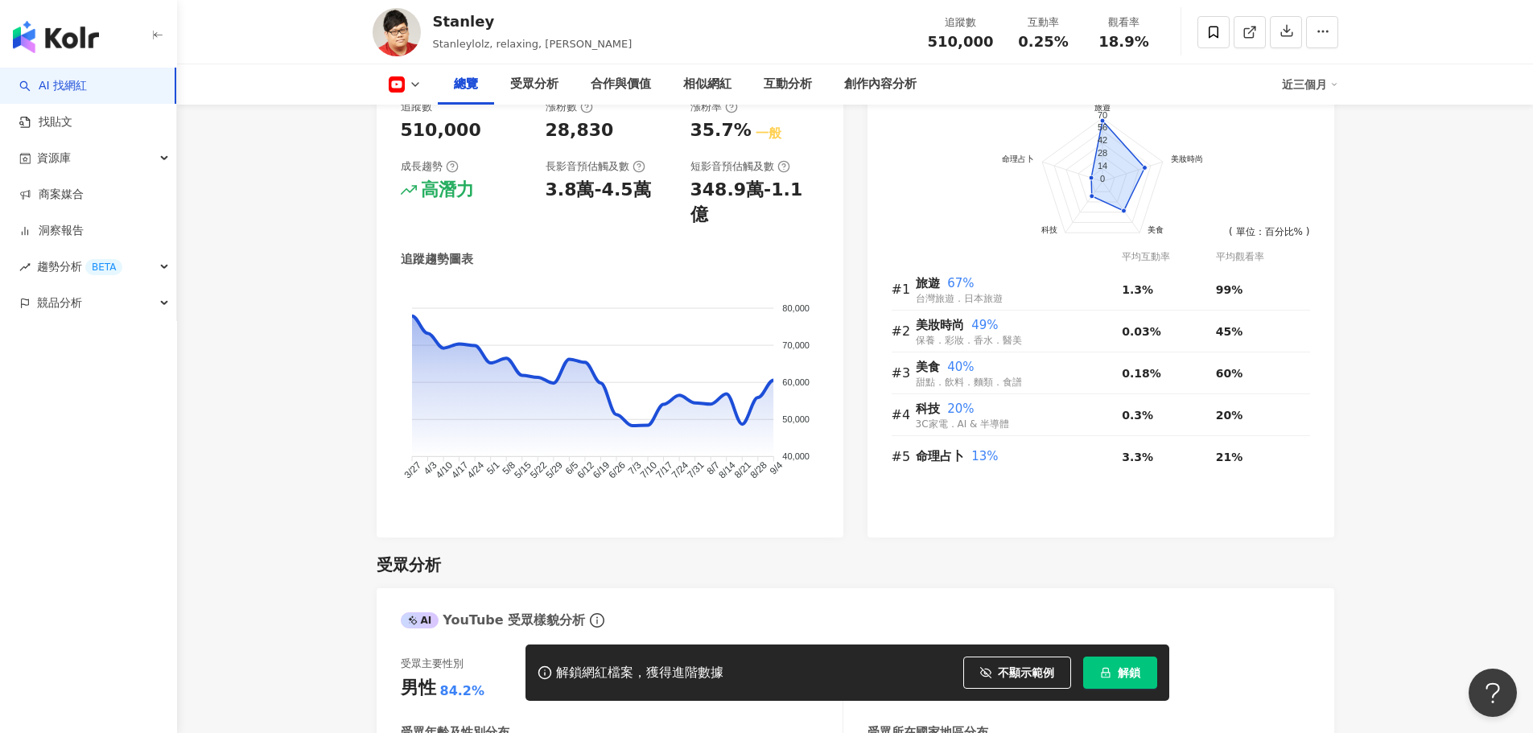
scroll to position [1368, 0]
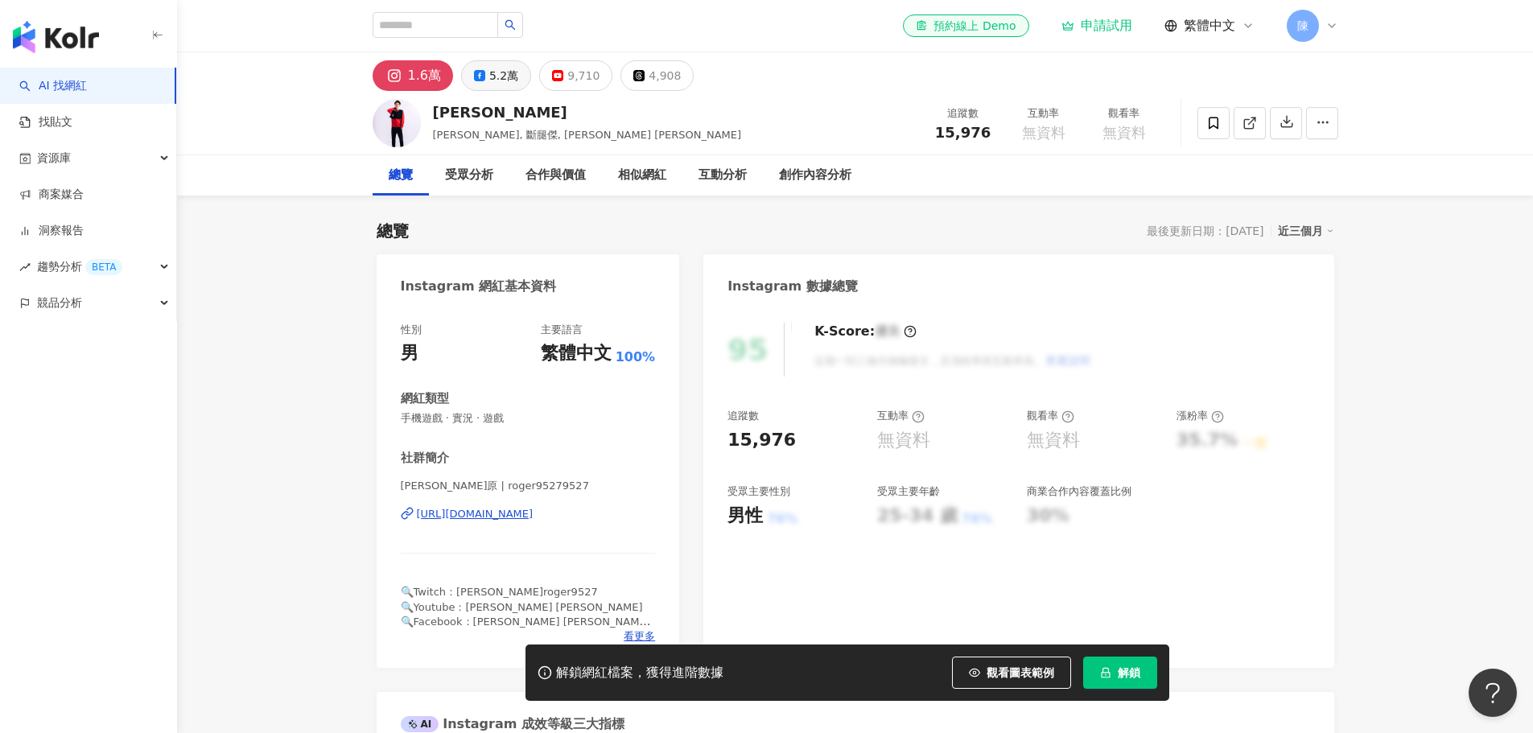
click at [493, 81] on div "5.2萬" at bounding box center [503, 75] width 29 height 23
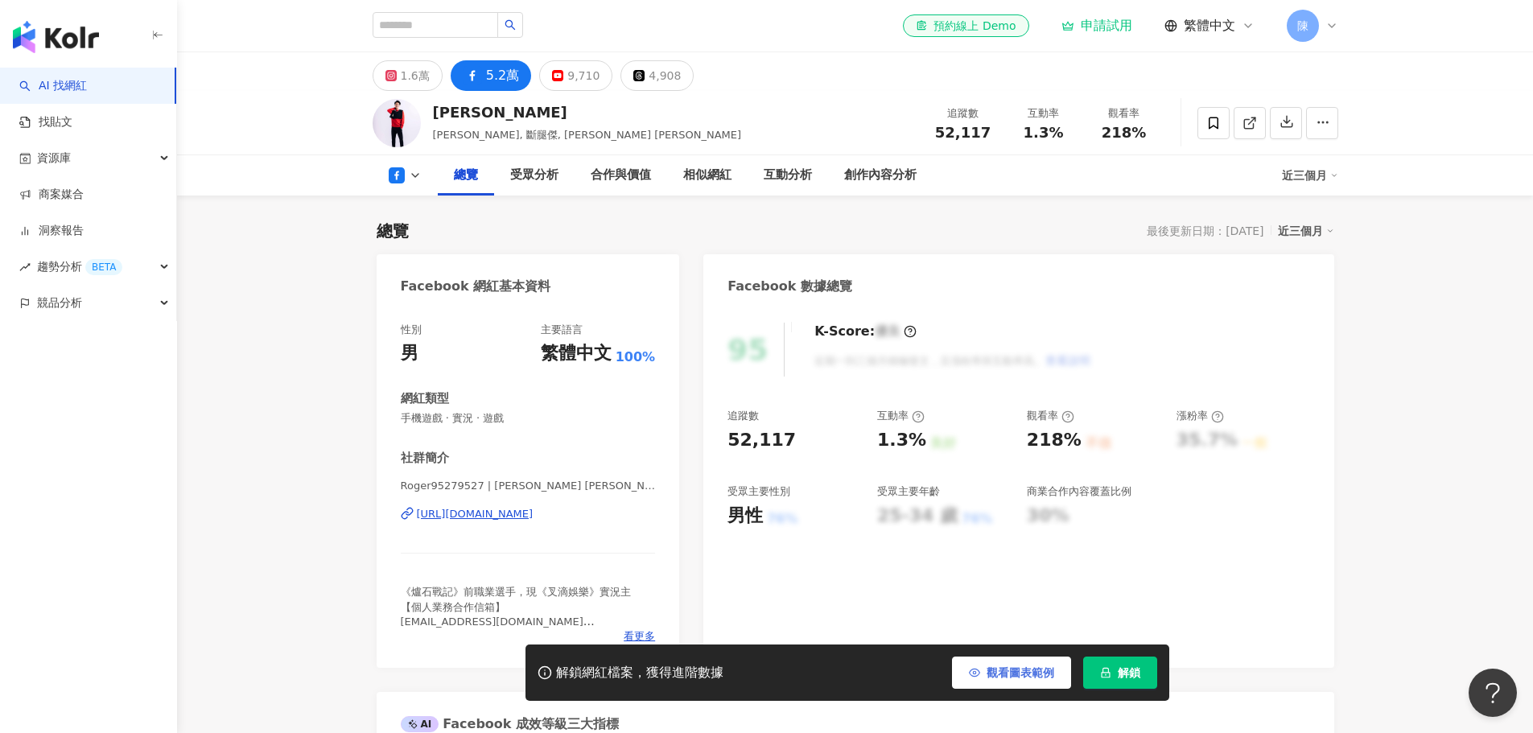
scroll to position [241, 0]
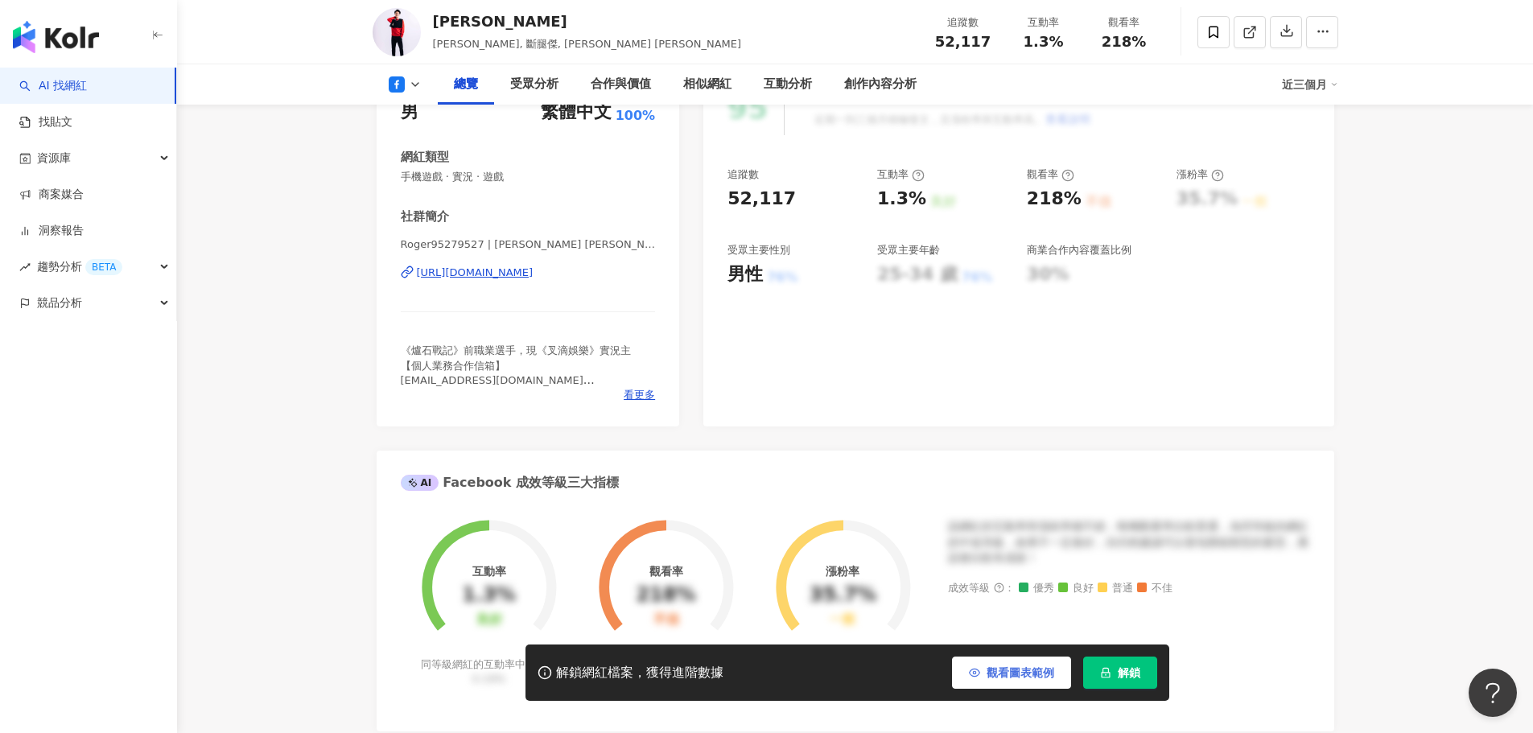
click at [1018, 674] on span "觀看圖表範例" at bounding box center [1021, 672] width 68 height 13
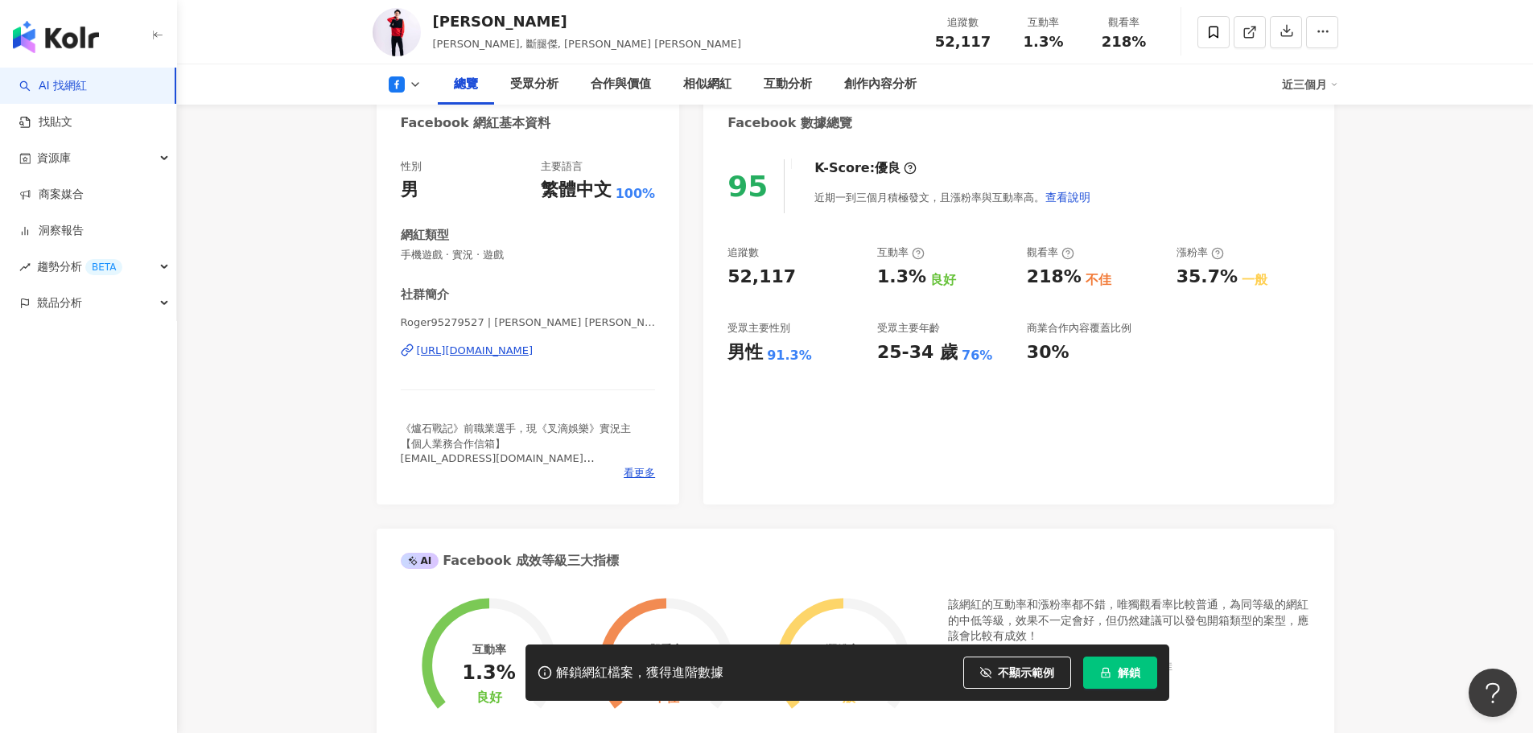
scroll to position [161, 0]
click at [410, 83] on icon at bounding box center [415, 84] width 13 height 13
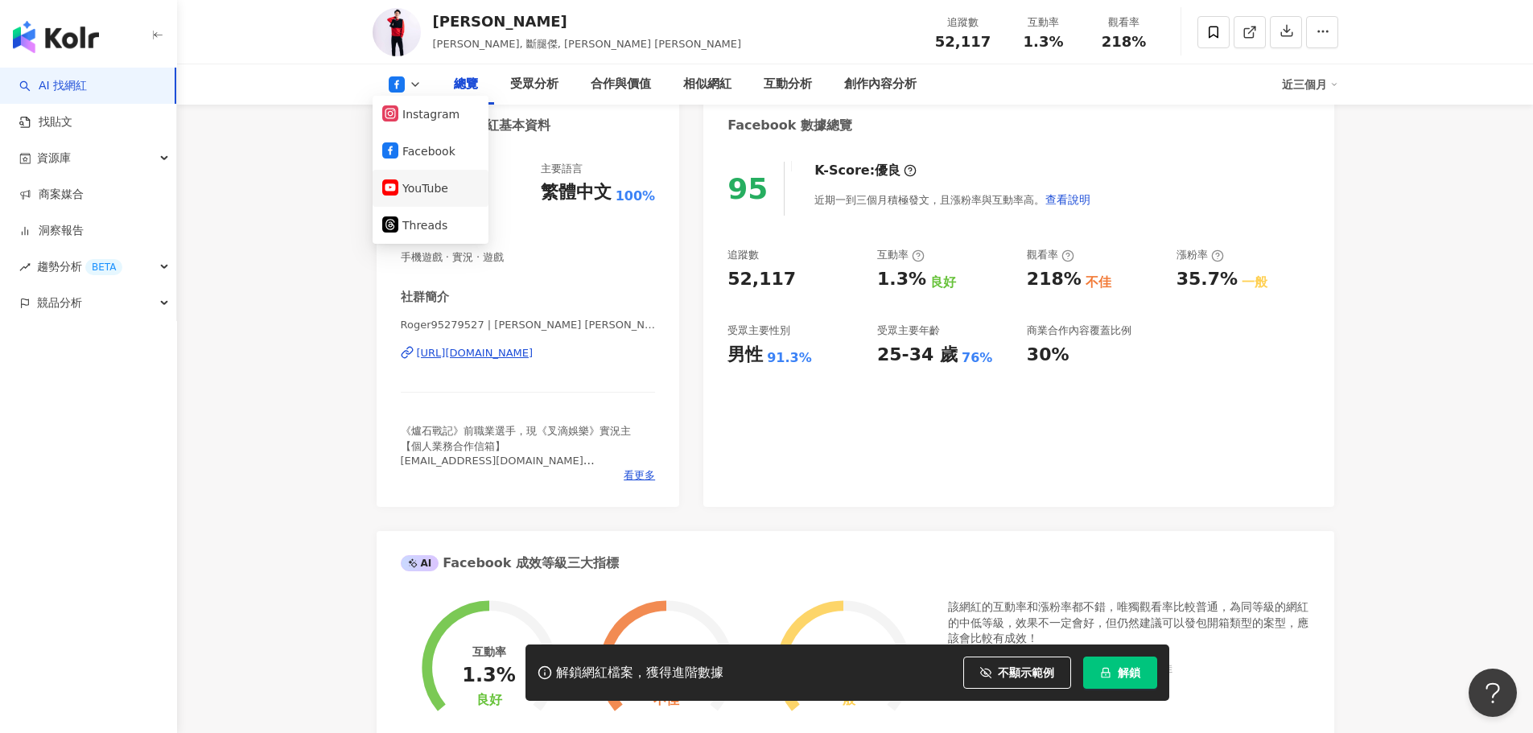
click at [432, 200] on li "YouTube" at bounding box center [431, 188] width 116 height 37
click at [409, 86] on icon at bounding box center [415, 84] width 13 height 13
click at [424, 189] on button "YouTube" at bounding box center [430, 188] width 97 height 23
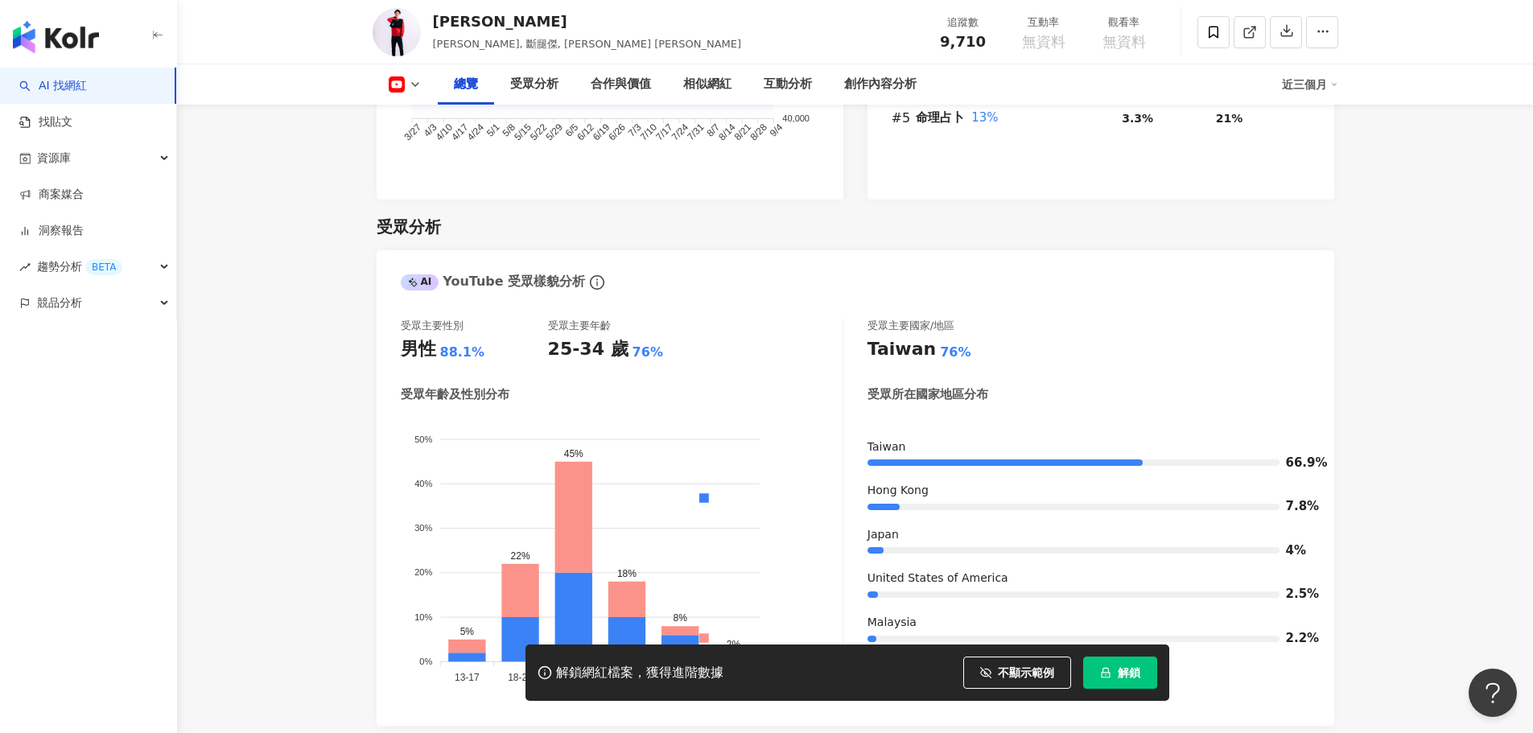
scroll to position [1288, 0]
